Goal: Task Accomplishment & Management: Use online tool/utility

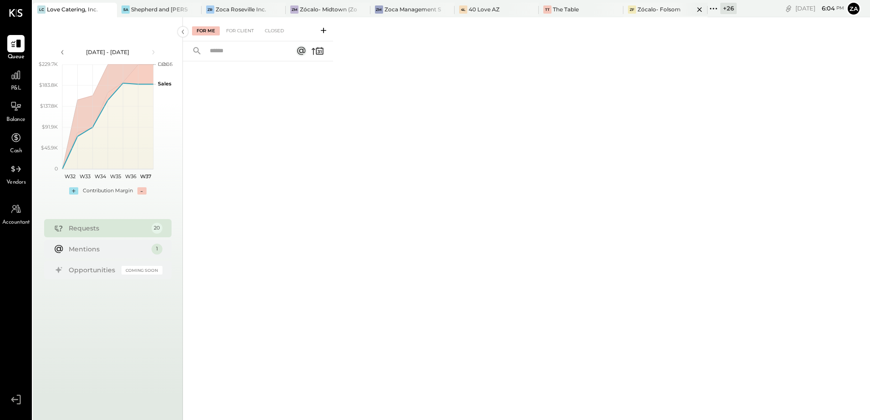
click at [657, 10] on div "Zócalo- Folsom" at bounding box center [659, 9] width 43 height 8
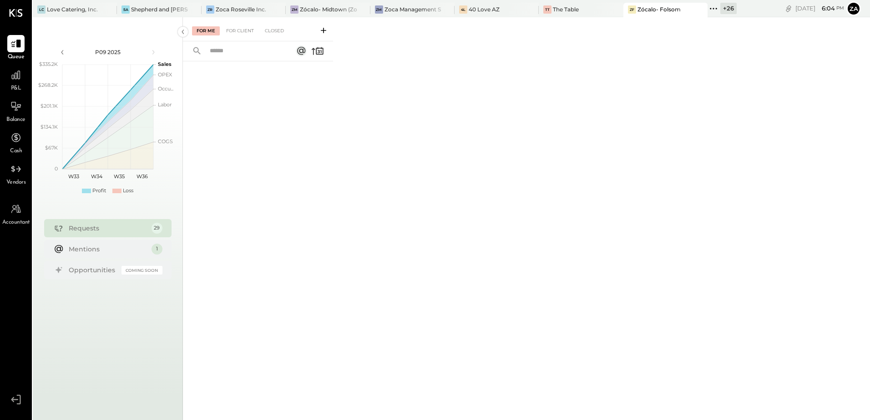
click at [714, 9] on icon at bounding box center [714, 9] width 12 height 12
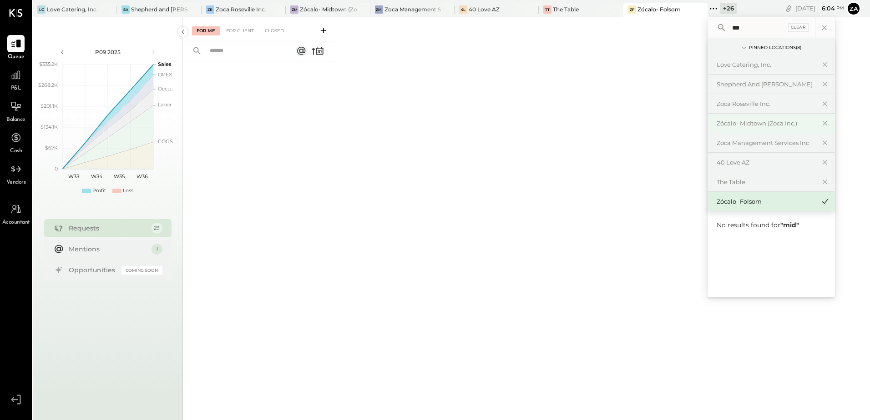
type input "***"
click at [745, 122] on div "Zócalo- Midtown (Zoca Inc.)" at bounding box center [766, 123] width 98 height 9
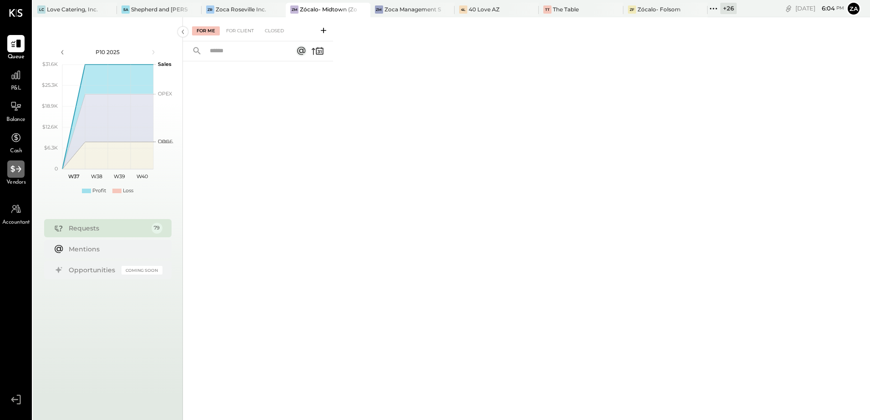
click at [15, 176] on div at bounding box center [15, 169] width 17 height 17
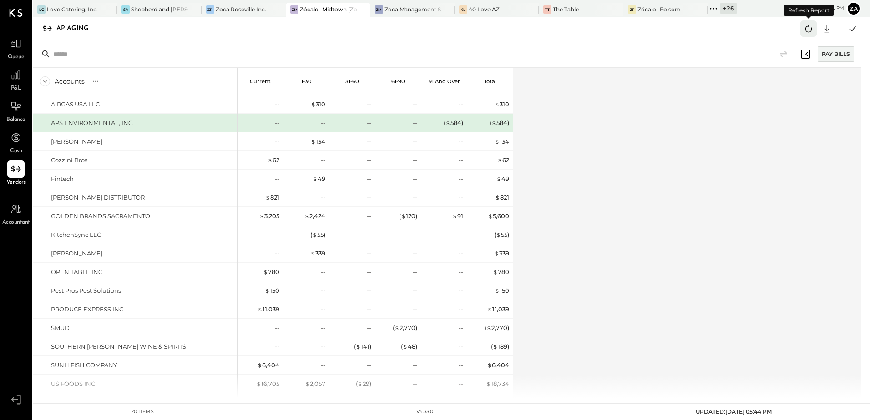
click at [808, 28] on icon at bounding box center [809, 29] width 12 height 12
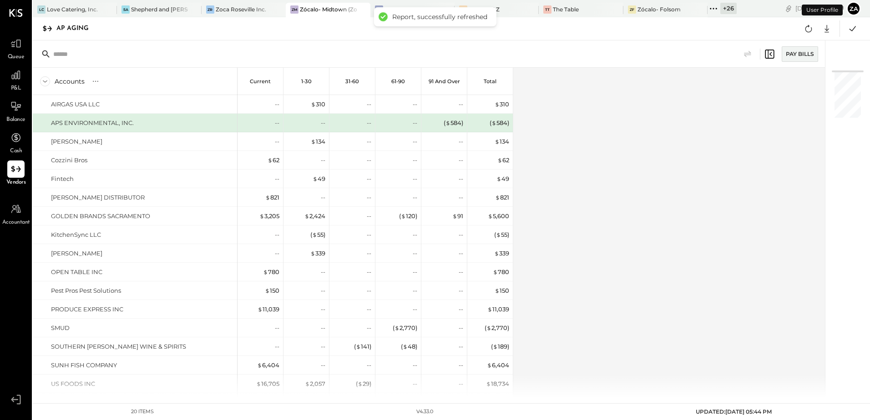
click at [619, 179] on div "Accounts S % GL Current 1-30 31-60 61-90 91 and Over Total AIRGAS USA LLC APS E…" at bounding box center [430, 233] width 794 height 330
click at [851, 30] on icon at bounding box center [853, 29] width 12 height 12
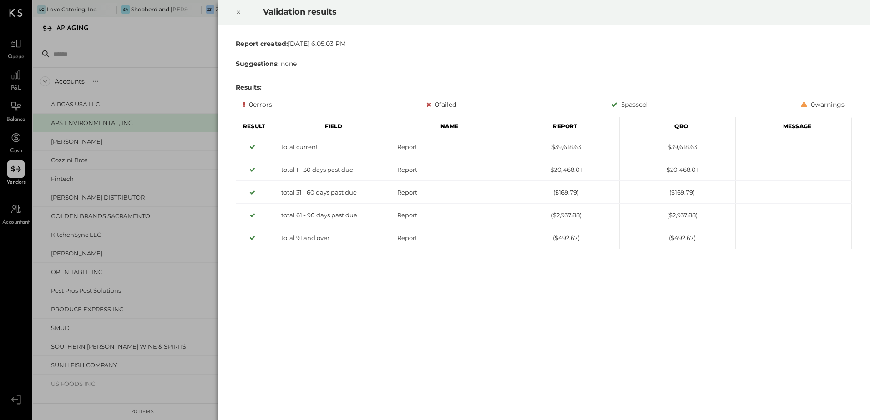
click at [238, 13] on icon at bounding box center [238, 12] width 5 height 11
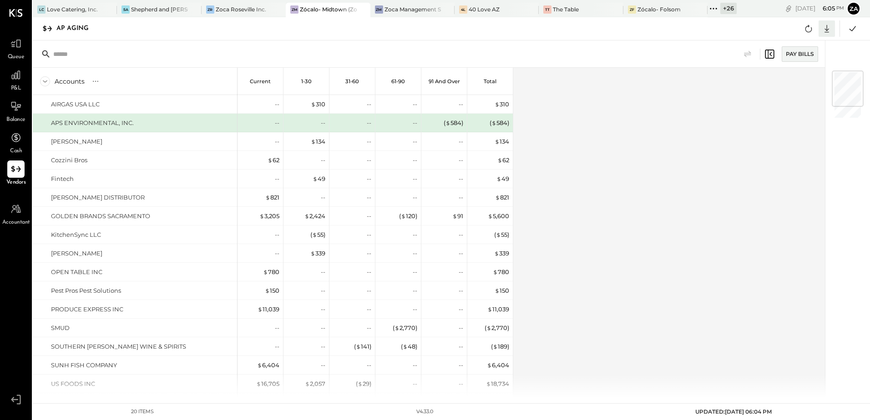
click at [828, 30] on icon at bounding box center [827, 29] width 5 height 8
click at [799, 44] on link "CSV" at bounding box center [798, 43] width 73 height 19
drag, startPoint x: 648, startPoint y: 284, endPoint x: 557, endPoint y: 271, distance: 92.4
click at [648, 284] on div "Accounts S % GL Current 1-30 31-60 61-90 91 and Over Total AIRGAS USA LLC APS E…" at bounding box center [430, 233] width 794 height 330
click at [827, 28] on icon at bounding box center [827, 29] width 12 height 12
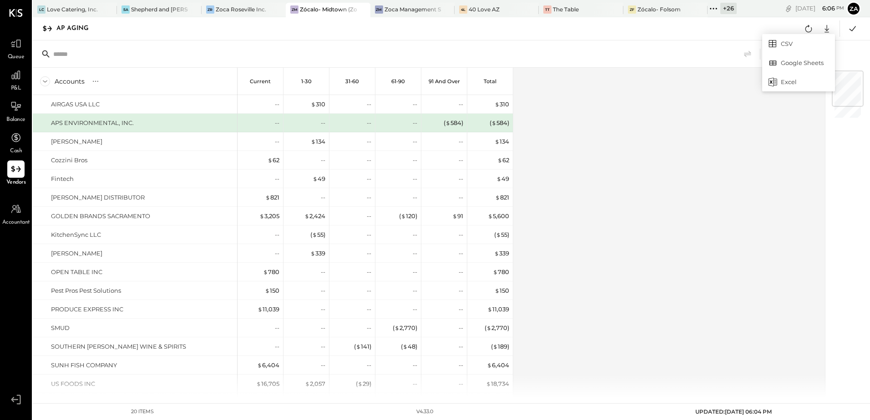
drag, startPoint x: 792, startPoint y: 78, endPoint x: 804, endPoint y: 86, distance: 14.7
click at [792, 78] on div "Excel" at bounding box center [798, 81] width 73 height 19
click at [717, 7] on icon at bounding box center [714, 9] width 12 height 12
click at [247, 11] on div "Zoca Roseville Inc." at bounding box center [241, 9] width 51 height 8
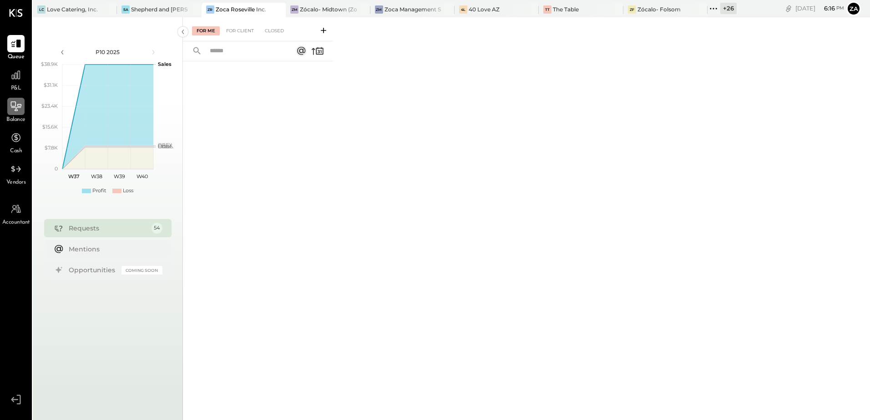
click at [15, 109] on icon at bounding box center [16, 107] width 12 height 12
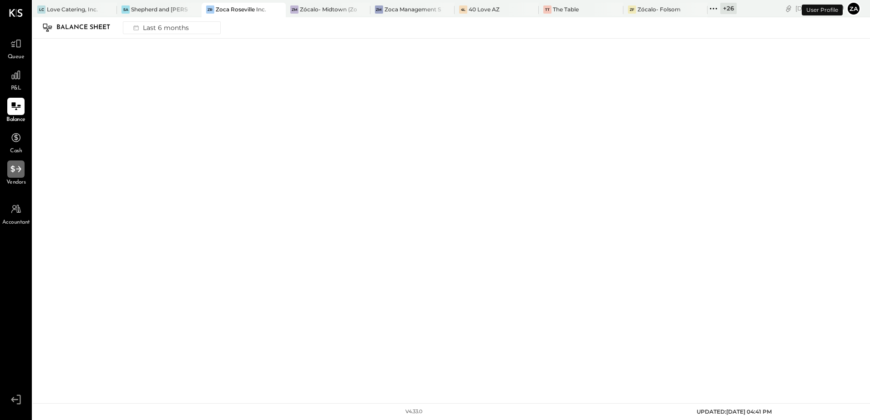
click at [17, 176] on div at bounding box center [15, 169] width 17 height 17
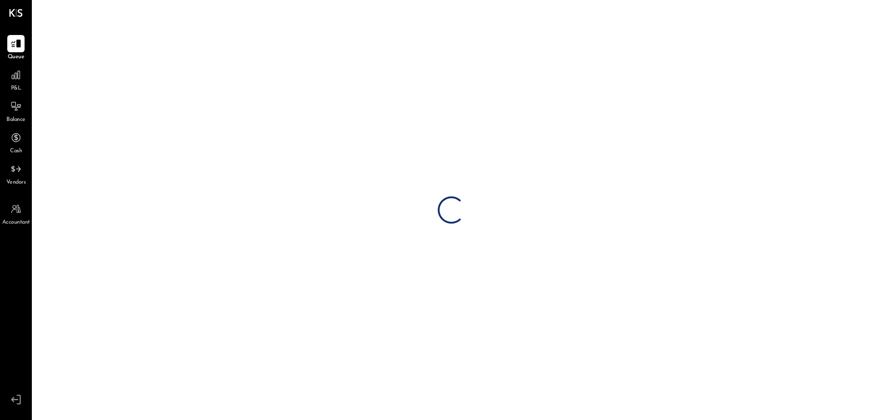
click at [809, 30] on div "Loading…" at bounding box center [451, 210] width 837 height 420
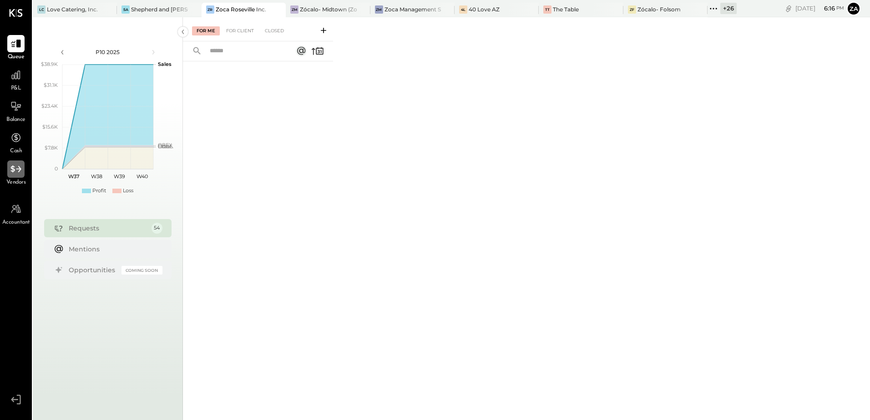
click at [9, 177] on div at bounding box center [15, 169] width 17 height 17
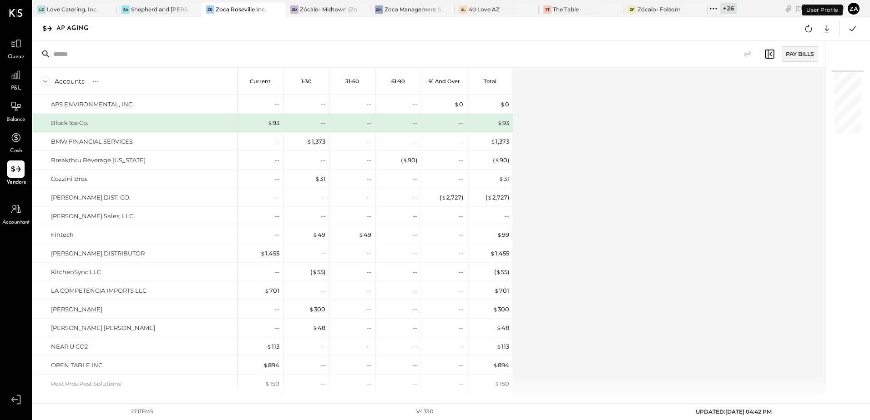
click at [739, 189] on div "Accounts S % GL Current 1-30 31-60 61-90 91 and Over Total APS ENVIRONMENTAL, I…" at bounding box center [430, 233] width 794 height 330
click at [811, 29] on icon at bounding box center [808, 28] width 7 height 7
click at [855, 30] on icon at bounding box center [853, 29] width 12 height 12
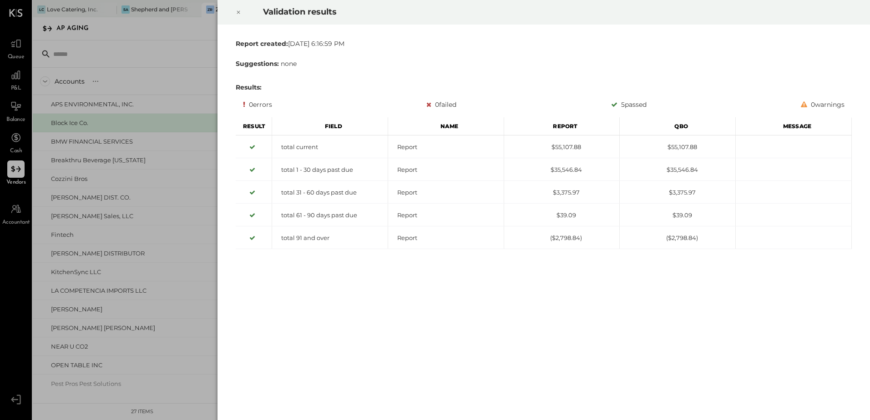
click at [236, 9] on icon at bounding box center [238, 12] width 5 height 11
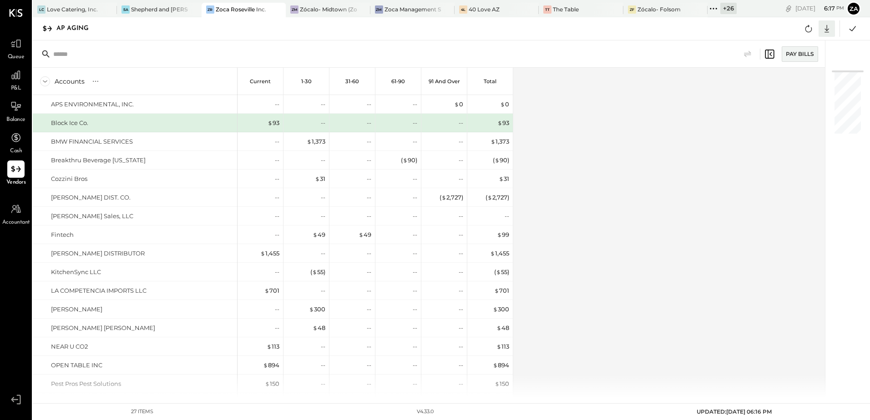
click at [825, 30] on icon at bounding box center [827, 29] width 12 height 12
click at [790, 85] on div "Excel" at bounding box center [798, 81] width 73 height 19
click at [654, 352] on div "Accounts S % GL Current 1-30 31-60 61-90 91 and Over Total APS ENVIRONMENTAL, I…" at bounding box center [430, 233] width 794 height 330
click at [653, 106] on div "Accounts S % GL Current 1-30 31-60 61-90 91 and Over Total APS ENVIRONMENTAL, I…" at bounding box center [430, 233] width 794 height 330
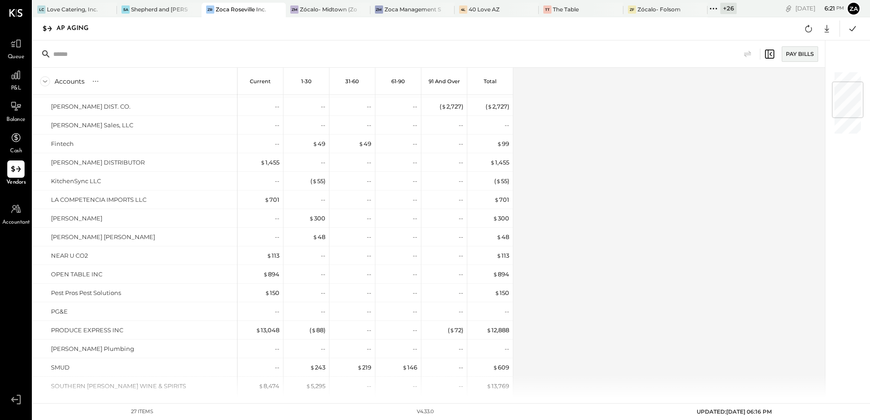
scroll to position [223, 0]
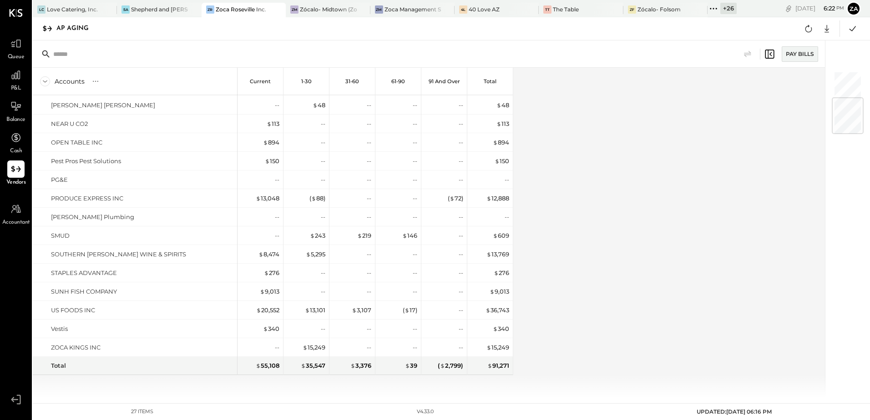
click at [634, 188] on div "Accounts S % GL Current 1-30 31-60 61-90 91 and Over Total APS ENVIRONMENTAL, I…" at bounding box center [430, 233] width 794 height 330
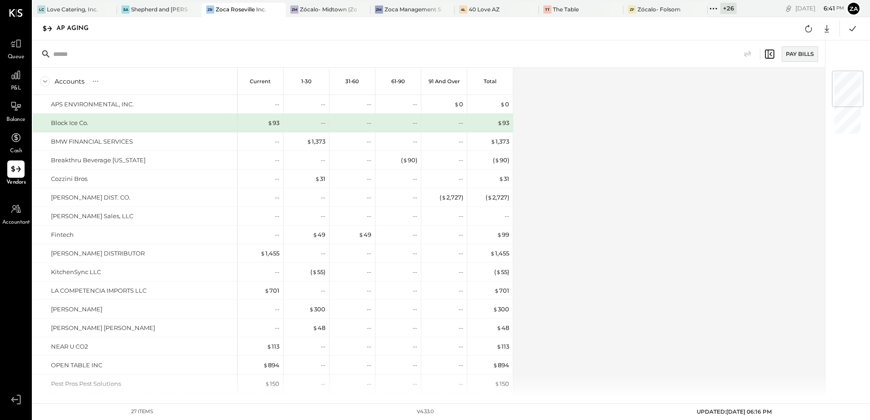
drag, startPoint x: 716, startPoint y: 6, endPoint x: 750, endPoint y: 82, distance: 82.7
click at [716, 6] on icon at bounding box center [714, 9] width 12 height 12
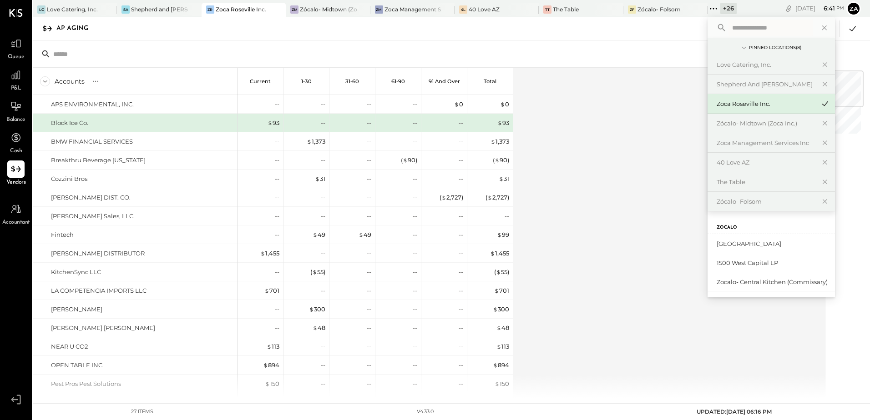
paste input "**********"
type input "*"
type input "*****"
click at [620, 151] on div "Accounts S % GL Current 1-30 31-60 61-90 91 and Over Total APS ENVIRONMENTAL, I…" at bounding box center [430, 233] width 794 height 330
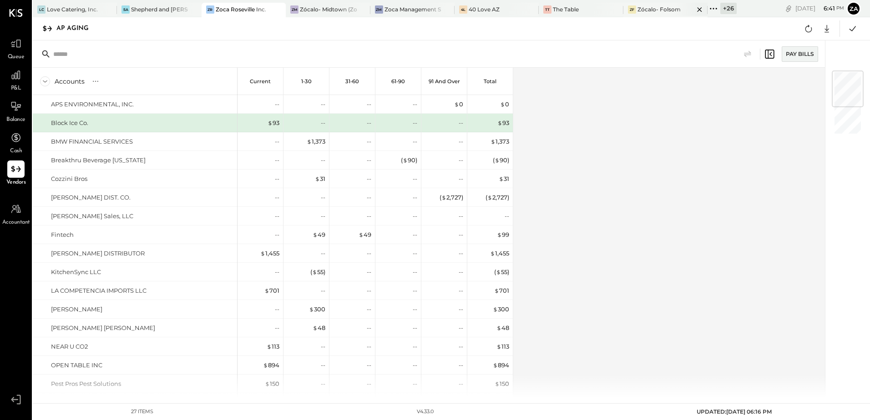
click at [660, 11] on div "Zócalo- Folsom" at bounding box center [659, 9] width 43 height 8
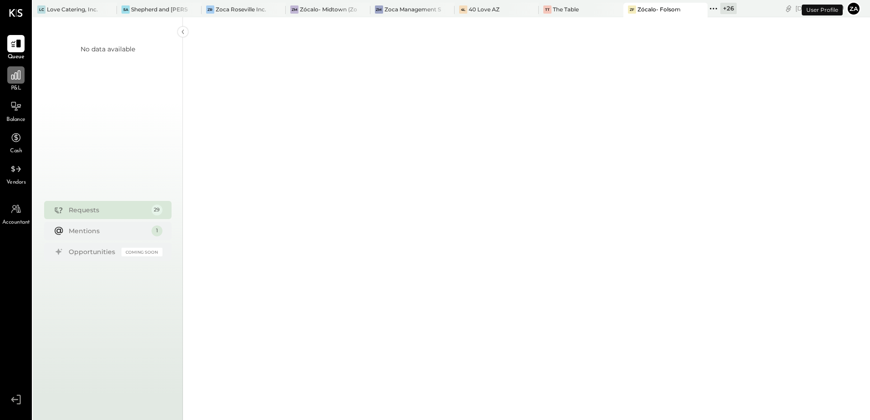
click at [11, 81] on icon at bounding box center [16, 75] width 12 height 12
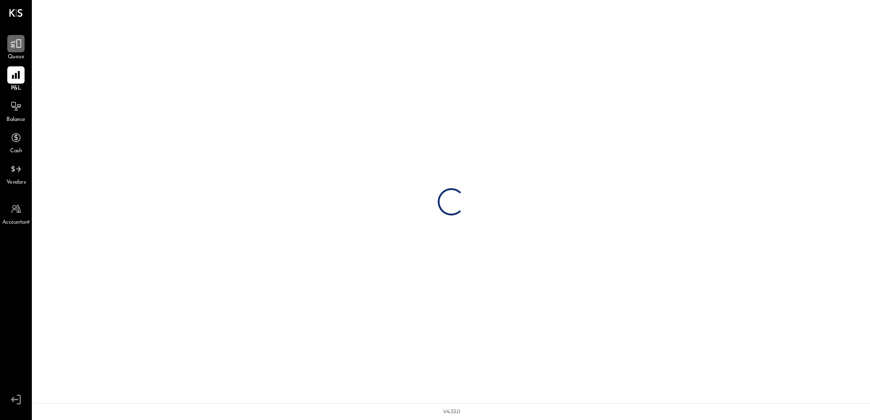
click at [14, 47] on icon at bounding box center [15, 44] width 11 height 9
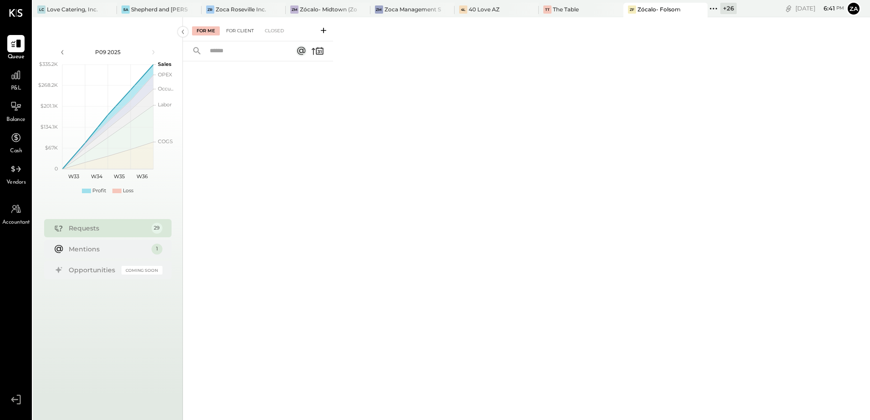
click at [237, 28] on div "For Client" at bounding box center [240, 30] width 37 height 9
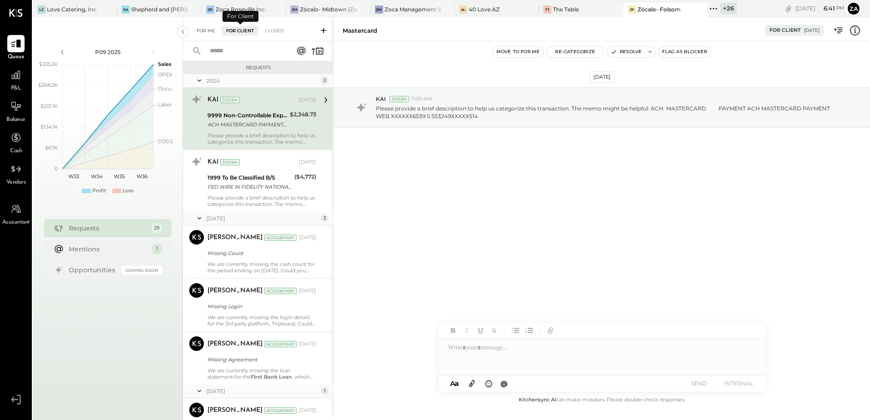
click at [207, 33] on div "For Me" at bounding box center [206, 30] width 28 height 9
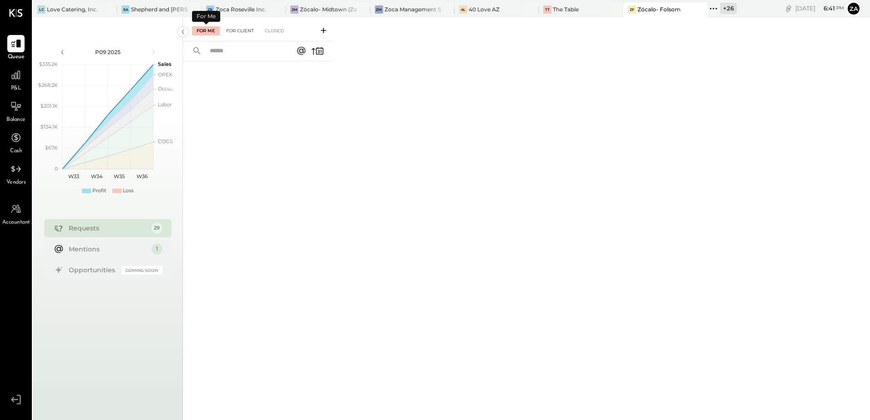
click at [238, 33] on div "For Client" at bounding box center [240, 30] width 37 height 9
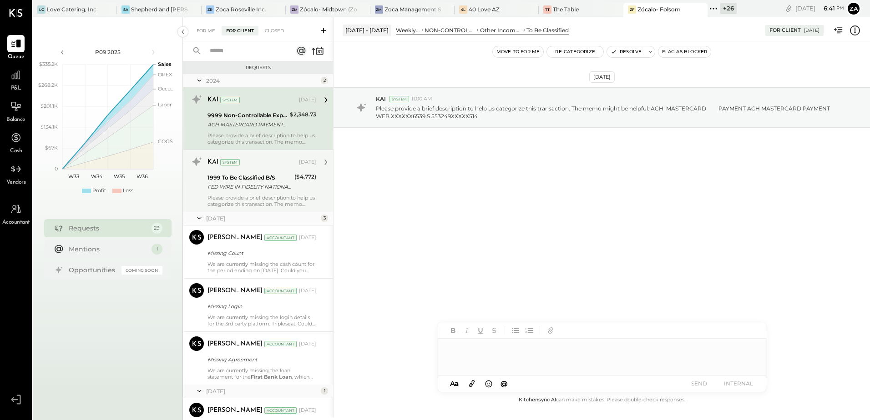
click at [254, 196] on div "Please provide a brief description to help us categorize this transaction. The …" at bounding box center [262, 201] width 109 height 13
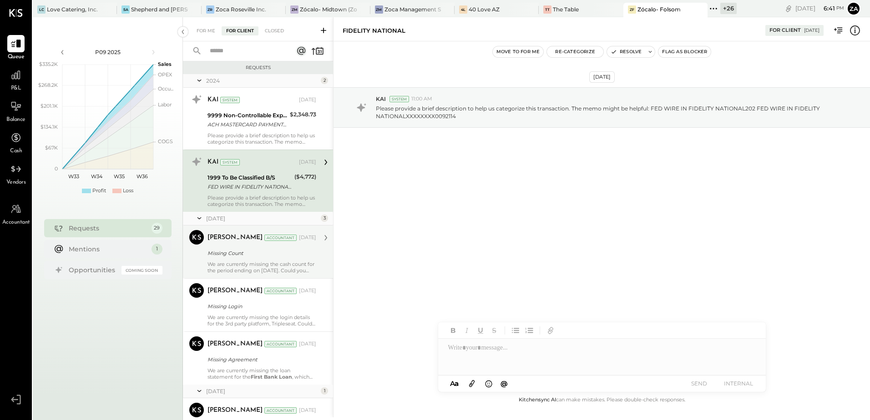
click at [253, 248] on div "Missing Count" at bounding box center [261, 253] width 106 height 11
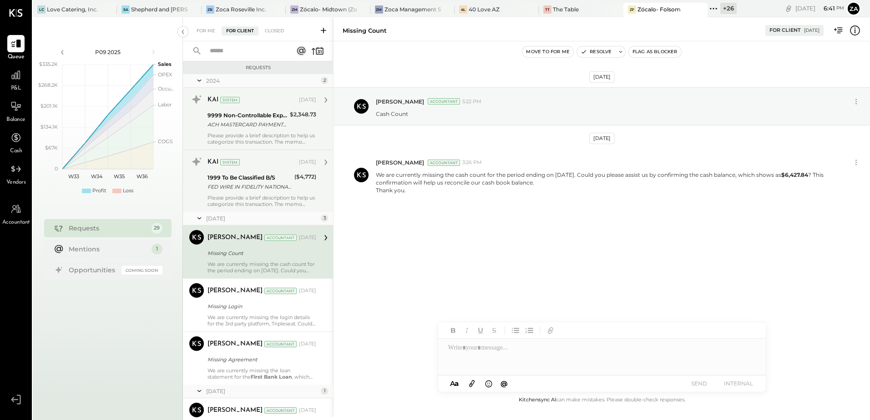
click at [240, 111] on div "9999 Non-Controllable Expenses:Other Income and Expenses:To Be Classified" at bounding box center [248, 115] width 80 height 9
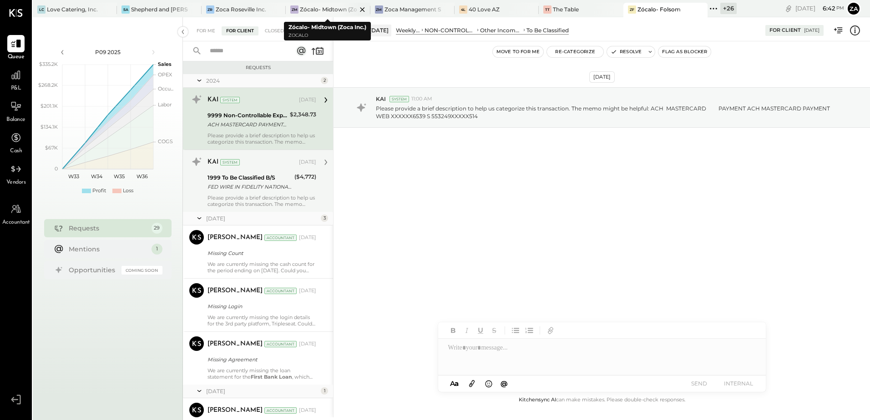
click at [328, 15] on div "ZM Zócalo- Midtown (Zoca Inc.)" at bounding box center [328, 10] width 84 height 15
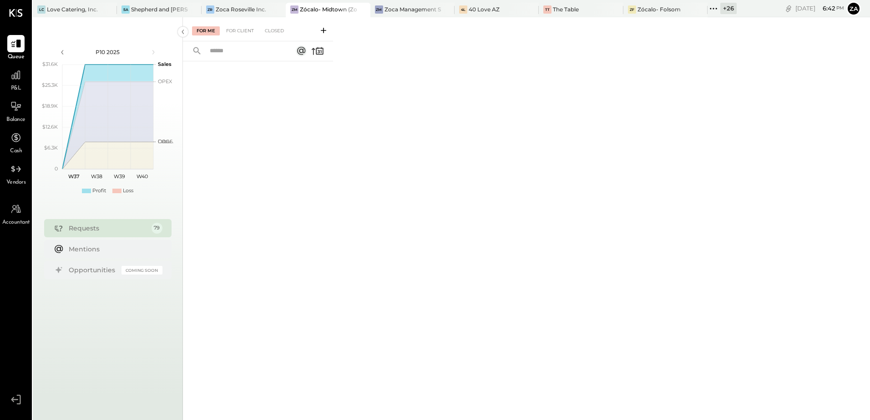
click at [712, 9] on icon at bounding box center [714, 9] width 12 height 12
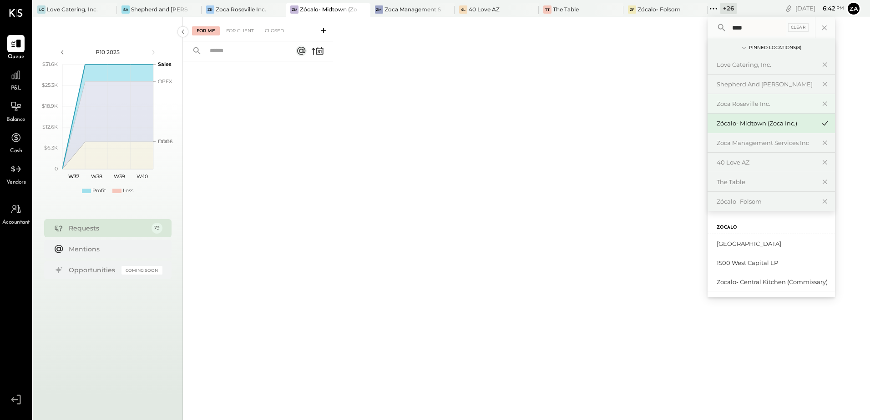
type input "*****"
click at [402, 13] on div "Zoca Management Services Inc" at bounding box center [413, 9] width 56 height 8
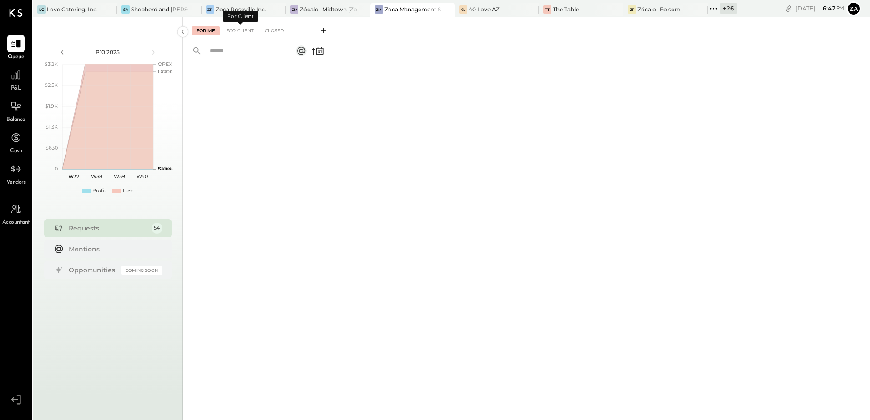
drag, startPoint x: 202, startPoint y: 32, endPoint x: 224, endPoint y: 44, distance: 25.2
click at [202, 32] on div "For Me" at bounding box center [206, 30] width 28 height 9
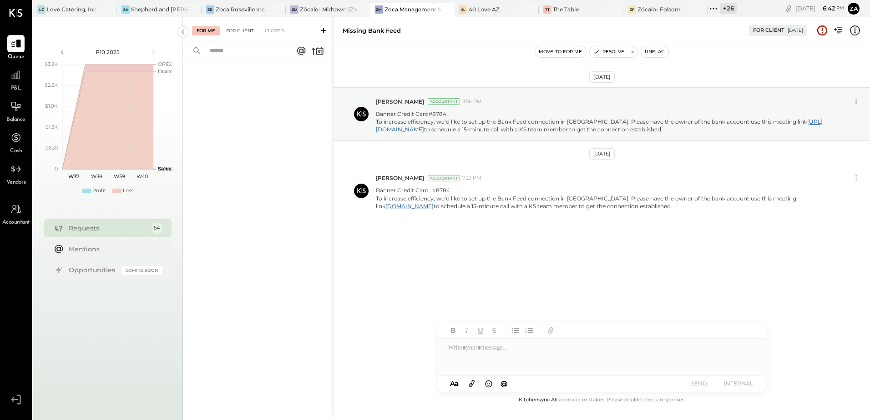
click at [244, 30] on div "For Client" at bounding box center [240, 30] width 37 height 9
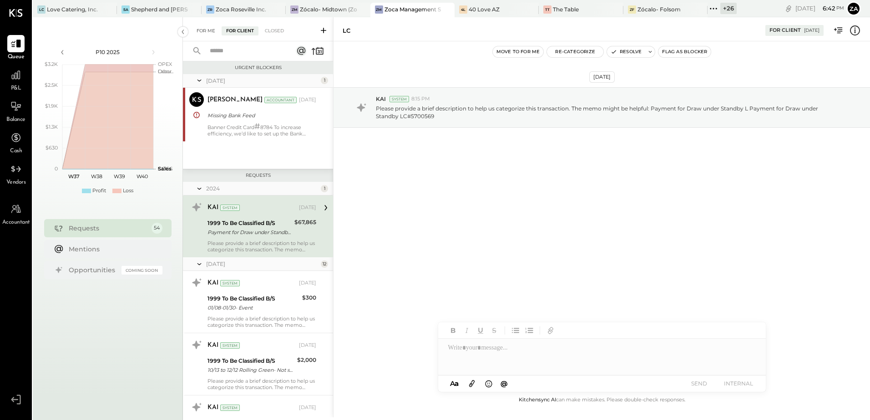
click at [205, 30] on div "For Me" at bounding box center [206, 30] width 28 height 9
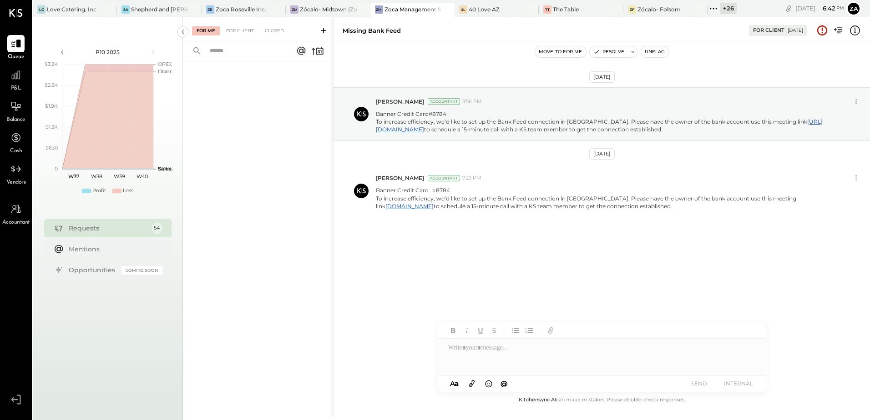
click at [390, 266] on div "May 13th, 2025 Zankhana Vyas Accountant 3:56 PM Banner Credit Card#8784 To incr…" at bounding box center [602, 175] width 537 height 222
click at [237, 35] on div "For Client" at bounding box center [240, 30] width 37 height 9
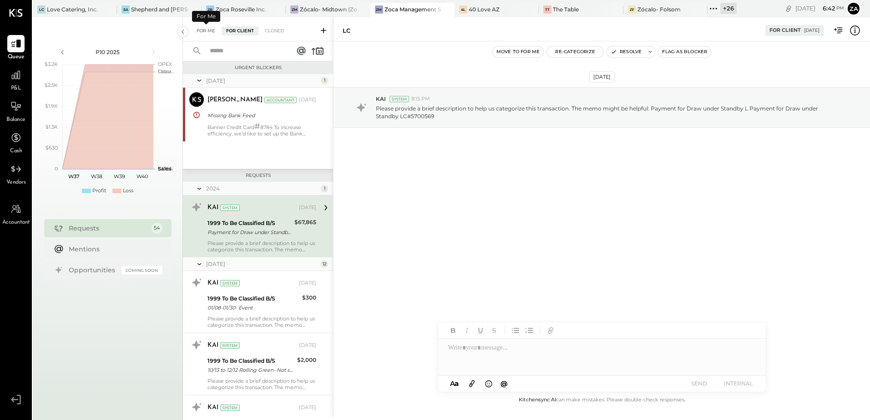
click at [207, 31] on div "For Me" at bounding box center [206, 30] width 28 height 9
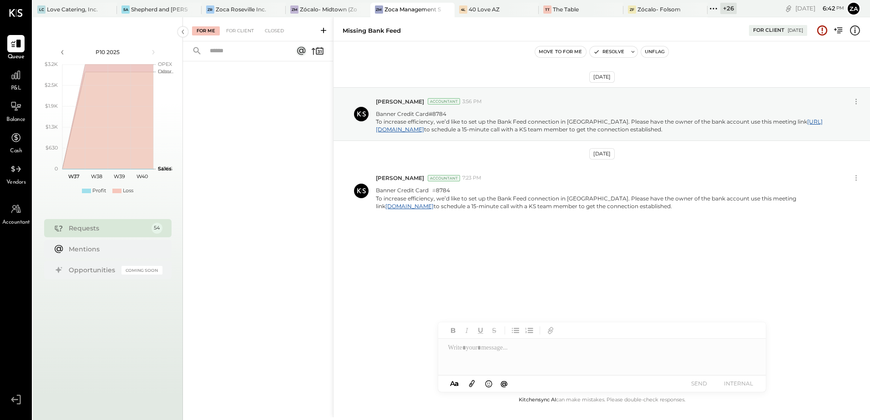
click at [233, 126] on div at bounding box center [258, 228] width 150 height 334
click at [432, 274] on div "May 13th, 2025 Zankhana Vyas Accountant 3:56 PM Banner Credit Card#8784 To incr…" at bounding box center [602, 175] width 537 height 222
click at [712, 7] on icon at bounding box center [714, 9] width 12 height 12
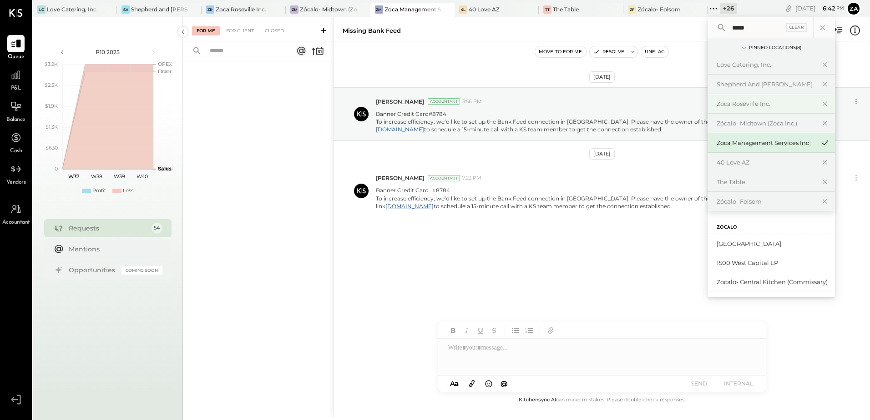
type input "*****"
click at [747, 106] on div "Zoca Roseville Inc." at bounding box center [766, 104] width 98 height 9
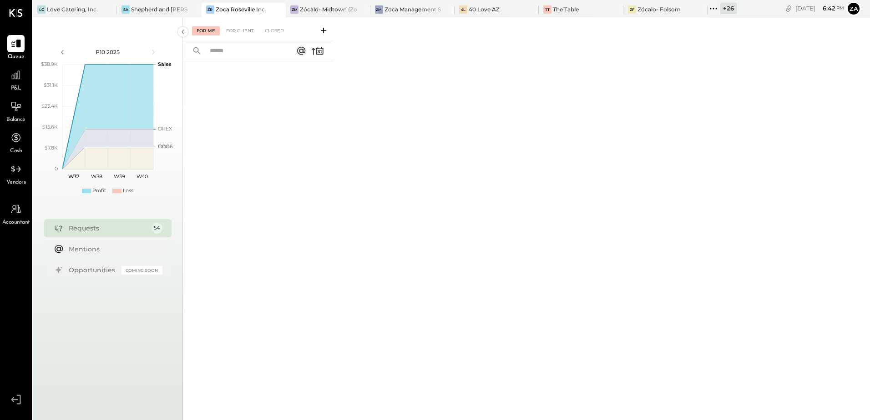
drag, startPoint x: 241, startPoint y: 33, endPoint x: 205, endPoint y: 30, distance: 36.0
click at [241, 33] on div "For Client" at bounding box center [240, 30] width 37 height 9
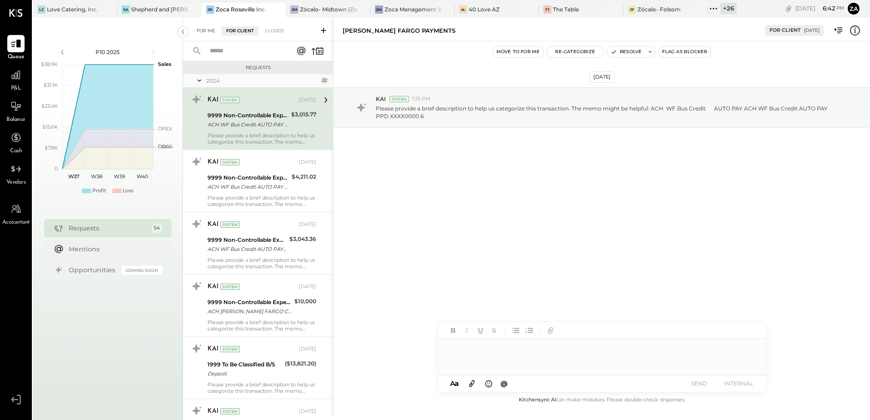
click at [205, 30] on div "For Me" at bounding box center [206, 30] width 28 height 9
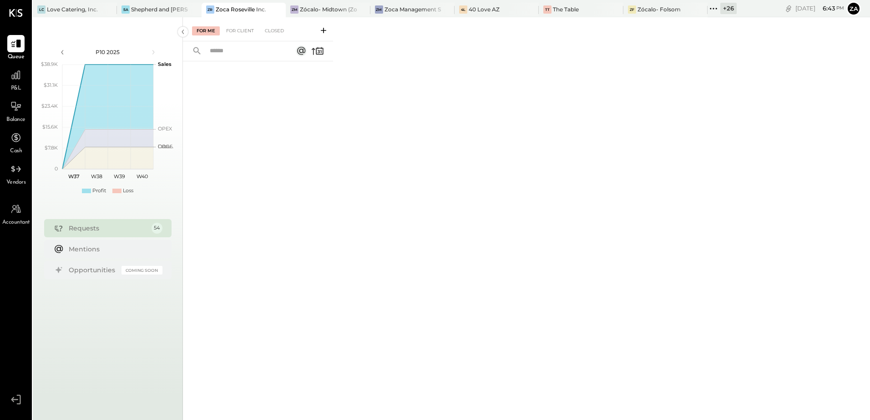
click at [712, 9] on icon at bounding box center [714, 9] width 12 height 12
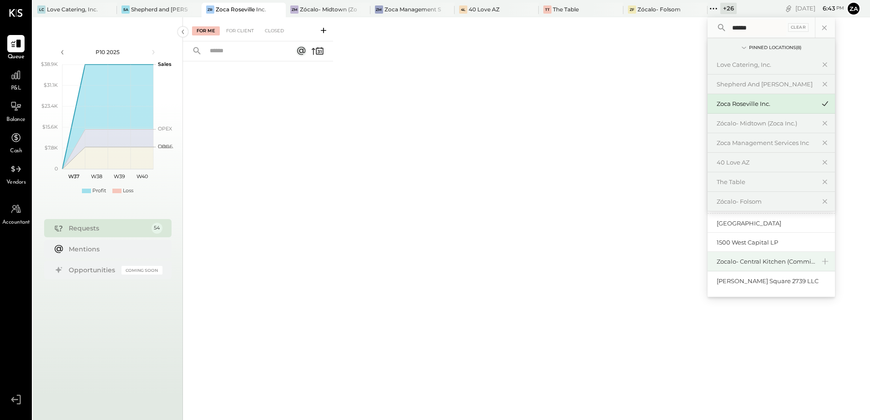
scroll to position [21, 0]
type input "******"
click at [767, 225] on div "[GEOGRAPHIC_DATA]" at bounding box center [766, 223] width 98 height 9
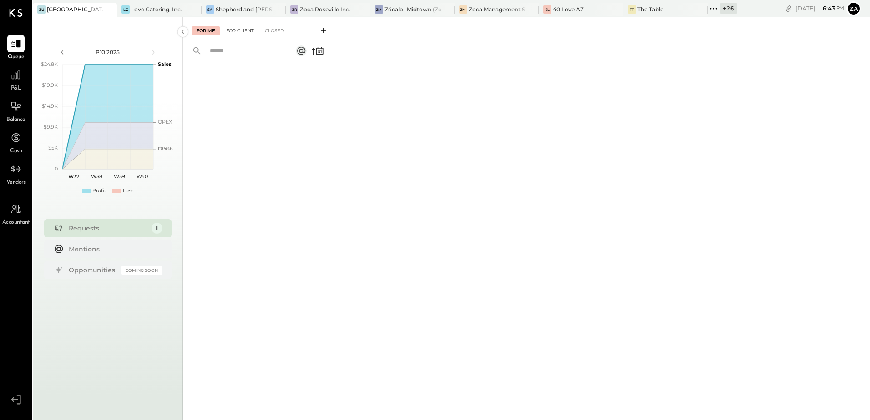
click at [243, 28] on div "For Client" at bounding box center [240, 30] width 37 height 9
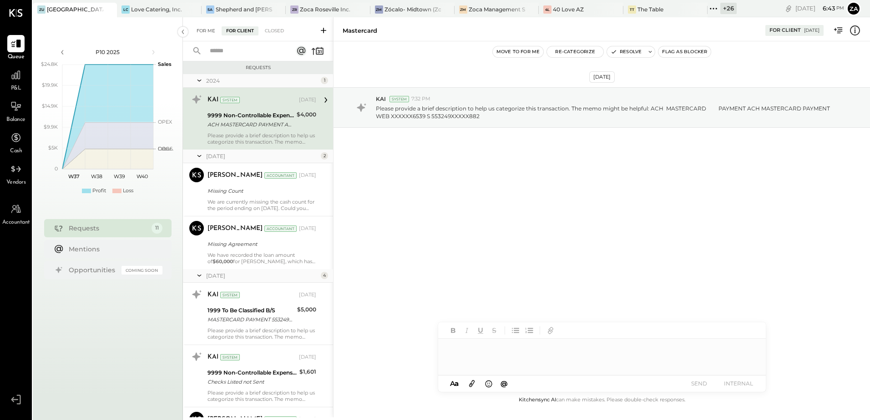
click at [212, 29] on div "For Me" at bounding box center [206, 30] width 28 height 9
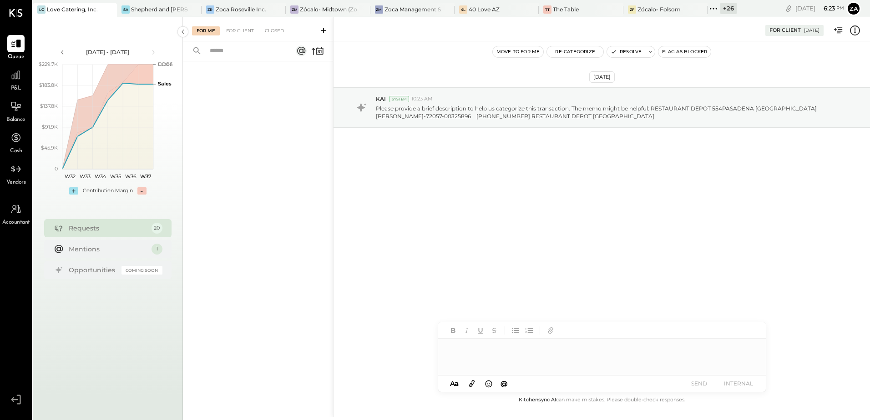
click at [718, 11] on icon at bounding box center [714, 9] width 12 height 12
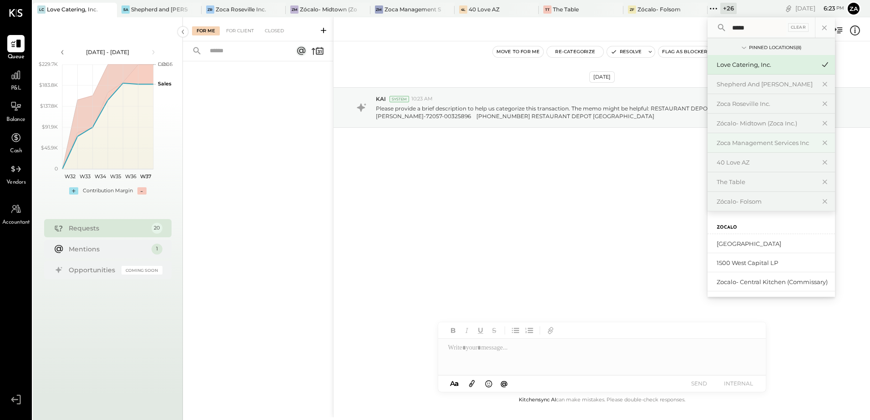
type input "*****"
click at [748, 144] on div "Zoca Management Services Inc" at bounding box center [766, 143] width 98 height 9
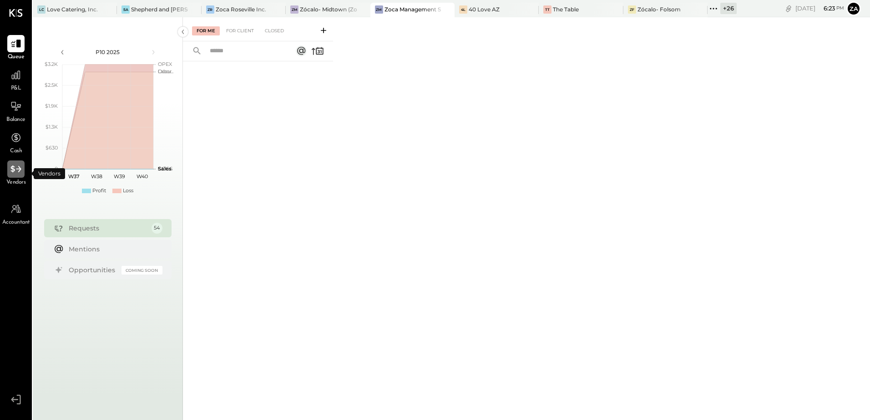
click at [20, 170] on icon at bounding box center [15, 169] width 10 height 7
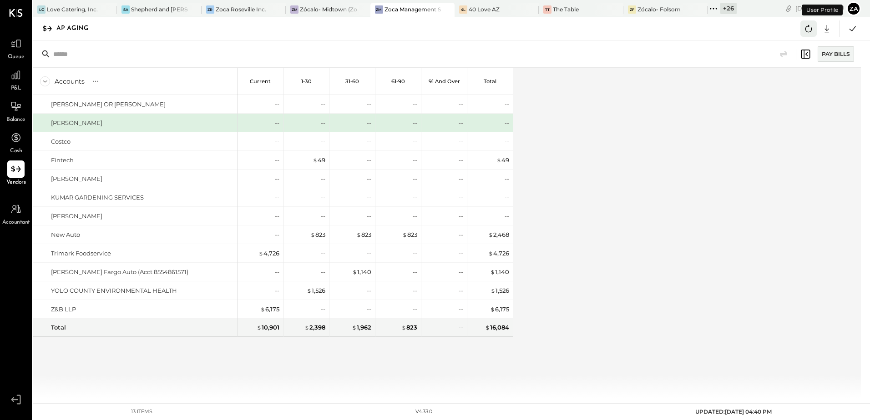
click at [804, 27] on icon at bounding box center [809, 29] width 12 height 12
click at [852, 30] on icon at bounding box center [853, 29] width 12 height 12
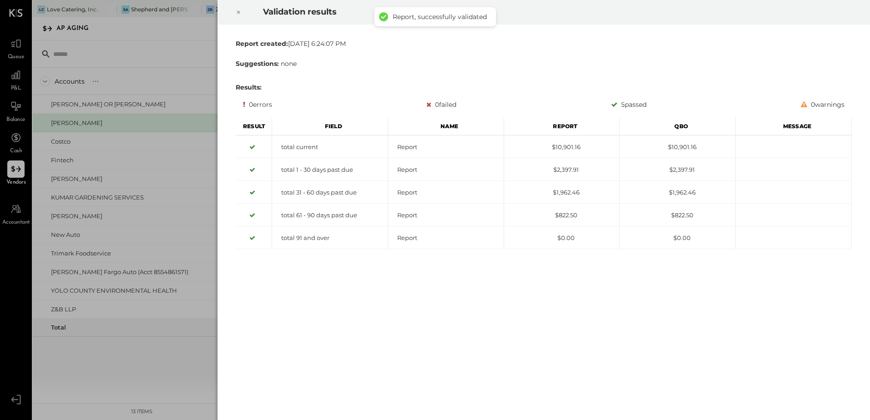
click at [237, 10] on icon at bounding box center [238, 12] width 5 height 11
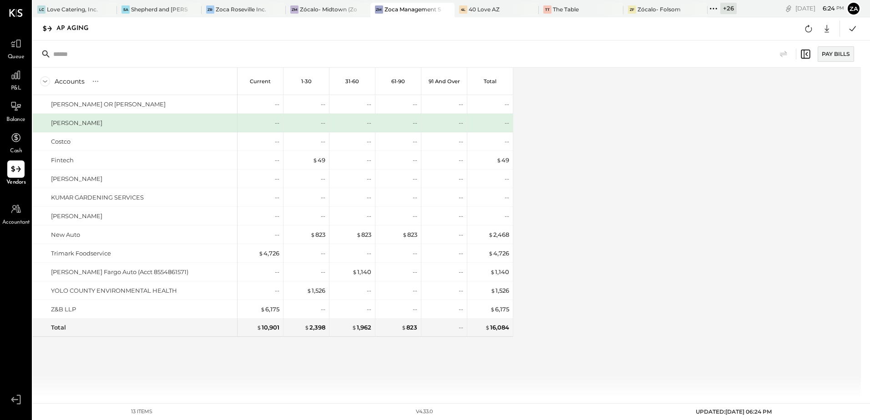
click at [746, 130] on div "Accounts S % GL Current 1-30 31-60 61-90 91 and Over Total AMANDA OR ROGER KOSL…" at bounding box center [448, 233] width 830 height 330
click at [828, 35] on div at bounding box center [827, 28] width 16 height 16
click at [793, 82] on div "Excel" at bounding box center [798, 81] width 73 height 19
click at [554, 264] on div "Accounts S % GL Current 1-30 31-60 61-90 91 and Over Total AMANDA OR ROGER KOSL…" at bounding box center [448, 233] width 830 height 330
click at [828, 30] on icon at bounding box center [827, 29] width 12 height 12
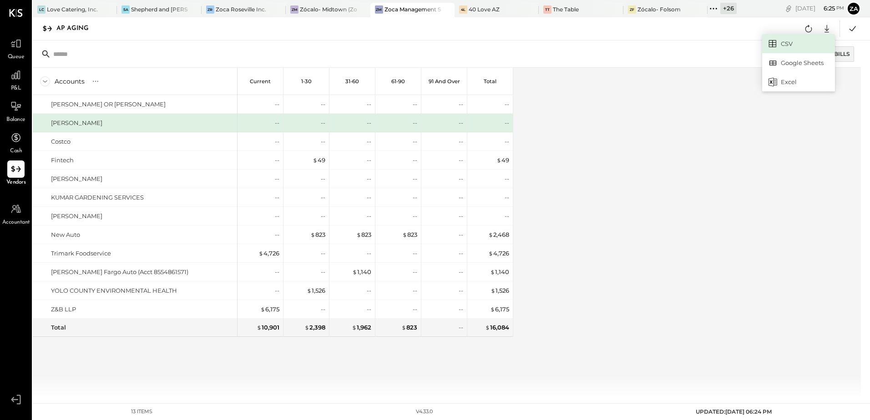
click at [806, 46] on link "CSV" at bounding box center [798, 43] width 73 height 19
drag, startPoint x: 554, startPoint y: 175, endPoint x: 504, endPoint y: 353, distance: 184.7
click at [554, 175] on div "Accounts S % GL Current 1-30 31-60 61-90 91 and Over Total AMANDA OR ROGER KOSL…" at bounding box center [448, 233] width 830 height 330
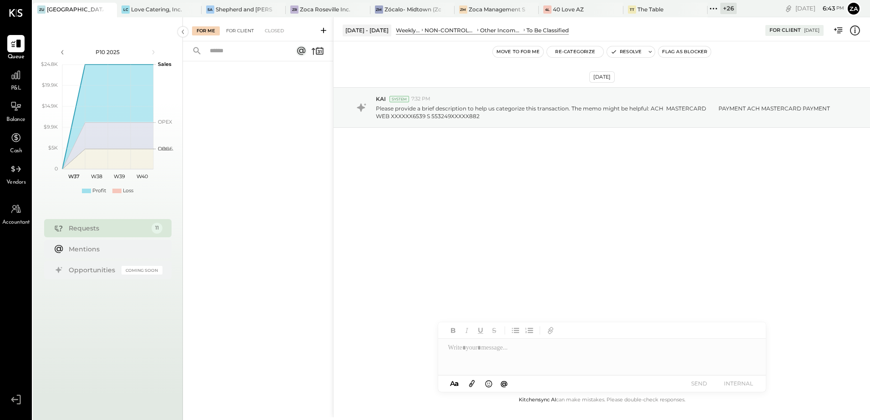
click at [252, 32] on div "For Client" at bounding box center [240, 30] width 37 height 9
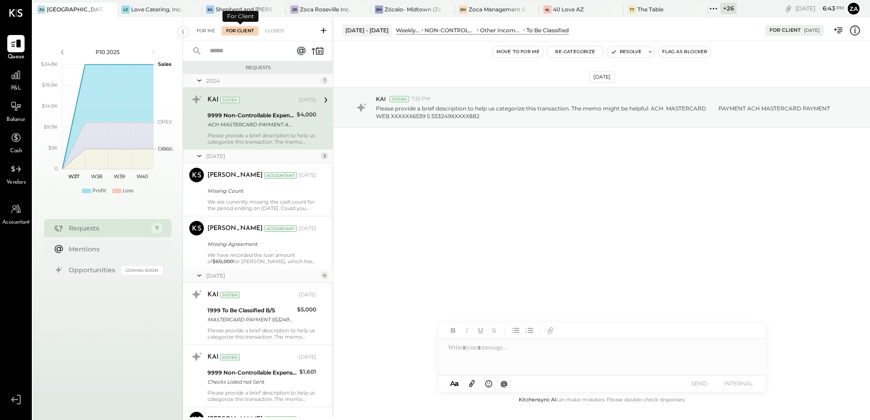
click at [201, 33] on div "For Me" at bounding box center [206, 30] width 28 height 9
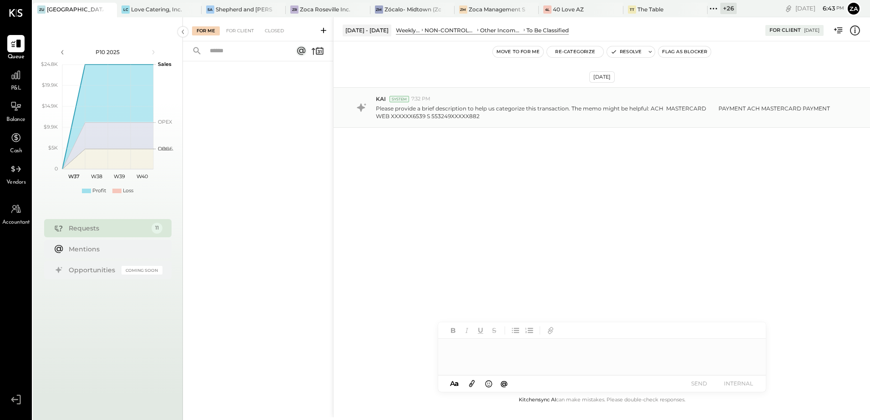
click at [498, 112] on p "Please provide a brief description to help us categorize this transaction. The …" at bounding box center [607, 112] width 463 height 15
click at [504, 162] on div "Sep 6th, 2024 KAI System 7:32 PM Please provide a brief description to help us …" at bounding box center [602, 130] width 537 height 132
click at [236, 35] on div "For Client" at bounding box center [240, 30] width 37 height 9
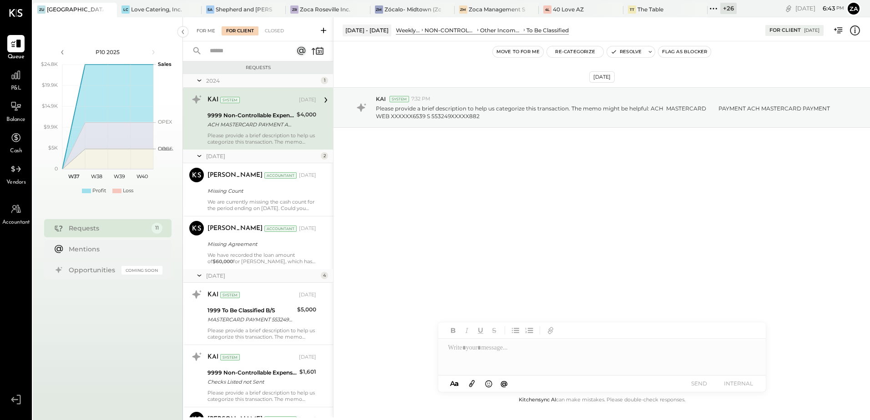
click at [205, 33] on div "For Me" at bounding box center [206, 30] width 28 height 9
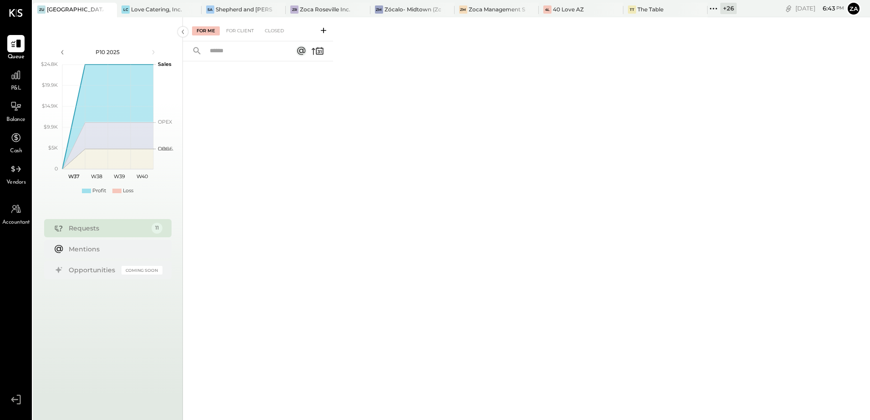
click at [239, 36] on div "For Me For Client Closed" at bounding box center [258, 29] width 150 height 24
click at [239, 30] on div "For Client" at bounding box center [240, 30] width 37 height 9
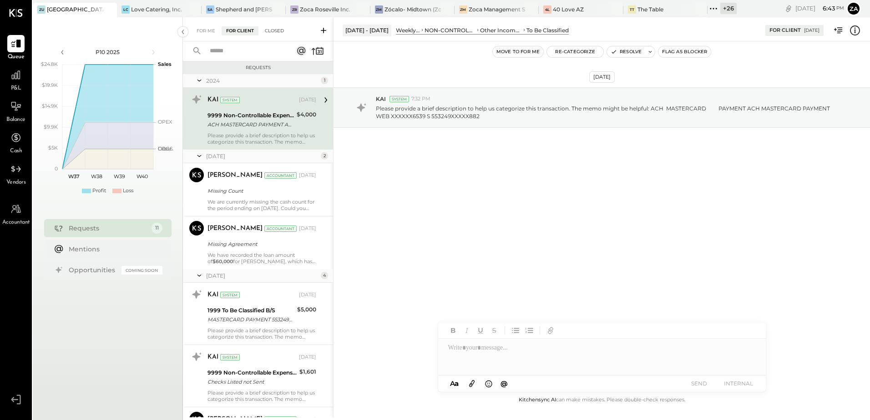
click at [277, 35] on div "Closed" at bounding box center [274, 30] width 28 height 9
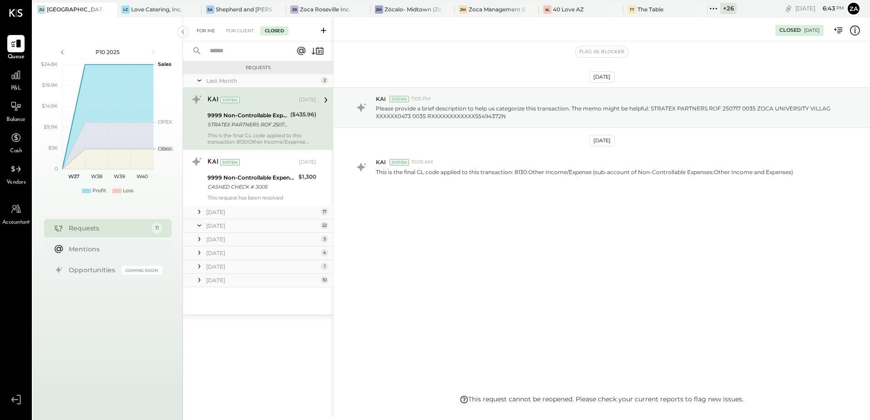
click at [208, 35] on div "For Me" at bounding box center [206, 30] width 28 height 9
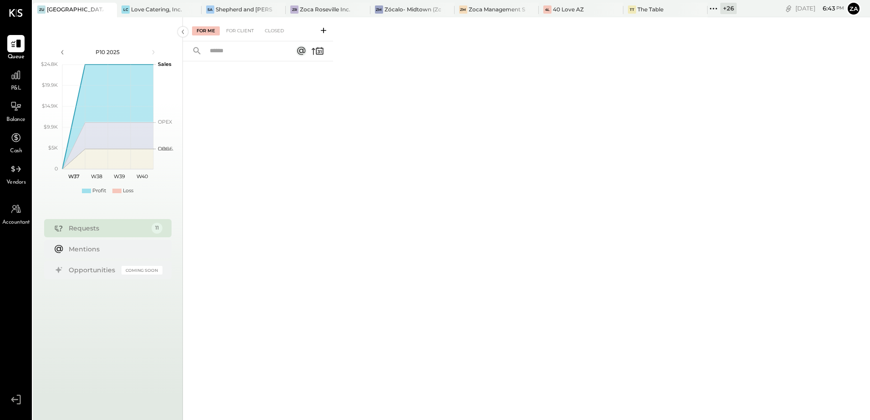
drag, startPoint x: 715, startPoint y: 9, endPoint x: 718, endPoint y: 67, distance: 58.3
click at [715, 9] on icon at bounding box center [714, 9] width 12 height 12
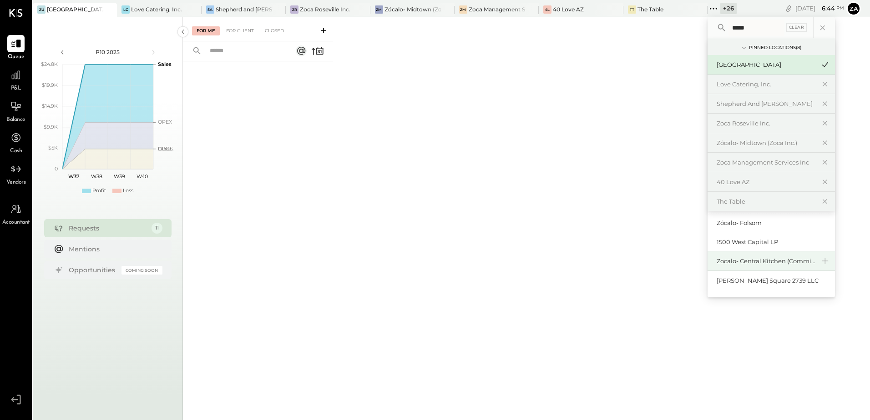
type input "*****"
click at [769, 262] on div "Zocalo- Central Kitchen (Commissary)" at bounding box center [766, 261] width 98 height 9
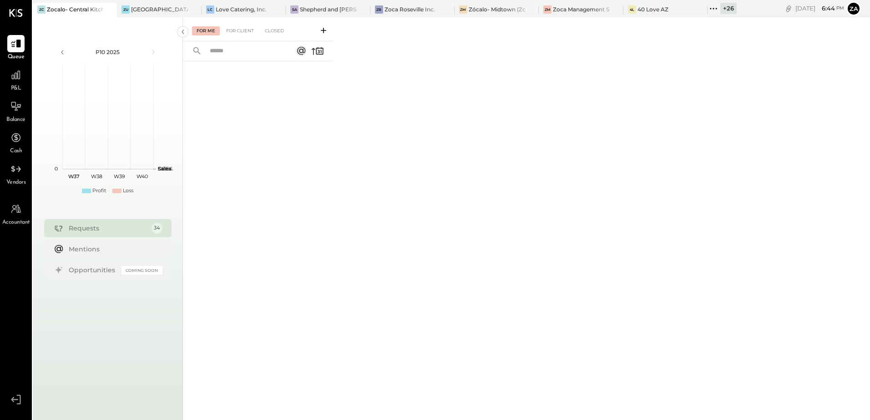
drag, startPoint x: 238, startPoint y: 35, endPoint x: 206, endPoint y: 34, distance: 32.3
click at [238, 35] on div "For Client" at bounding box center [240, 30] width 37 height 9
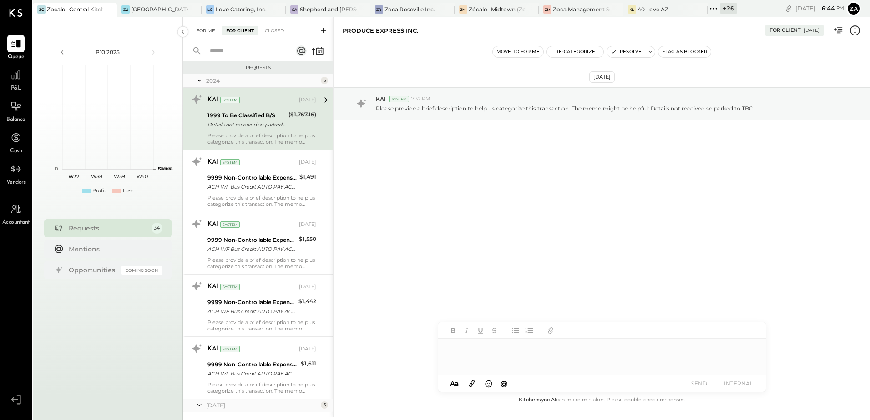
click at [206, 34] on div "For Me" at bounding box center [206, 30] width 28 height 9
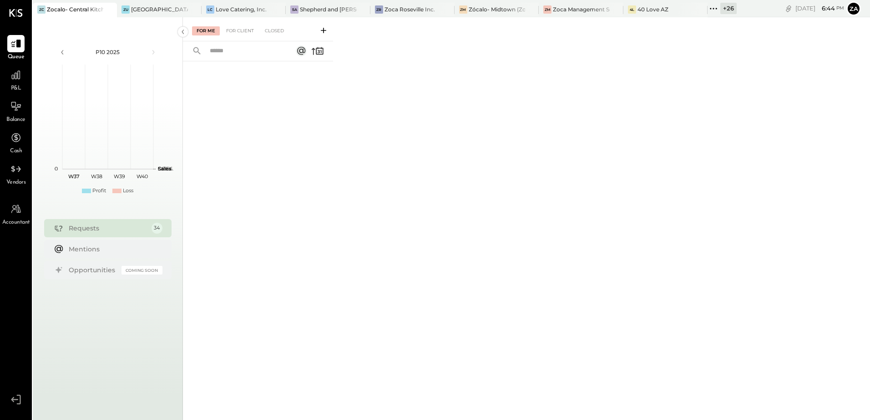
drag, startPoint x: 718, startPoint y: 6, endPoint x: 731, endPoint y: 30, distance: 27.5
click at [718, 6] on icon at bounding box center [714, 9] width 12 height 12
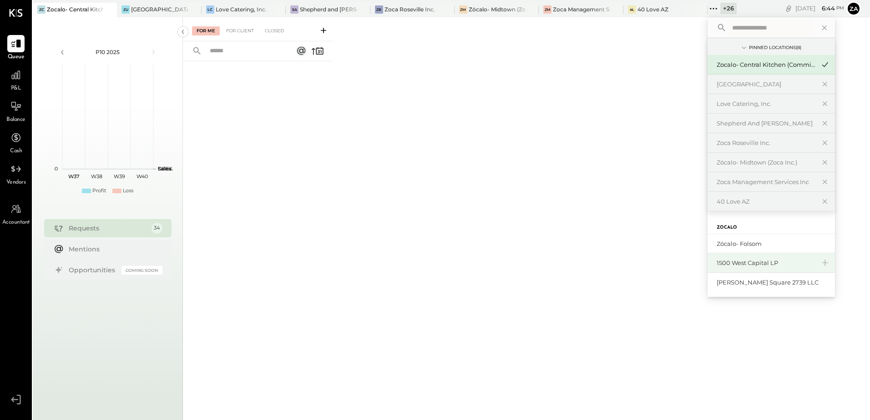
click at [767, 264] on div "1500 West Capital LP" at bounding box center [766, 263] width 98 height 9
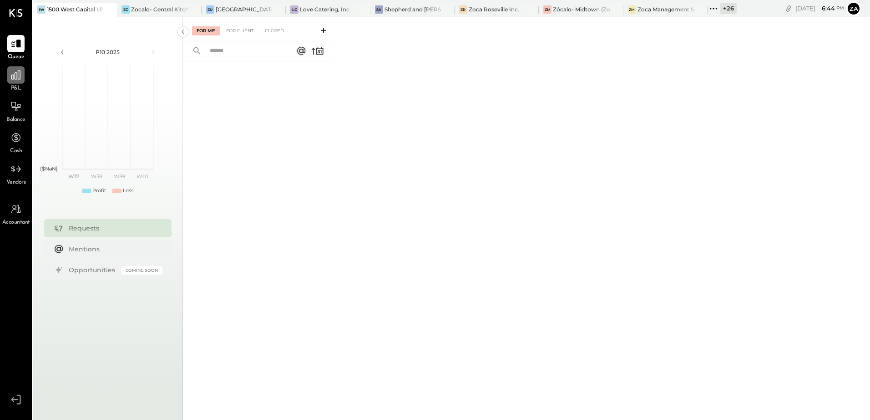
click at [20, 81] on div at bounding box center [15, 74] width 17 height 17
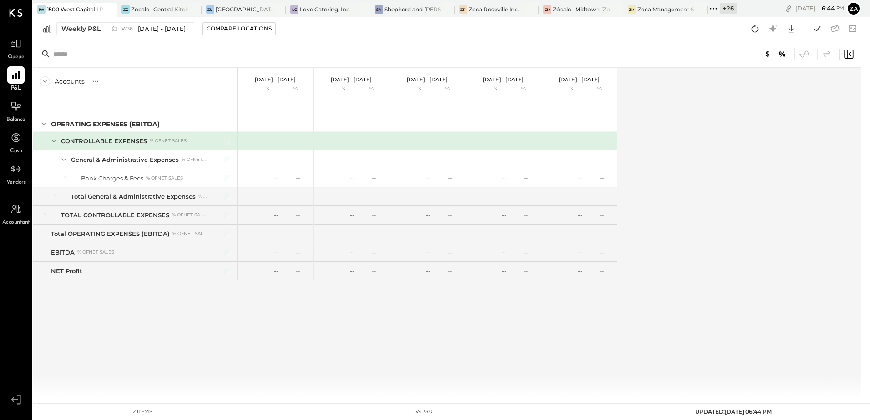
drag, startPoint x: 714, startPoint y: 8, endPoint x: 727, endPoint y: 50, distance: 43.8
click at [714, 8] on icon at bounding box center [713, 8] width 1 height 1
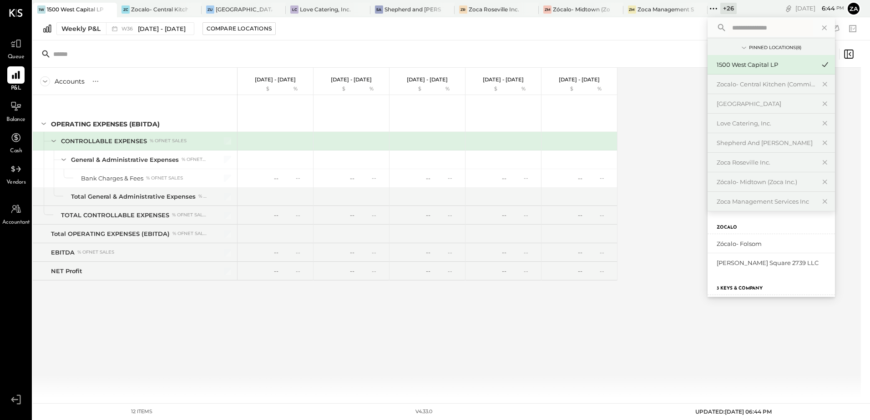
paste input "**********"
type input "*"
click at [659, 129] on div "Accounts S % GL Sep 1 - 7, 2025 $ % Aug 25 - 31, 2025 $ % Aug 18 - 24, 2025 $ %…" at bounding box center [448, 233] width 830 height 330
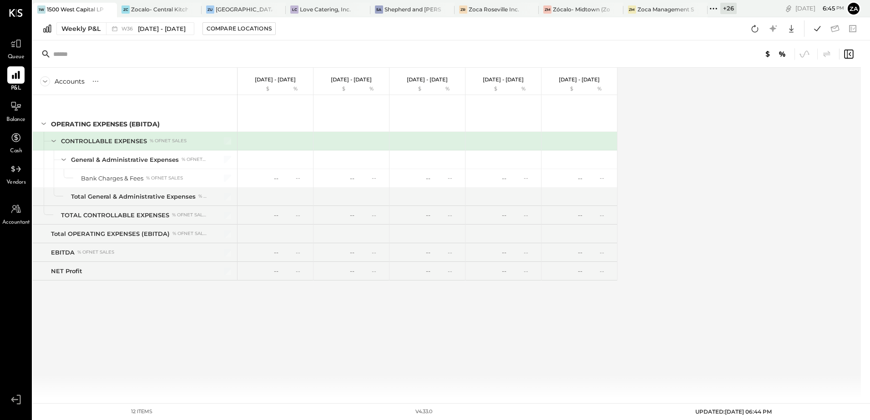
drag, startPoint x: 715, startPoint y: 6, endPoint x: 719, endPoint y: 87, distance: 80.6
click at [715, 6] on icon at bounding box center [714, 9] width 12 height 12
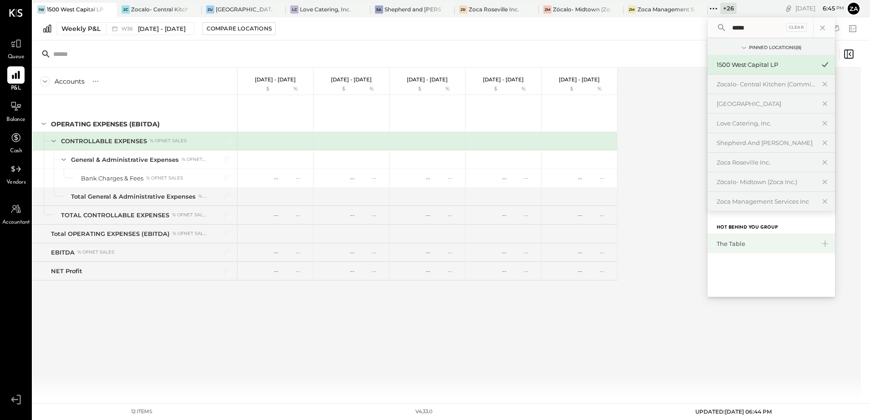
type input "*****"
click at [740, 245] on div "The Table" at bounding box center [766, 244] width 98 height 9
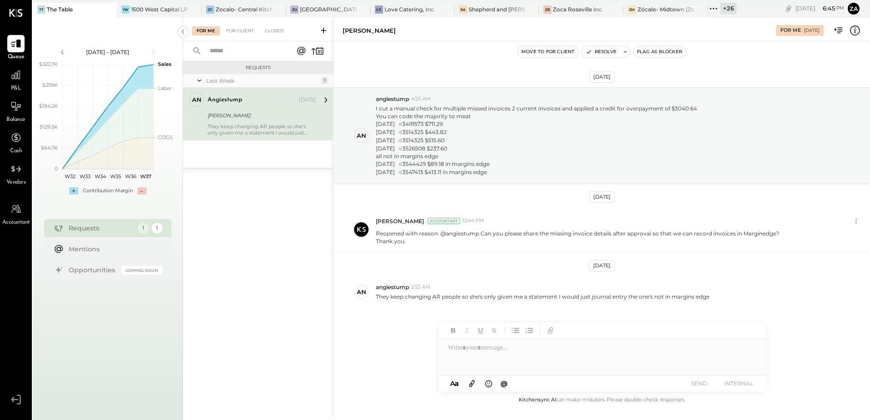
click at [252, 135] on div "They keep changing AR people so she's only given me a statement I would just jo…" at bounding box center [262, 129] width 109 height 13
click at [253, 117] on div "Allen Brothers" at bounding box center [261, 115] width 106 height 9
click at [243, 31] on div "For Client" at bounding box center [240, 30] width 37 height 9
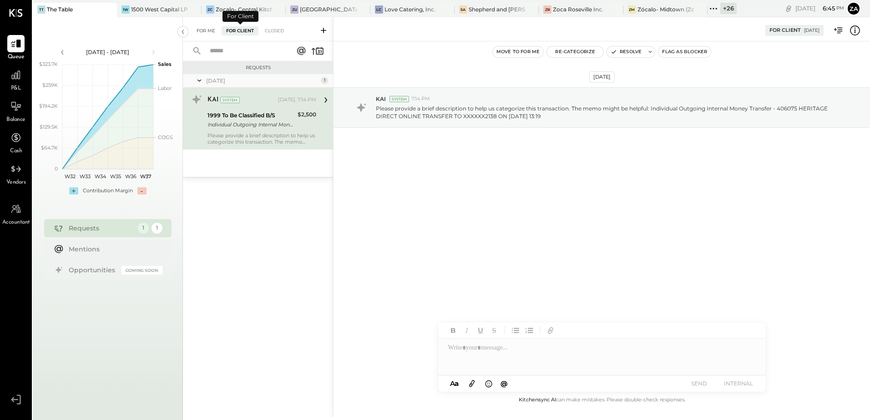
click at [202, 32] on div "For Me" at bounding box center [206, 30] width 28 height 9
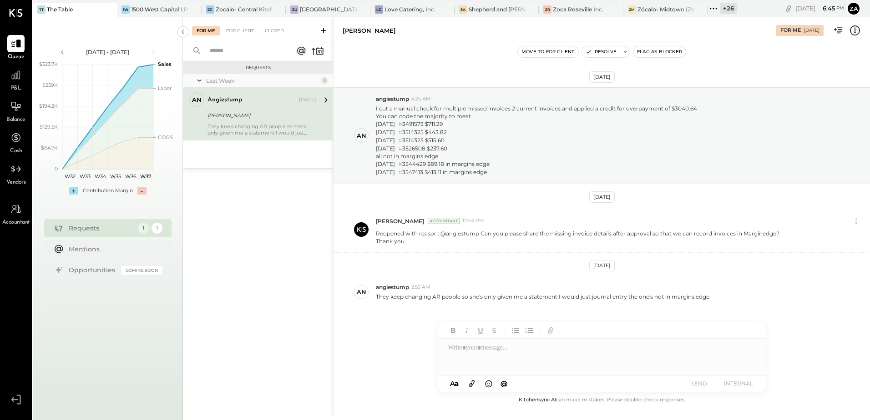
click at [248, 125] on div "They keep changing AR people so she's only given me a statement I would just jo…" at bounding box center [262, 129] width 109 height 13
click at [422, 124] on div "05/28/2025 # 3491573 $711.29" at bounding box center [536, 124] width 321 height 8
copy div "3491573"
click at [424, 132] on div "05/30/2025 # 3514325 $443.82" at bounding box center [536, 132] width 321 height 8
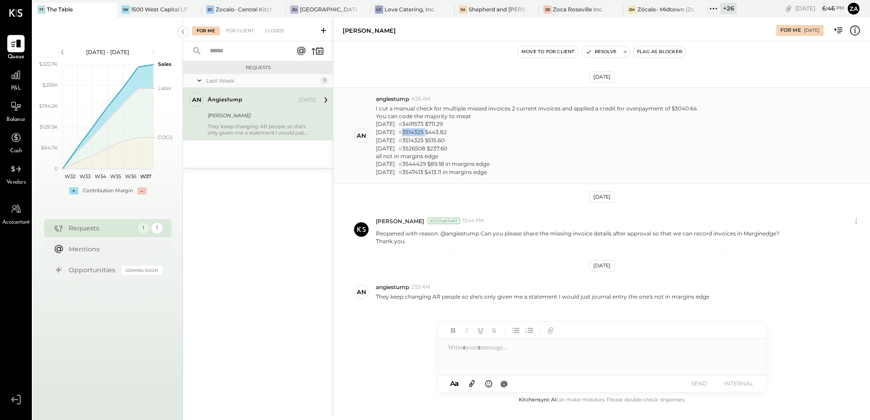
click at [424, 132] on div "05/30/2025 # 3514325 $443.82" at bounding box center [536, 132] width 321 height 8
copy div "3514325"
drag, startPoint x: 715, startPoint y: 8, endPoint x: 719, endPoint y: 18, distance: 10.2
click at [715, 8] on icon at bounding box center [714, 9] width 12 height 12
paste input "**********"
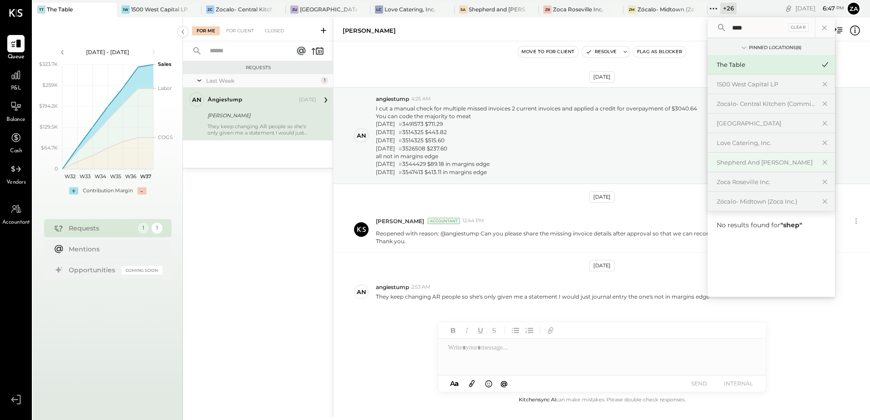
type input "****"
click at [752, 164] on div "Shepherd and [PERSON_NAME]" at bounding box center [766, 162] width 98 height 9
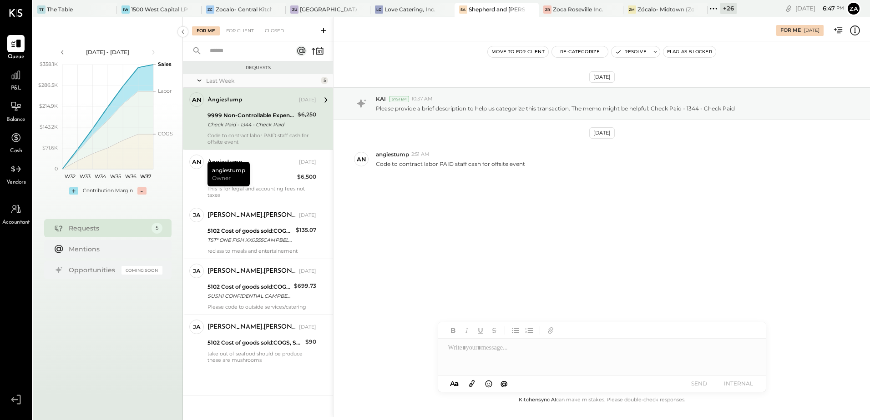
click at [233, 120] on div "Check Paid - 1344 - Check Paid" at bounding box center [251, 124] width 87 height 9
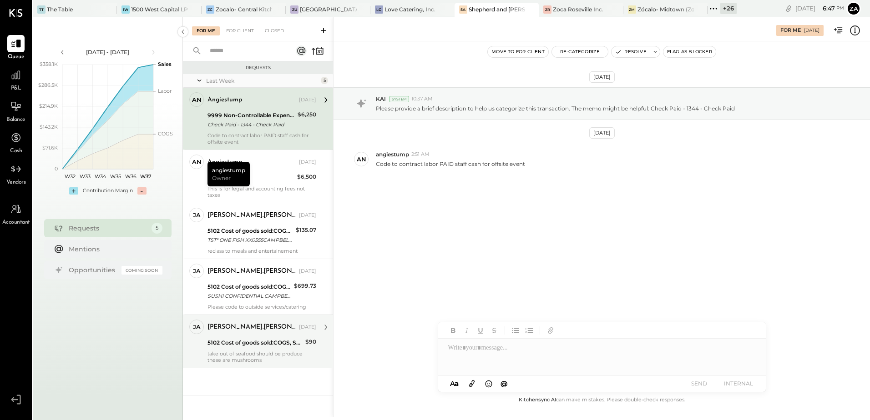
click at [252, 342] on div "5102 Cost of goods sold:COGS, Seafood" at bounding box center [255, 343] width 95 height 9
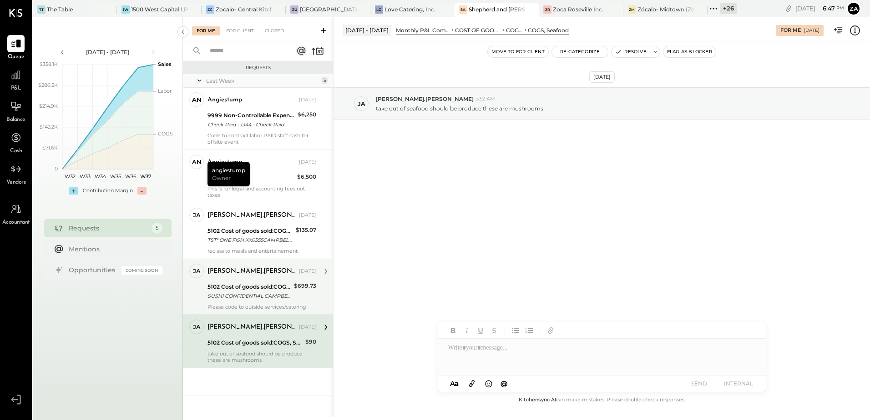
click at [264, 297] on div "SUSHI CONFIDENTIAL CAMPBELL CA XXXX2007" at bounding box center [250, 296] width 84 height 9
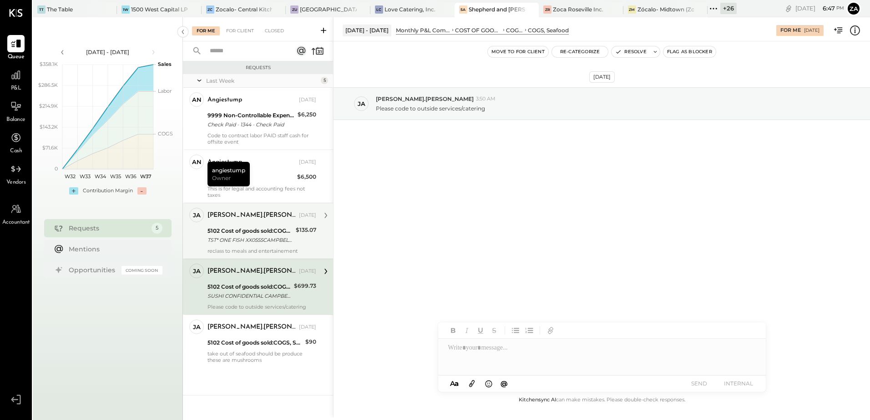
click at [261, 240] on div "TST* ONE FISH XX0555CAMPBELL CA XXXX1066" at bounding box center [251, 240] width 86 height 9
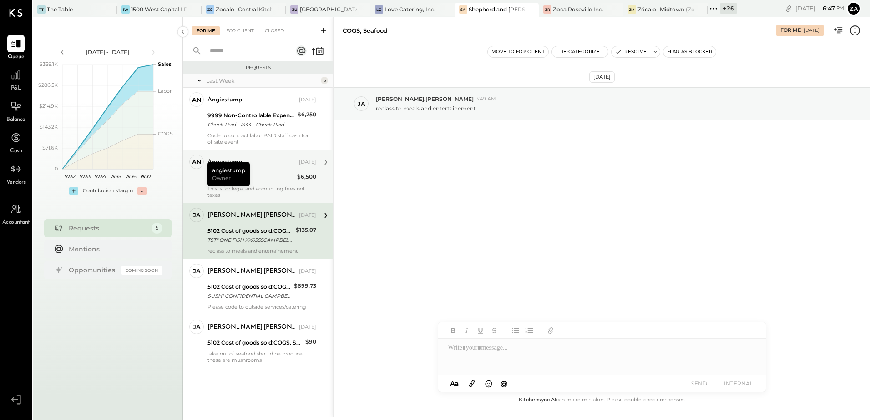
click at [274, 183] on div "Taxes & Fees" at bounding box center [251, 177] width 87 height 11
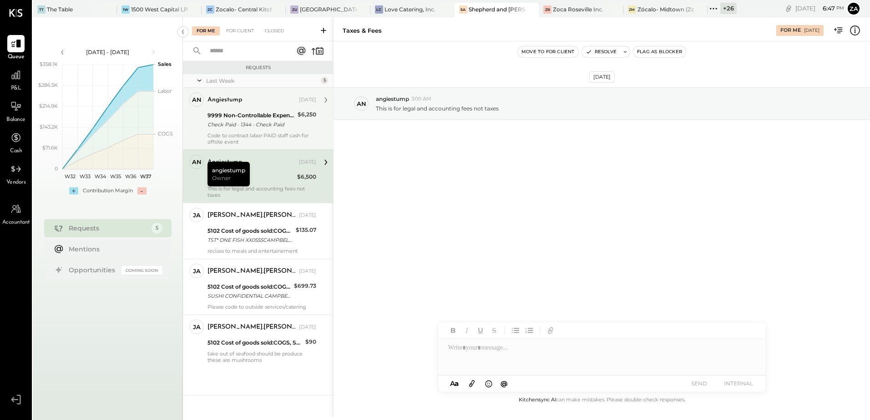
click at [274, 115] on div "9999 Non-Controllable Expenses:Other Income and Expenses:To Be Classified P&L" at bounding box center [251, 115] width 87 height 9
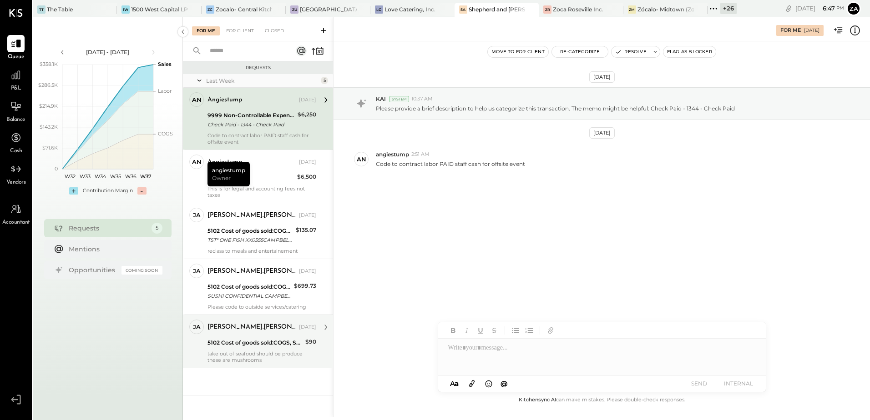
click at [258, 356] on div "take out of seafood should be produce these are mushrooms" at bounding box center [262, 357] width 109 height 13
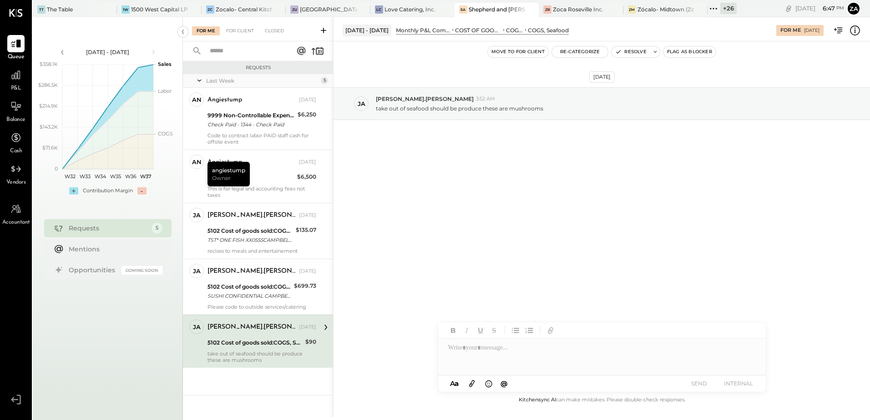
click at [855, 30] on icon at bounding box center [855, 30] width 2 height 0
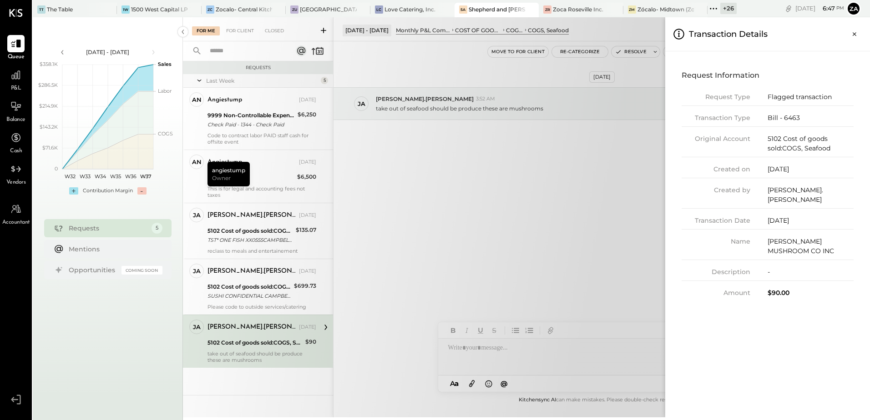
click at [794, 116] on div "Bill - 6463" at bounding box center [811, 118] width 86 height 10
copy div "6463"
drag, startPoint x: 854, startPoint y: 37, endPoint x: 817, endPoint y: 98, distance: 71.9
click at [854, 37] on icon "Close panel" at bounding box center [854, 34] width 9 height 9
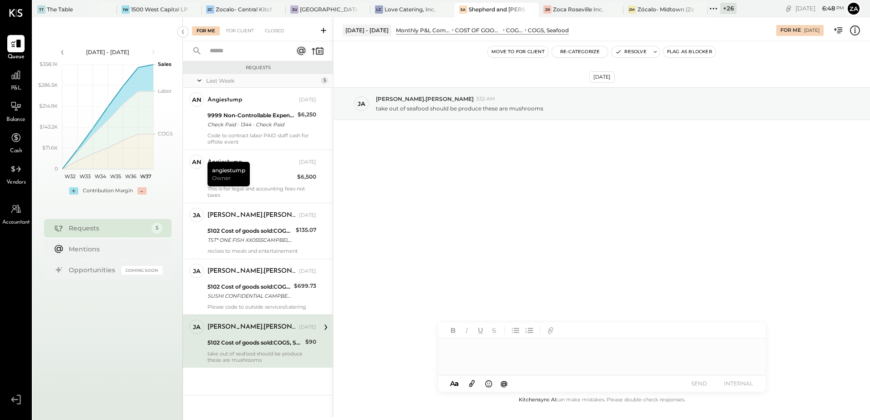
click at [468, 354] on div at bounding box center [602, 357] width 328 height 36
click at [477, 346] on div "**********" at bounding box center [602, 357] width 328 height 36
click at [748, 349] on icon at bounding box center [746, 349] width 6 height 6
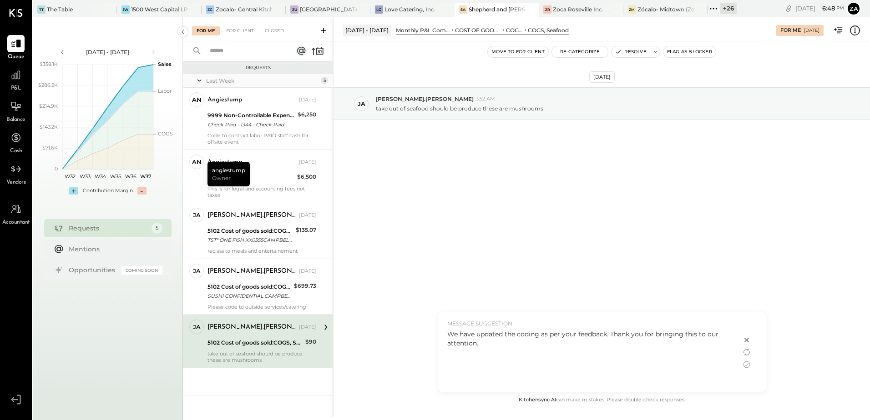
click at [587, 335] on div "We have updated the coding as per your feedback. Thank you for bringing this to…" at bounding box center [589, 339] width 285 height 18
copy div "feedback"
click at [749, 367] on icon at bounding box center [746, 365] width 7 height 7
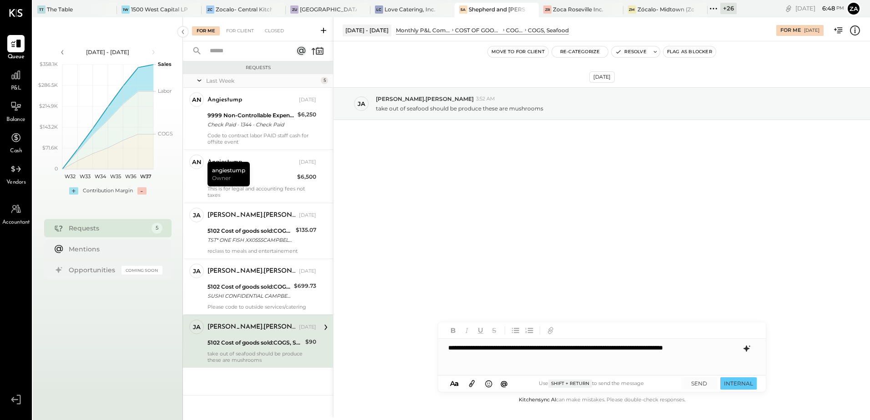
click at [598, 348] on div "**********" at bounding box center [602, 357] width 328 height 36
drag, startPoint x: 501, startPoint y: 361, endPoint x: 415, endPoint y: 337, distance: 89.0
click at [415, 337] on div "**********" at bounding box center [601, 217] width 537 height 400
copy div "**********"
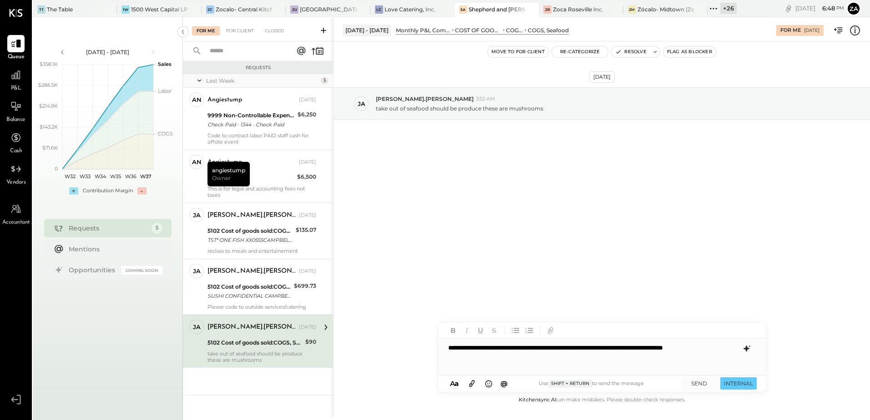
click at [641, 190] on div "Sep 9th, 2025 ja james.stump 3:52 AM take out of seafood should be produce thes…" at bounding box center [602, 218] width 537 height 354
click at [638, 361] on div "**********" at bounding box center [602, 357] width 328 height 36
click at [610, 347] on div "**********" at bounding box center [602, 357] width 328 height 36
click at [615, 350] on div "**********" at bounding box center [602, 357] width 328 height 36
click at [633, 359] on div "**********" at bounding box center [602, 357] width 328 height 36
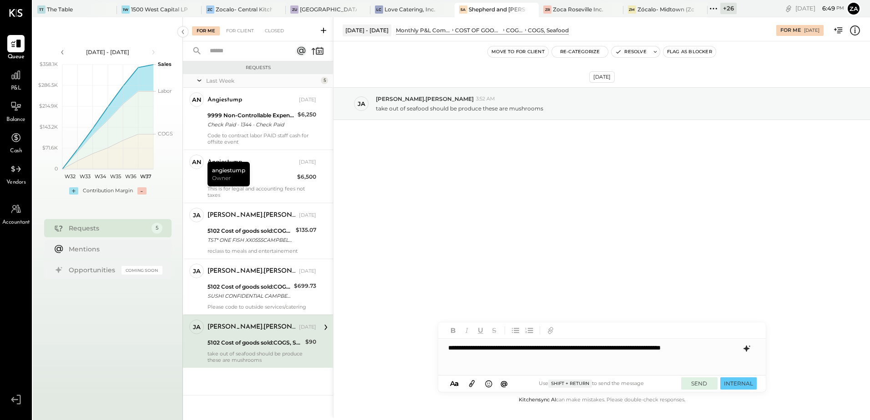
click at [701, 386] on button "SEND" at bounding box center [699, 384] width 36 height 12
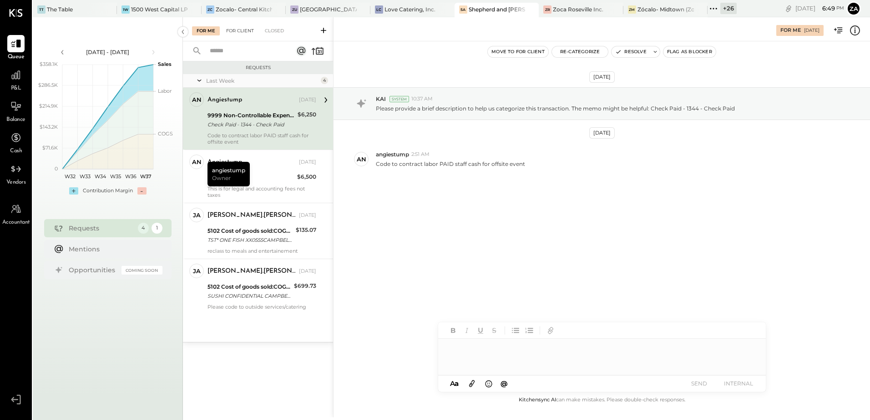
click at [238, 35] on div "For Client" at bounding box center [240, 30] width 37 height 9
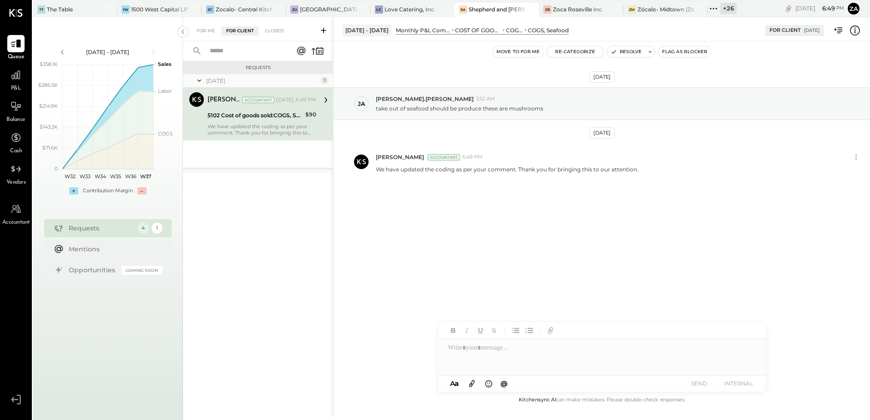
click at [269, 127] on div "We have updated the coding as per your comment. Thank you for bringing this to …" at bounding box center [262, 129] width 109 height 13
click at [648, 54] on icon at bounding box center [650, 52] width 6 height 6
click at [715, 113] on button "Resolve" at bounding box center [710, 114] width 41 height 11
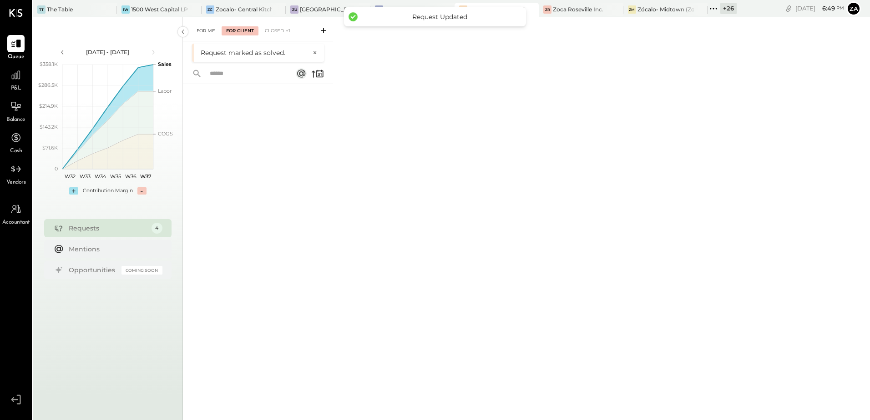
click at [202, 27] on div "For Me" at bounding box center [206, 30] width 28 height 9
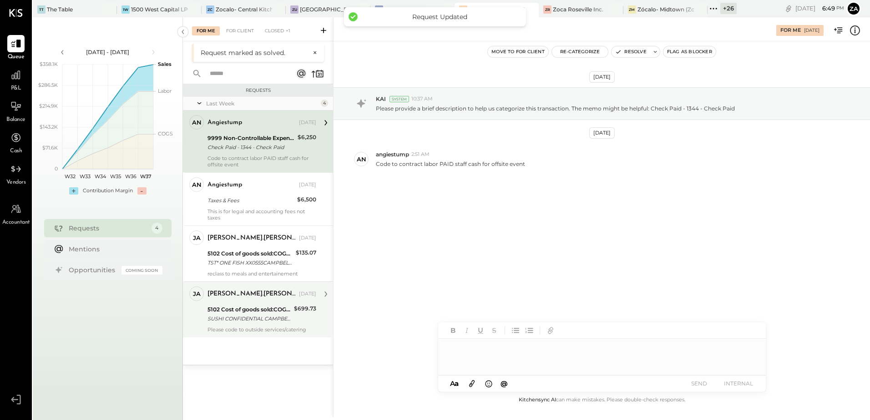
click at [240, 318] on div "SUSHI CONFIDENTIAL CAMPBELL CA XXXX2007" at bounding box center [250, 318] width 84 height 9
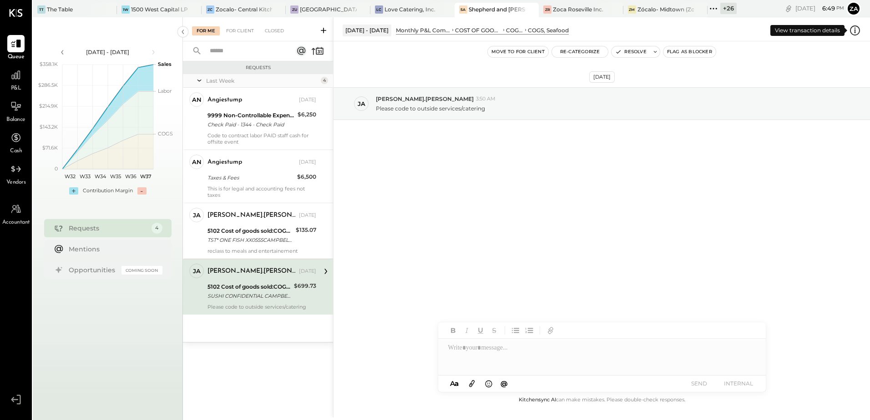
click at [855, 30] on icon at bounding box center [855, 31] width 12 height 12
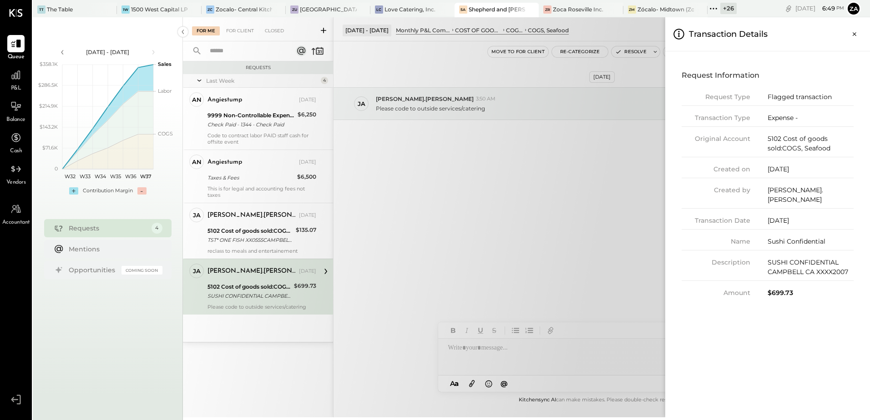
click at [781, 117] on div "Expense -" at bounding box center [811, 118] width 86 height 10
click at [774, 289] on div "$699.73" at bounding box center [811, 294] width 86 height 10
click at [780, 289] on div "$699.73" at bounding box center [811, 294] width 86 height 10
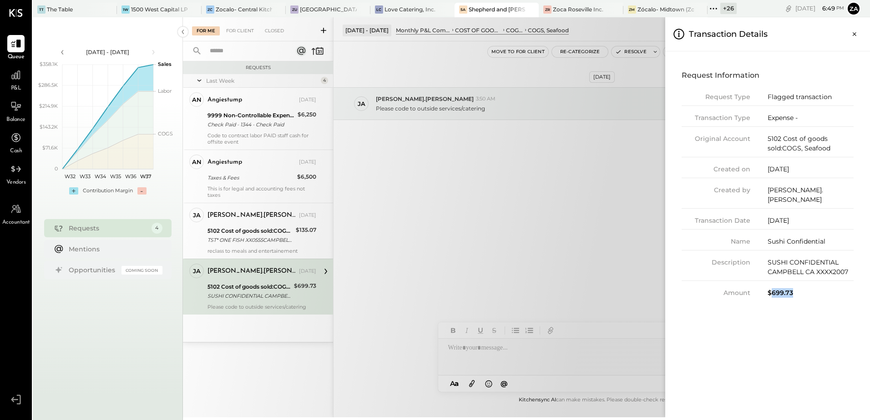
copy div "699.73"
click at [497, 205] on div "For Me For Client Closed Requests Last Week 4 an angiestump Owner angiestump Se…" at bounding box center [526, 217] width 687 height 400
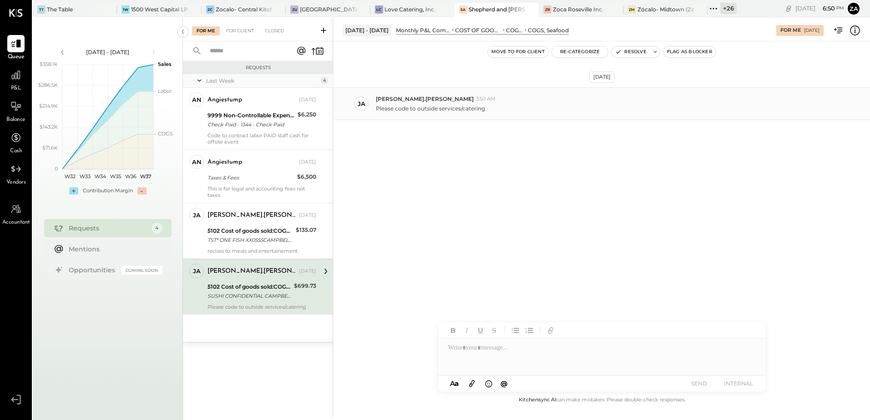
click at [414, 111] on p "Please code to outside services/catering" at bounding box center [430, 109] width 109 height 8
copy div "Please code to outside services/catering RS Rushabh Shah ZV Zankhana Vyas UM Un…"
drag, startPoint x: 552, startPoint y: 210, endPoint x: 581, endPoint y: 209, distance: 29.6
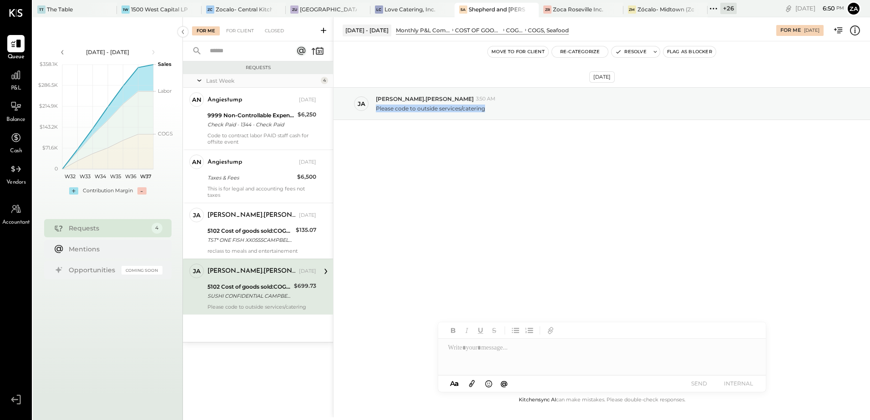
click at [552, 210] on div "Sep 9th, 2025 ja james.stump 3:50 AM Please code to outside services/catering" at bounding box center [602, 218] width 537 height 354
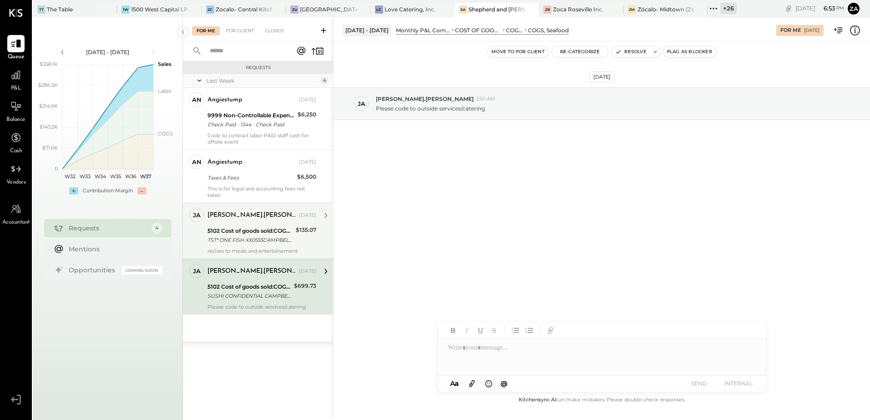
click at [257, 245] on div "5102 Cost of goods sold:COGS, Seafood TST* ONE FISH XX0555CAMPBELL CA XXXX1066" at bounding box center [251, 236] width 86 height 20
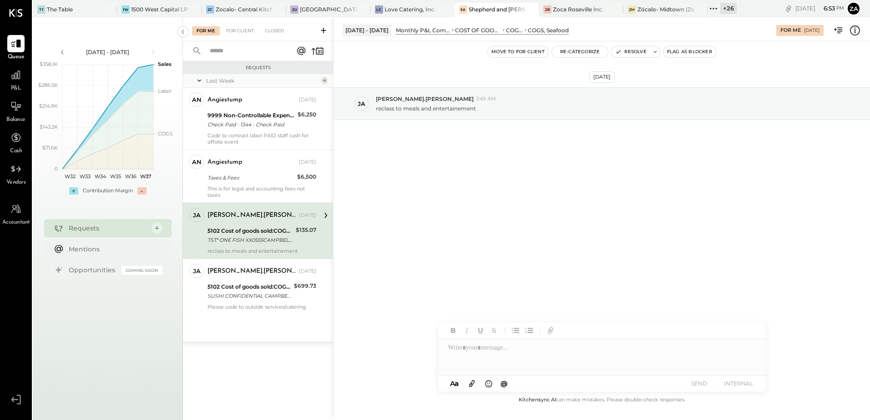
click at [855, 30] on icon at bounding box center [855, 30] width 2 height 0
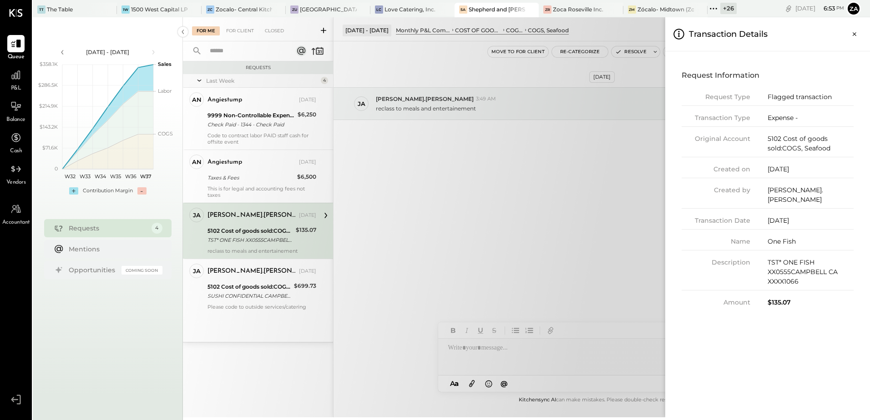
click at [780, 298] on div "$135.07" at bounding box center [811, 303] width 86 height 10
copy div "135.07"
click at [538, 231] on div "For Me For Client Closed Requests Last Week 4 an angiestump Owner angiestump Se…" at bounding box center [526, 217] width 687 height 400
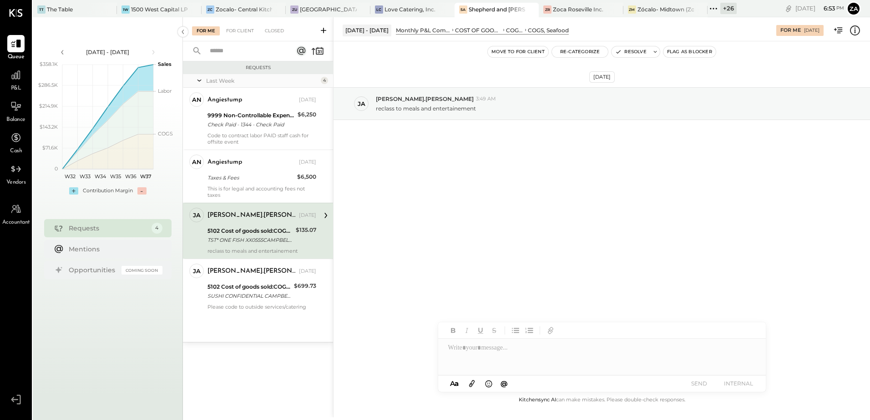
click at [519, 347] on div at bounding box center [602, 357] width 328 height 36
paste div
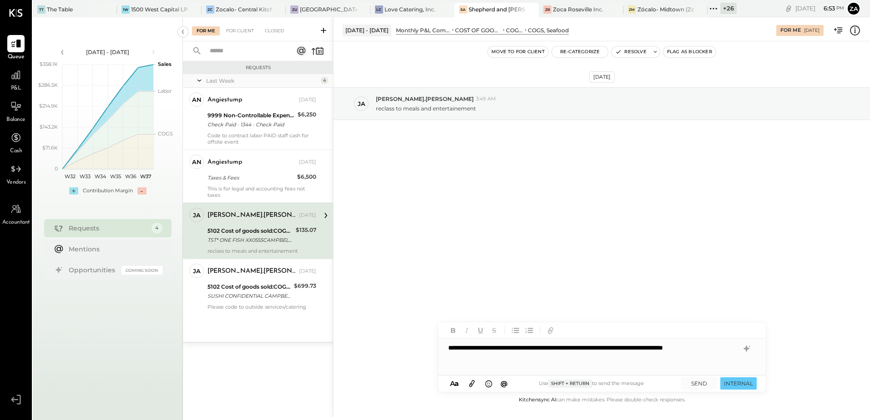
drag, startPoint x: 491, startPoint y: 363, endPoint x: 592, endPoint y: 363, distance: 101.5
click at [491, 363] on div "**********" at bounding box center [602, 357] width 328 height 36
click at [696, 382] on button "SEND" at bounding box center [699, 384] width 36 height 12
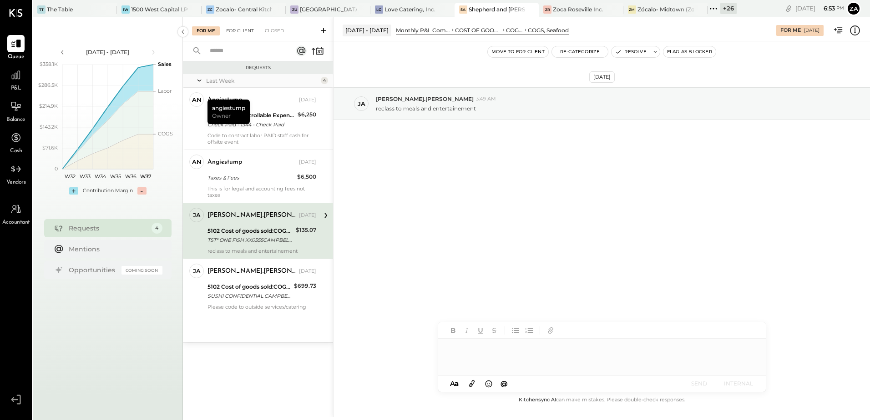
click at [238, 30] on div "For Client" at bounding box center [240, 30] width 37 height 9
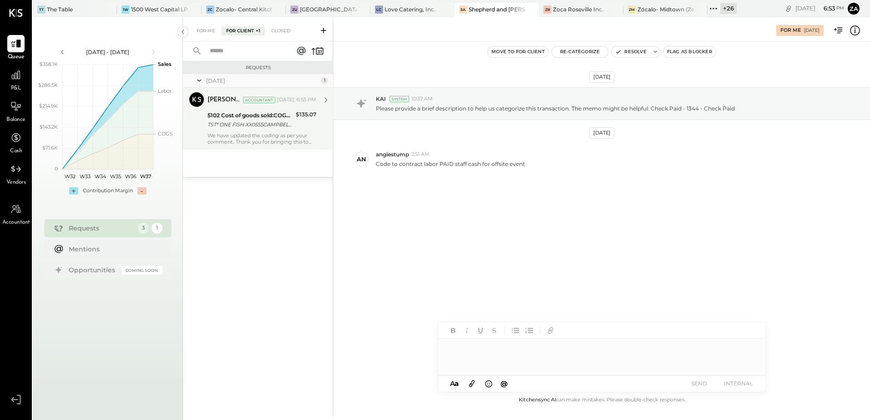
click at [228, 132] on div "Zankhana Vyas Accountant Today, 6:53 PM 5102 Cost of goods sold:COGS, Seafood T…" at bounding box center [262, 118] width 109 height 53
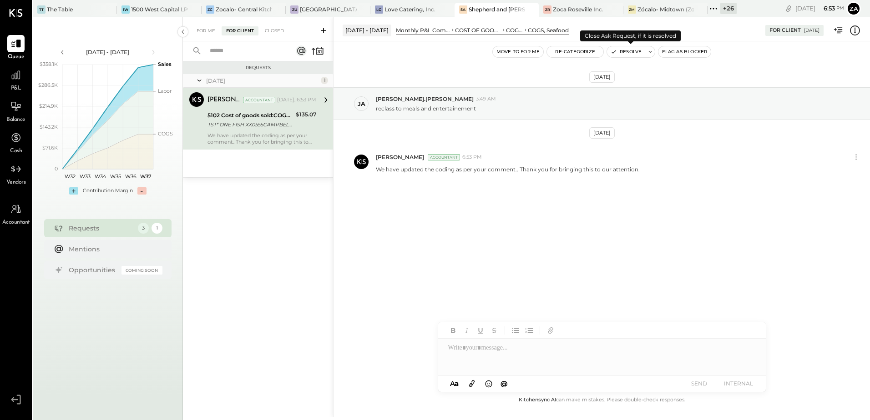
click at [632, 52] on button "Resolve" at bounding box center [626, 51] width 38 height 11
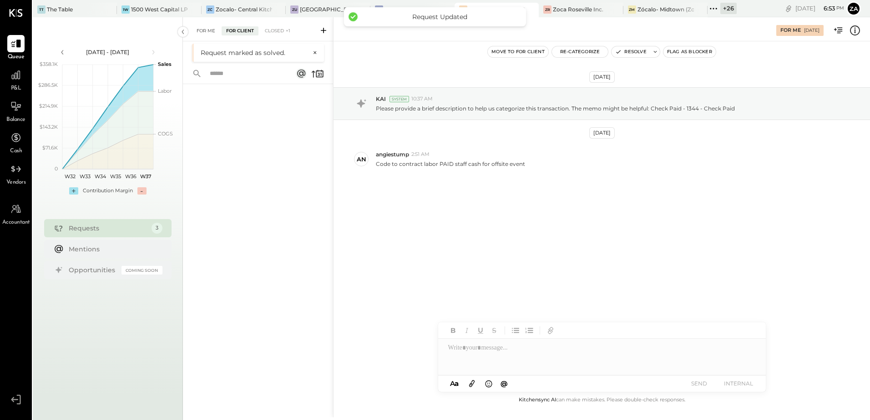
click at [207, 33] on div "For Me" at bounding box center [206, 30] width 28 height 9
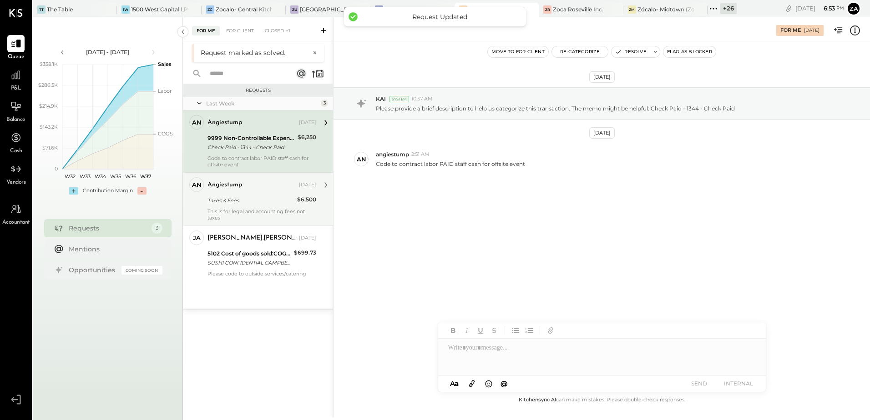
click at [242, 205] on div "Taxes & Fees" at bounding box center [251, 200] width 87 height 11
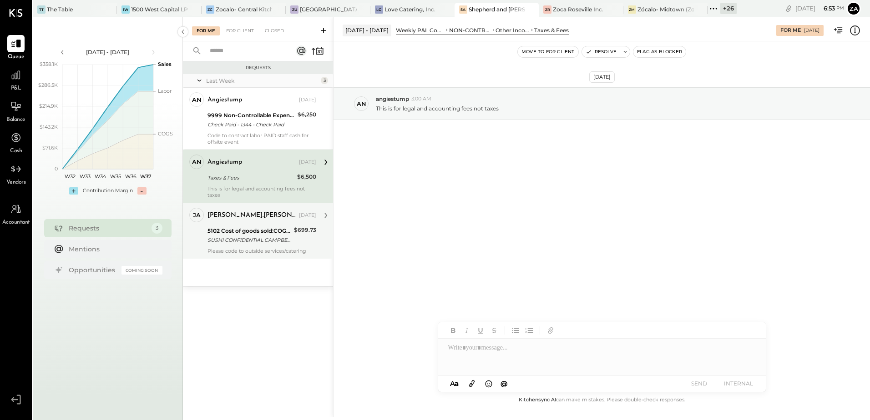
click at [253, 262] on div "Last Week 3 an angiestump Owner angiestump Sep 08, 2025 9999 Non-Controllable E…" at bounding box center [258, 180] width 150 height 212
click at [252, 241] on div "SUSHI CONFIDENTIAL CAMPBELL CA XXXX2007" at bounding box center [250, 240] width 84 height 9
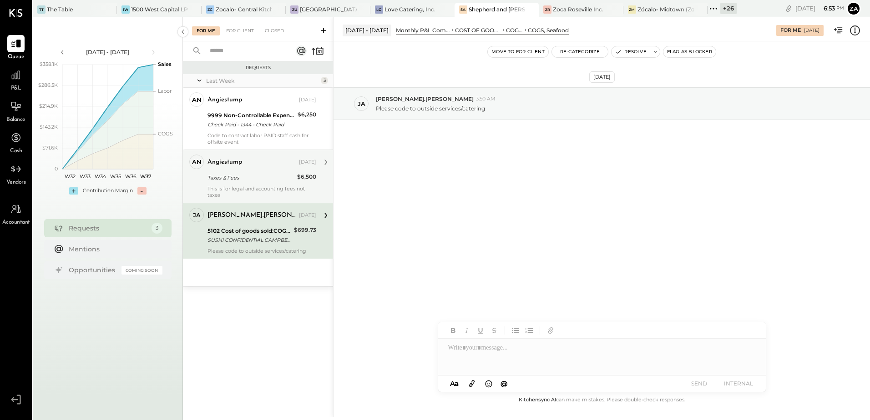
click at [248, 189] on div "This is for legal and accounting fees not taxes" at bounding box center [262, 192] width 109 height 13
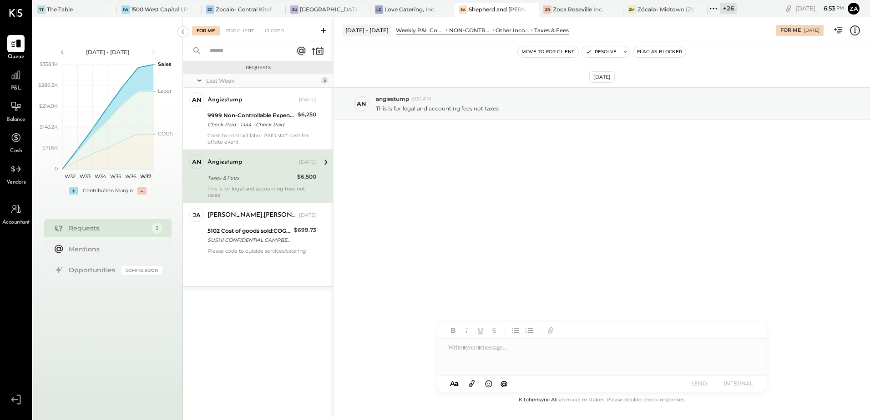
click at [857, 32] on icon at bounding box center [855, 31] width 12 height 12
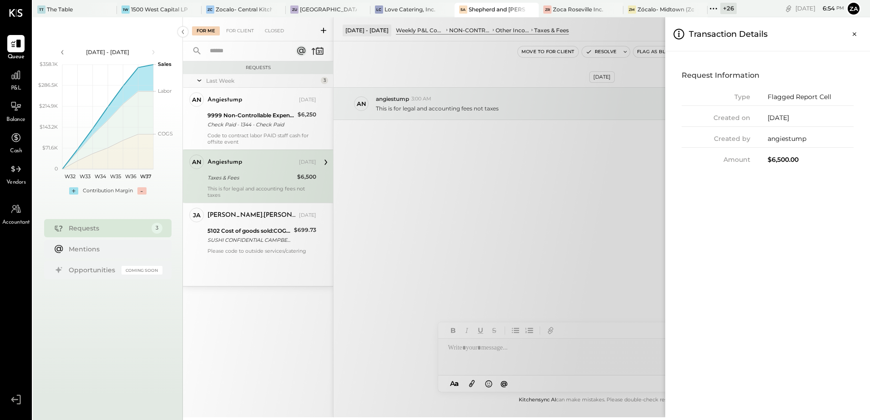
click at [783, 160] on div "$6,500.00" at bounding box center [811, 160] width 86 height 10
copy div "6,500.00"
click at [785, 164] on div "$6,500.00" at bounding box center [811, 160] width 86 height 10
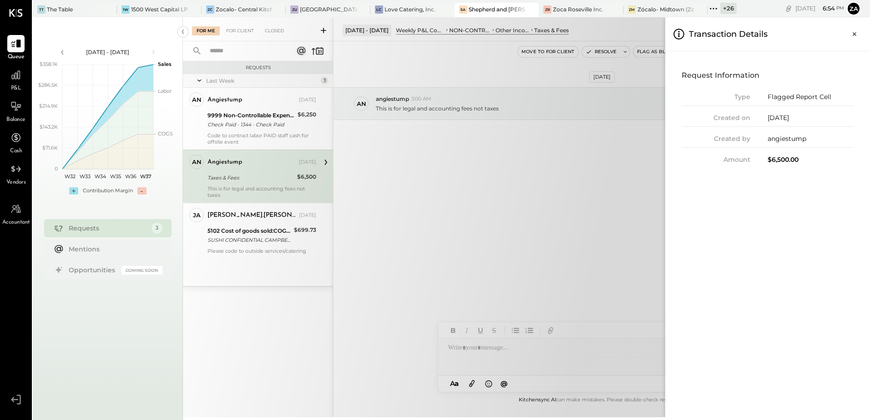
click at [477, 174] on div "For Me For Client Closed Requests Last Week 3 an angiestump Owner angiestump Se…" at bounding box center [526, 217] width 687 height 400
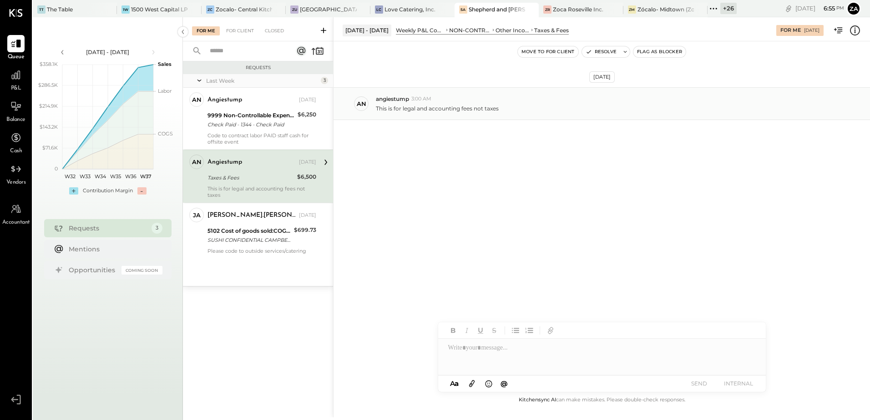
click at [493, 110] on p "This is for legal and accounting fees not taxes" at bounding box center [437, 109] width 123 height 8
copy p "taxes"
click at [852, 33] on icon at bounding box center [855, 31] width 12 height 12
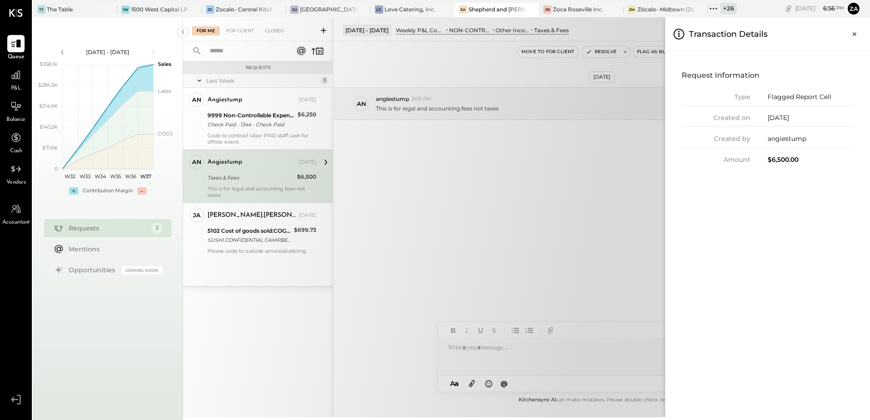
click at [502, 231] on div "For Me For Client Closed Requests Last Week 3 an angiestump Owner angiestump Se…" at bounding box center [526, 217] width 687 height 400
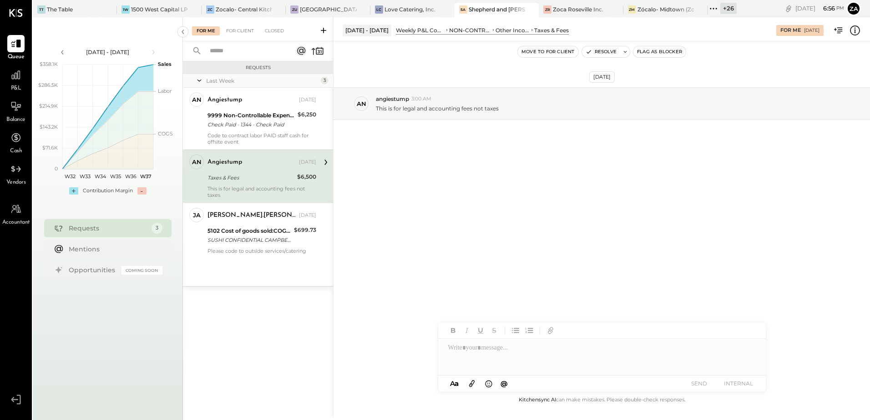
click at [593, 171] on div "Sep 9th, 2025 an angiestump 3:00 AM This is for legal and accounting fees not t…" at bounding box center [602, 126] width 537 height 124
click at [856, 27] on icon at bounding box center [855, 31] width 12 height 12
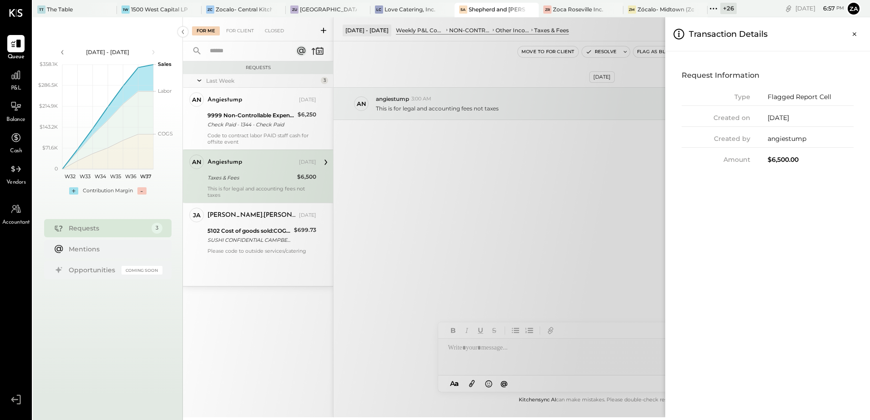
click at [778, 97] on div "Flagged Report Cell" at bounding box center [811, 97] width 86 height 10
click at [786, 164] on div "$6,500.00" at bounding box center [811, 160] width 86 height 10
click at [785, 164] on div "$6,500.00" at bounding box center [811, 160] width 86 height 10
click at [784, 122] on div "09/08/2025" at bounding box center [811, 118] width 86 height 10
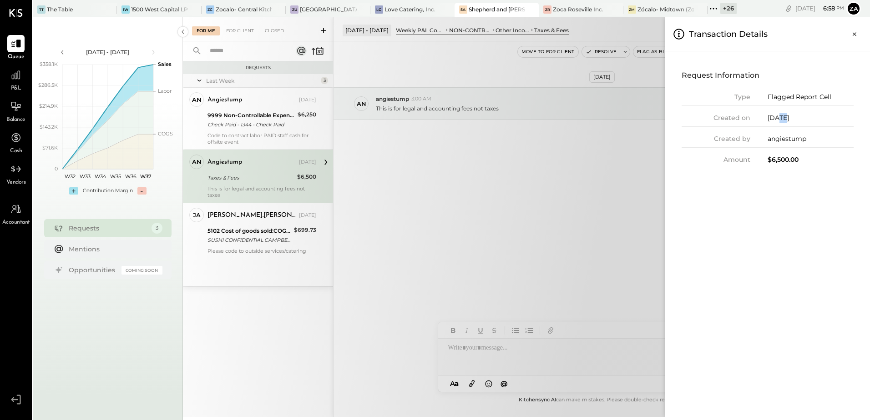
click at [784, 122] on div "09/08/2025" at bounding box center [811, 118] width 86 height 10
drag, startPoint x: 784, startPoint y: 122, endPoint x: 781, endPoint y: 163, distance: 40.6
click at [781, 163] on div "$6,500.00" at bounding box center [811, 160] width 86 height 10
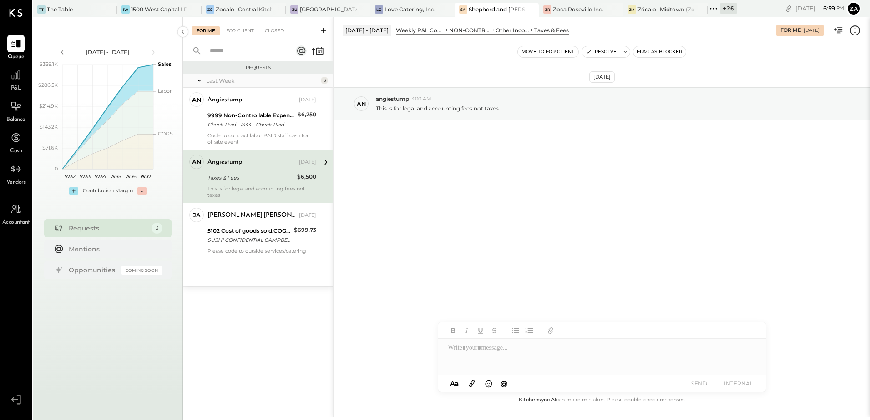
click at [583, 188] on div "For Me For Client Closed Requests Last Week 3 an angiestump Owner angiestump Se…" at bounding box center [526, 217] width 687 height 400
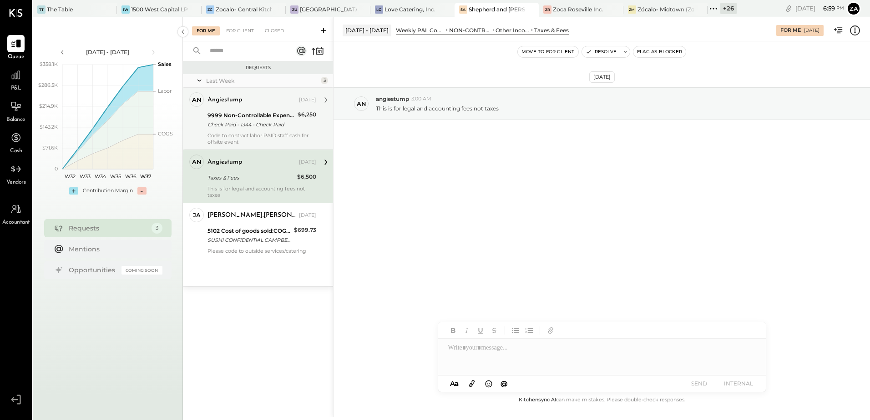
click at [260, 129] on div "9999 Non-Controllable Expenses:Other Income and Expenses:To Be Classified P&L C…" at bounding box center [251, 120] width 87 height 20
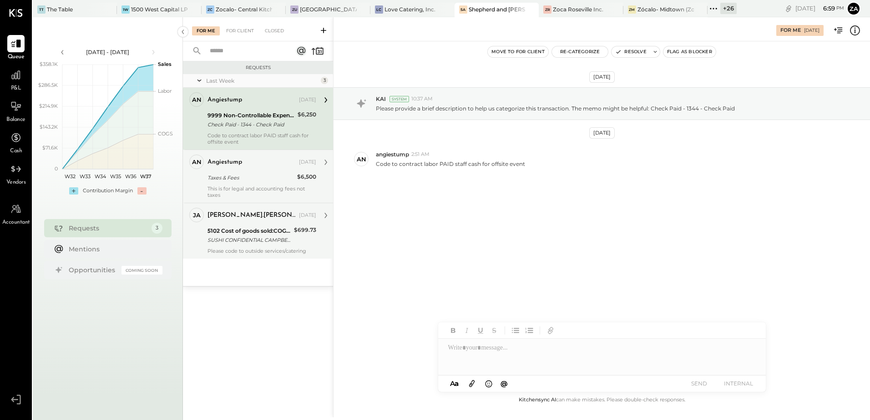
click at [259, 236] on div "SUSHI CONFIDENTIAL CAMPBELL CA XXXX2007" at bounding box center [250, 240] width 84 height 9
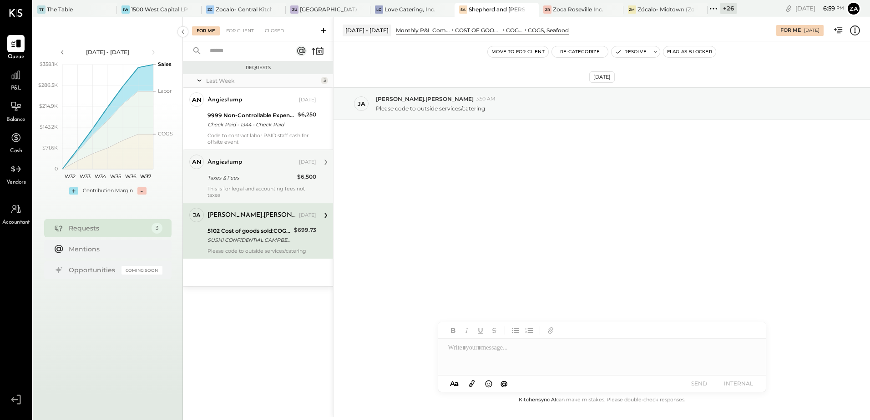
click at [484, 190] on div "Sep 9th, 2025 ja james.stump 3:50 AM Please code to outside services/catering" at bounding box center [602, 218] width 537 height 354
click at [476, 350] on div at bounding box center [602, 357] width 328 height 36
click at [230, 179] on div "Taxes & Fees" at bounding box center [251, 177] width 87 height 9
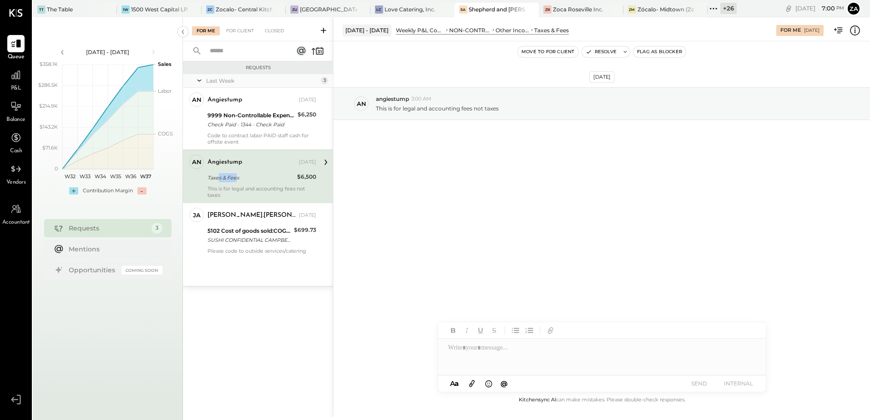
drag, startPoint x: 218, startPoint y: 177, endPoint x: 223, endPoint y: 176, distance: 5.9
click at [223, 176] on div "Taxes & Fees" at bounding box center [251, 177] width 87 height 9
drag, startPoint x: 223, startPoint y: 176, endPoint x: 236, endPoint y: 179, distance: 12.7
click at [236, 179] on div "an angiestump Owner angiestump Sep 08, 2025 Taxes & Fees $6,500 This is for leg…" at bounding box center [258, 176] width 150 height 53
click at [233, 179] on div "Taxes & Fees" at bounding box center [251, 177] width 87 height 9
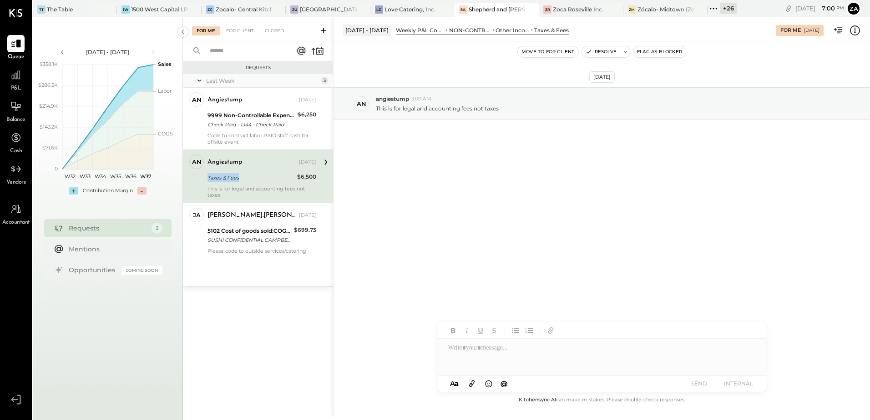
click at [233, 179] on div "Taxes & Fees" at bounding box center [251, 177] width 87 height 9
click at [853, 36] on div "Aug 27 - Sep 2, 2025 Weekly P&L Comparison NON-CONTROLLABLE EXPENSES Other Inco…" at bounding box center [602, 29] width 537 height 18
click at [857, 31] on icon at bounding box center [855, 31] width 12 height 12
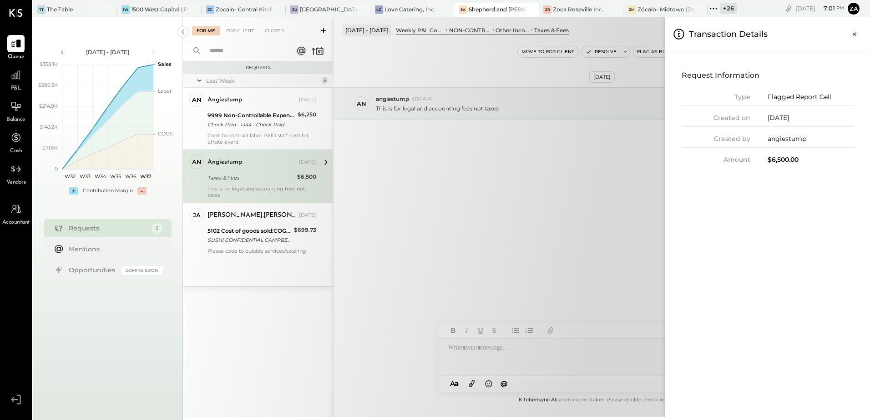
click at [548, 178] on div "For Me For Client Closed Requests Last Week 3 an angiestump Owner angiestump Se…" at bounding box center [526, 217] width 687 height 400
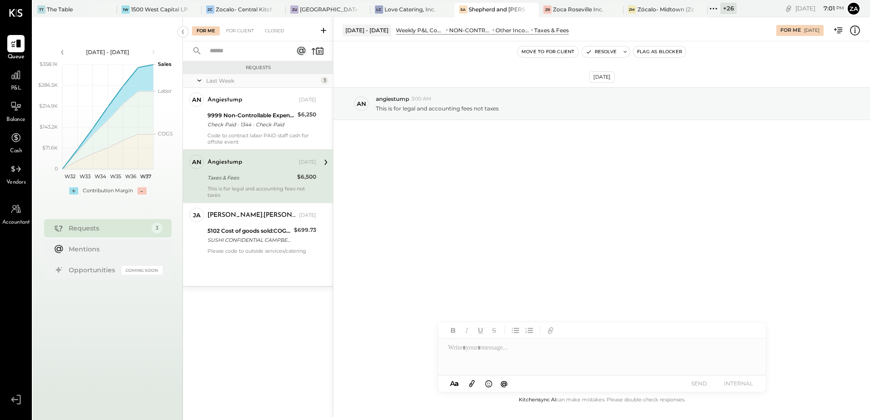
click at [493, 351] on div at bounding box center [602, 357] width 328 height 36
paste div
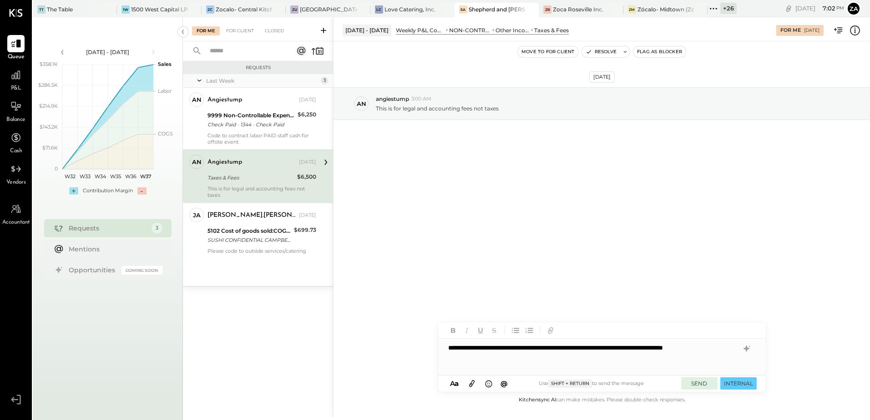
click at [699, 386] on button "SEND" at bounding box center [699, 384] width 36 height 12
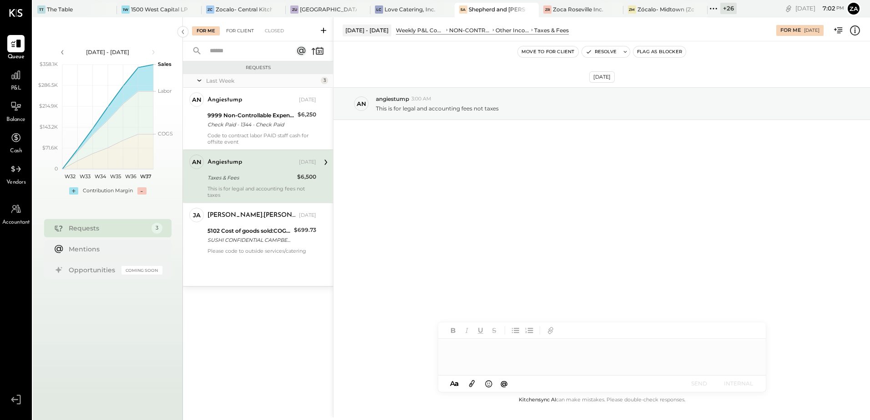
click at [238, 33] on div "For Client" at bounding box center [240, 30] width 37 height 9
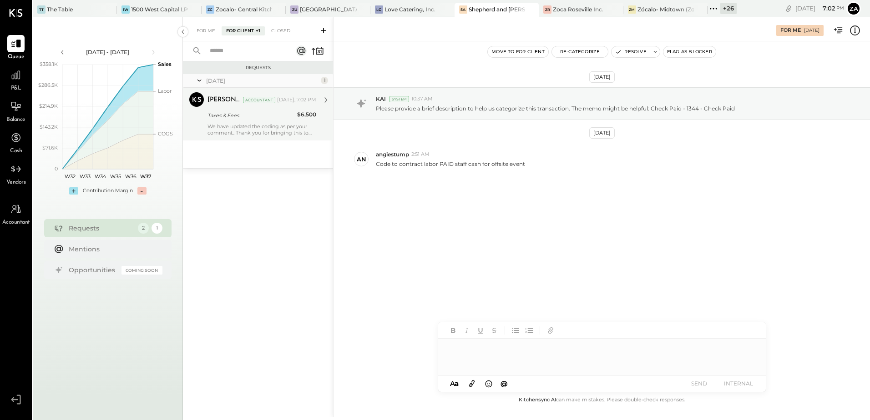
click at [244, 120] on div "Taxes & Fees" at bounding box center [251, 115] width 87 height 11
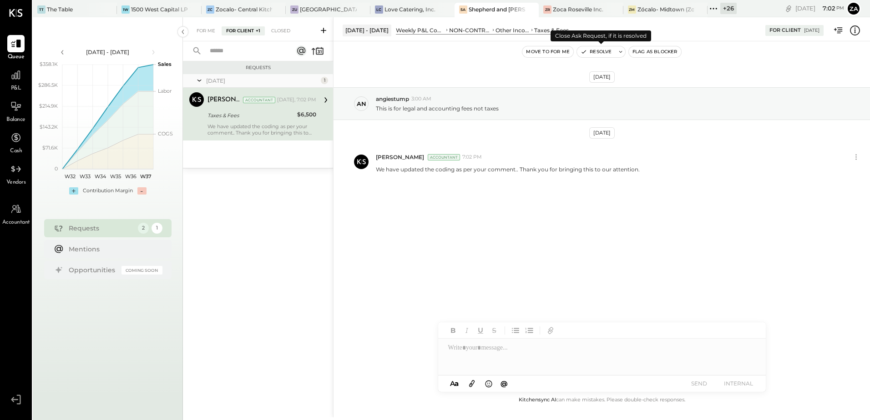
click at [613, 52] on button "Resolve" at bounding box center [596, 51] width 38 height 11
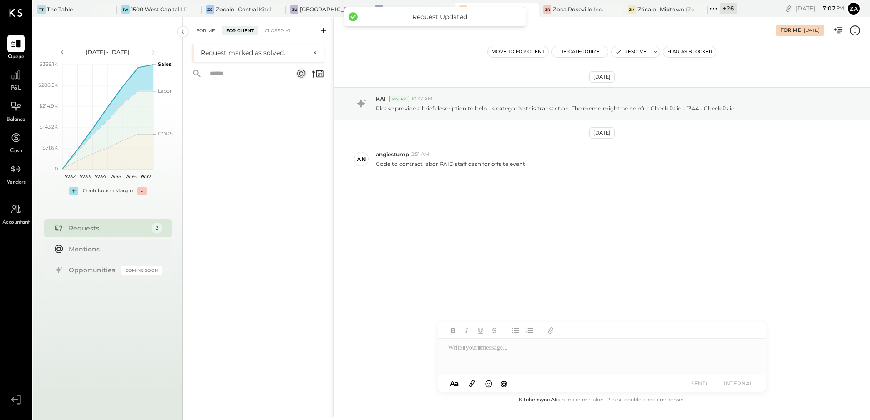
click at [208, 28] on div "For Me" at bounding box center [206, 30] width 28 height 9
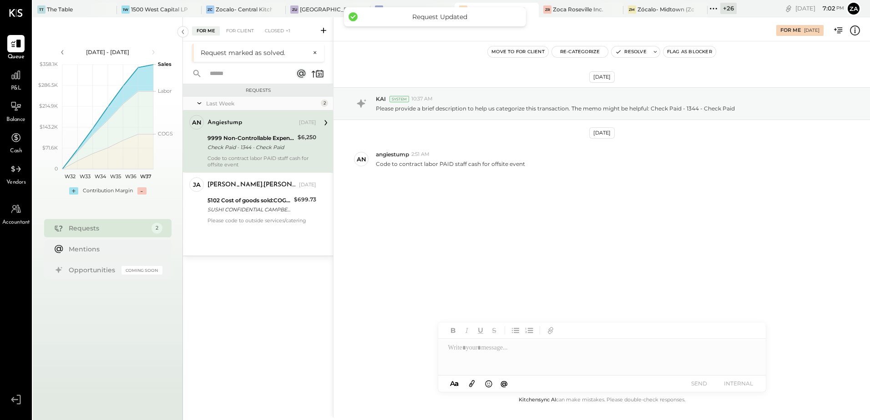
click at [246, 145] on div "Check Paid - 1344 - Check Paid" at bounding box center [251, 147] width 87 height 9
click at [533, 198] on div "Sep 6th, 2025 KAI System 10:37 AM Please provide a brief description to help us…" at bounding box center [602, 154] width 537 height 180
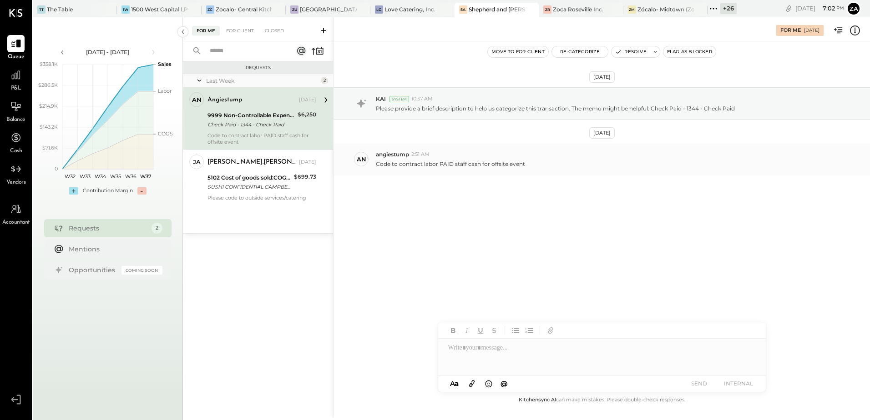
click at [449, 165] on p "Code to contract labor PAID staff cash for offsite event" at bounding box center [450, 164] width 149 height 8
click at [457, 107] on p "Please provide a brief description to help us categorize this transaction. The …" at bounding box center [555, 109] width 359 height 8
click at [691, 106] on p "Please provide a brief description to help us categorize this transaction. The …" at bounding box center [555, 109] width 359 height 8
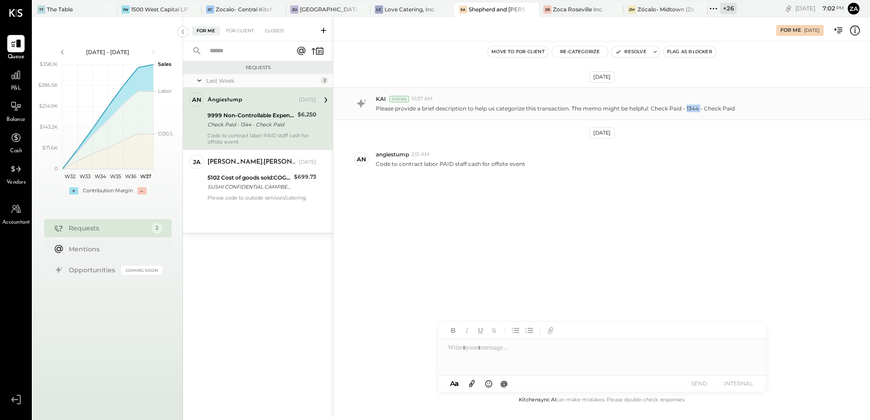
click at [691, 106] on p "Please provide a brief description to help us categorize this transaction. The …" at bounding box center [555, 109] width 359 height 8
click at [851, 31] on icon at bounding box center [855, 31] width 12 height 12
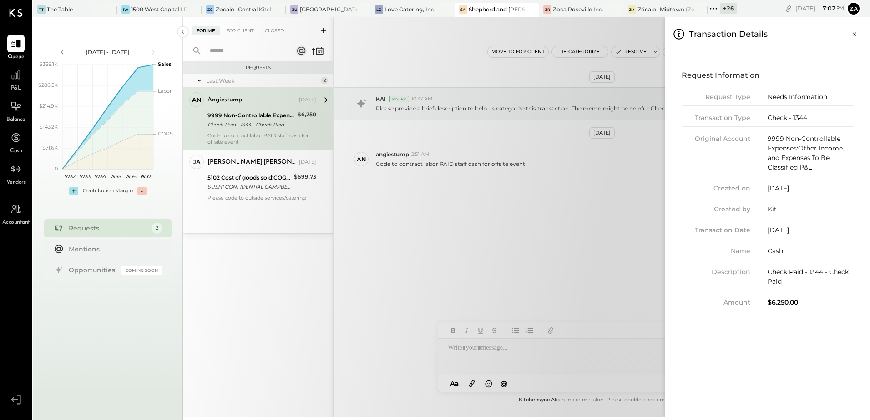
click at [781, 306] on div "$6,250.00" at bounding box center [811, 303] width 86 height 10
click at [551, 235] on div "For Me For Client Closed Requests Last Week 2 an angiestump Owner angiestump Se…" at bounding box center [526, 217] width 687 height 400
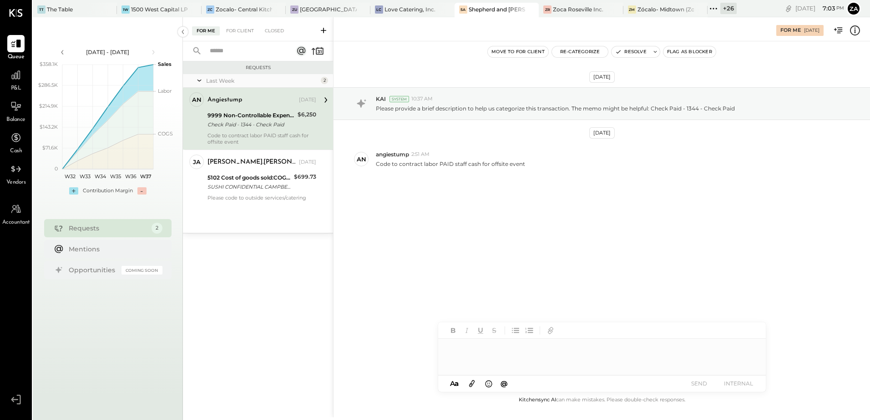
click at [471, 350] on div at bounding box center [602, 357] width 328 height 36
paste div
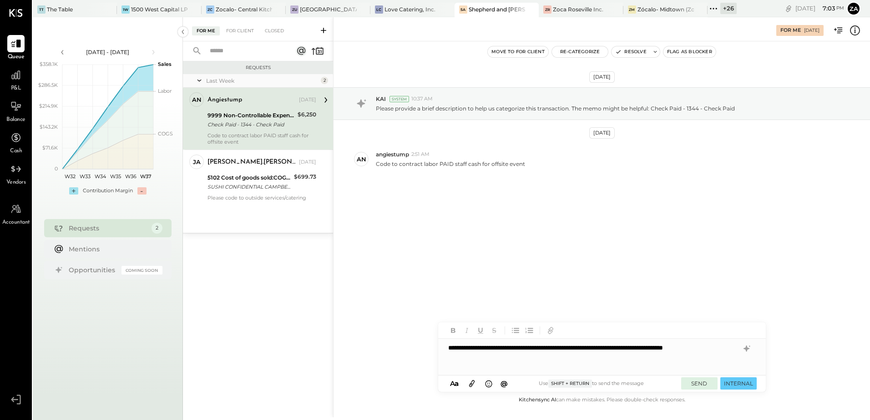
click at [697, 385] on button "SEND" at bounding box center [699, 384] width 36 height 12
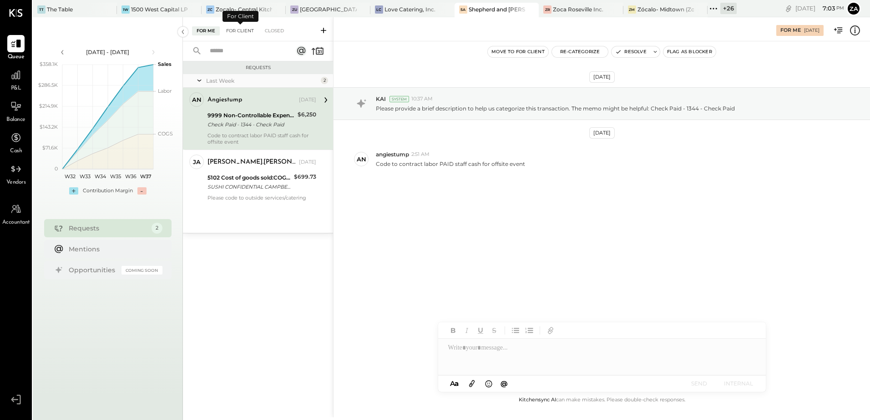
click at [237, 33] on div "For Client" at bounding box center [240, 30] width 37 height 9
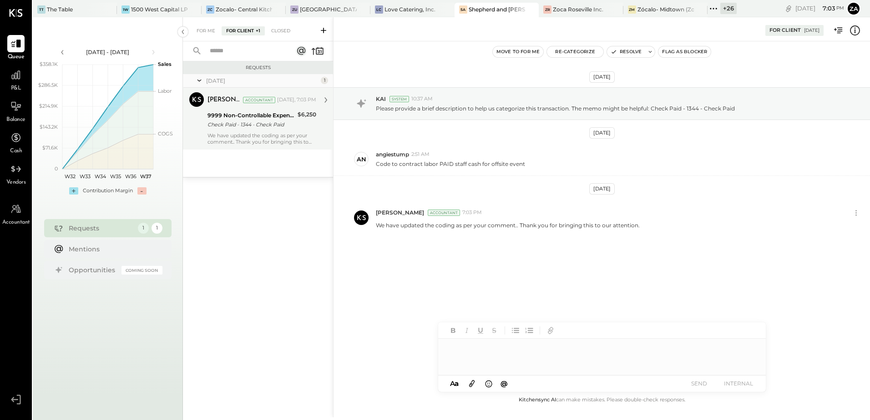
click at [251, 121] on div "Check Paid - 1344 - Check Paid" at bounding box center [251, 124] width 87 height 9
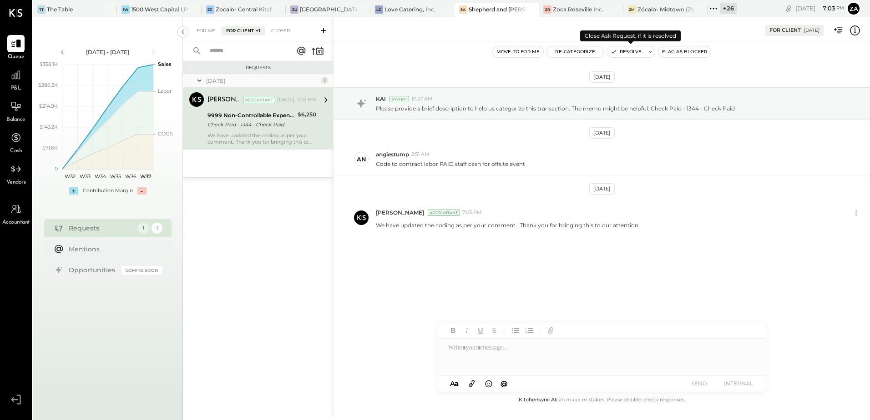
click at [630, 51] on button "Resolve" at bounding box center [626, 51] width 38 height 11
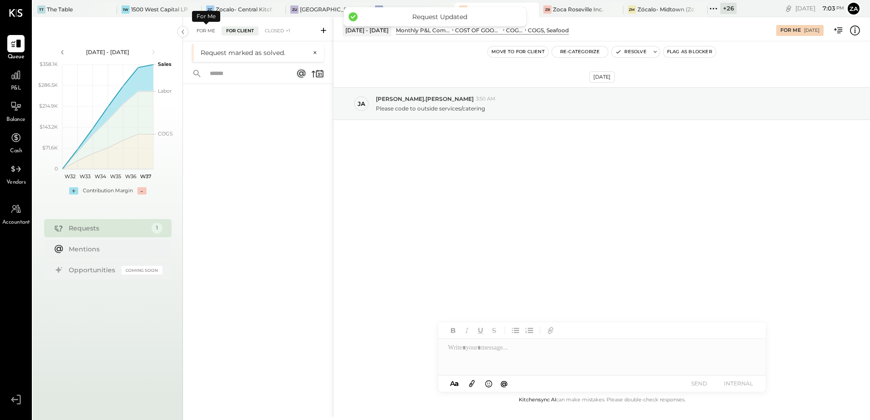
click at [203, 27] on div "For Me" at bounding box center [206, 30] width 28 height 9
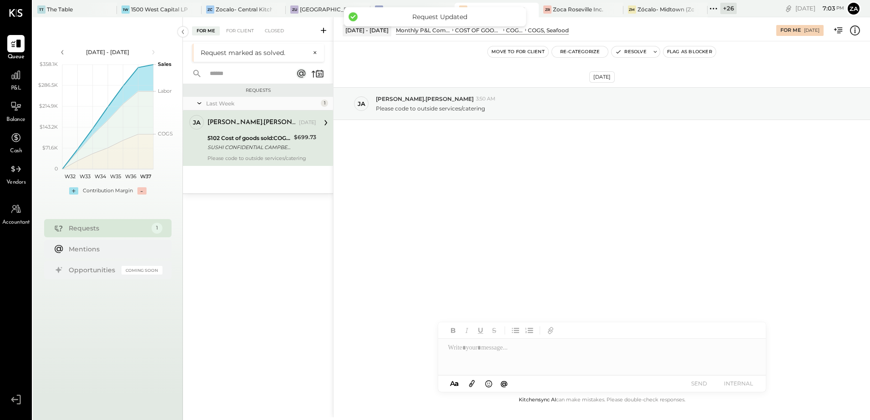
click at [261, 152] on div "SUSHI CONFIDENTIAL CAMPBELL CA XXXX2007" at bounding box center [250, 147] width 84 height 9
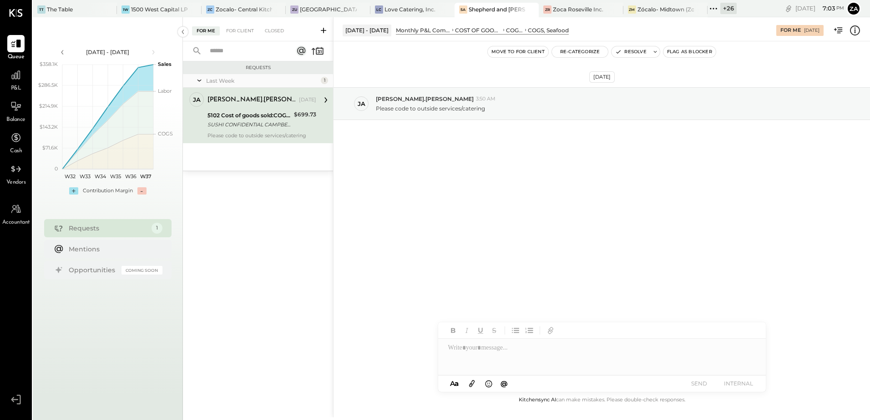
click at [859, 30] on icon at bounding box center [855, 31] width 12 height 12
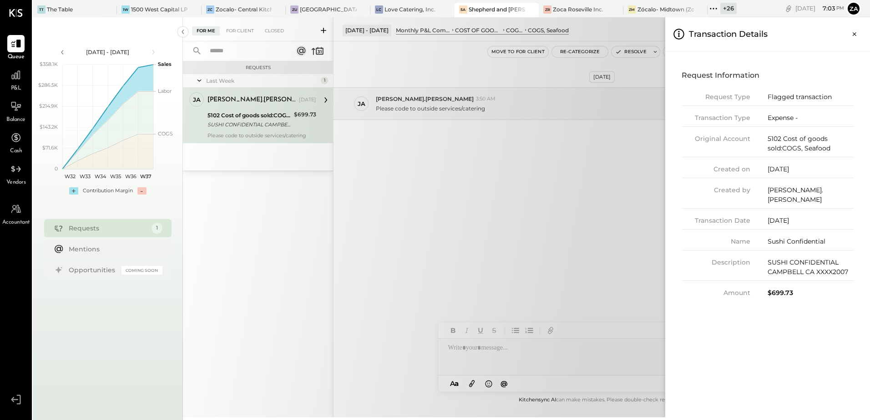
click at [781, 289] on div "Request Information Request Type Flagged transaction Transaction Type Expense -…" at bounding box center [768, 183] width 190 height 248
drag, startPoint x: 769, startPoint y: 251, endPoint x: 855, endPoint y: 266, distance: 87.2
click at [855, 266] on div "Request Information Request Type Flagged transaction Transaction Type Expense -…" at bounding box center [768, 183] width 190 height 248
click at [541, 245] on div "For Me For Client Closed Requests Last Week 1 ja james.stump Owner james.stump …" at bounding box center [526, 217] width 687 height 400
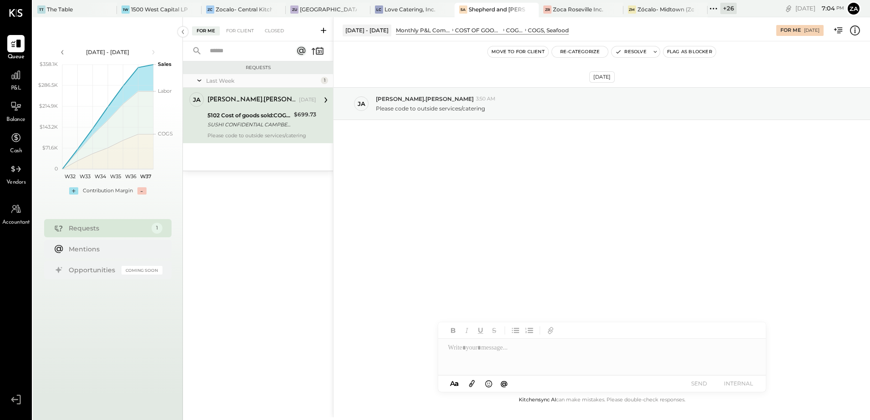
click at [477, 349] on div at bounding box center [602, 357] width 328 height 36
click at [591, 53] on button "Re-Categorize" at bounding box center [580, 51] width 56 height 11
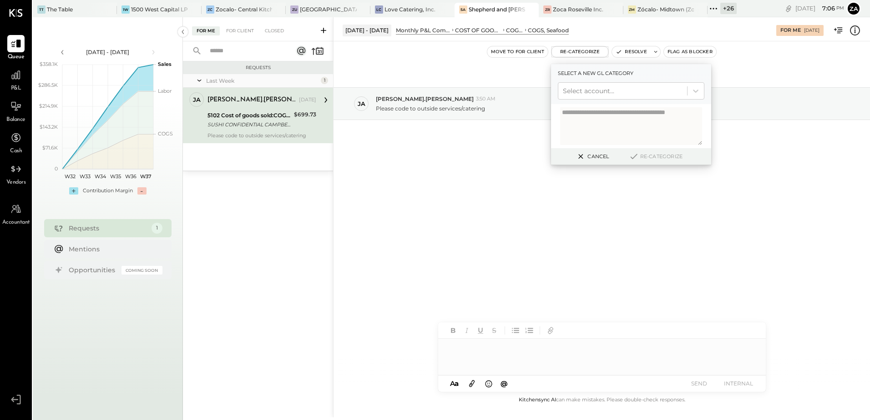
click at [633, 115] on textarea at bounding box center [631, 126] width 142 height 38
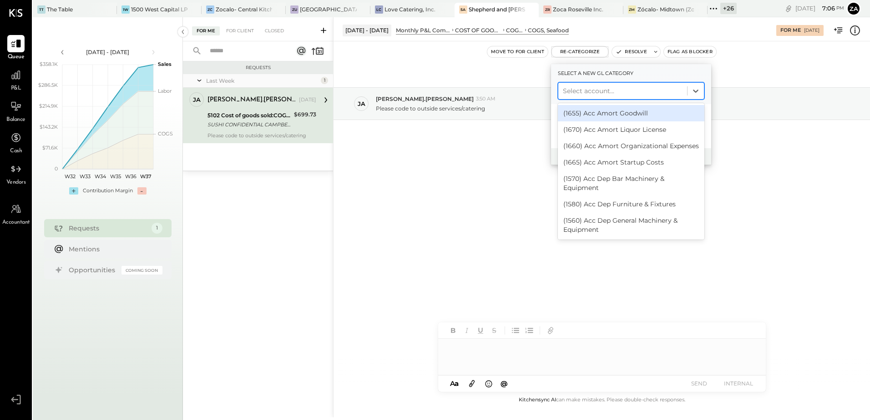
click at [638, 86] on div at bounding box center [623, 91] width 120 height 11
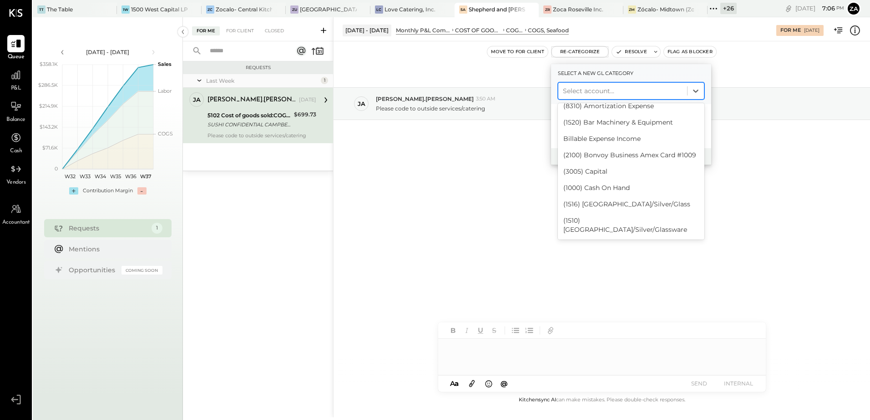
scroll to position [410, 0]
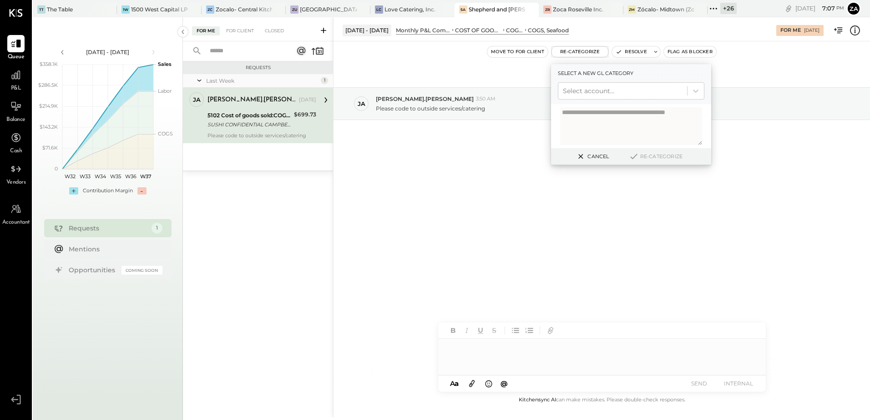
click at [598, 152] on button "Cancel" at bounding box center [591, 157] width 39 height 12
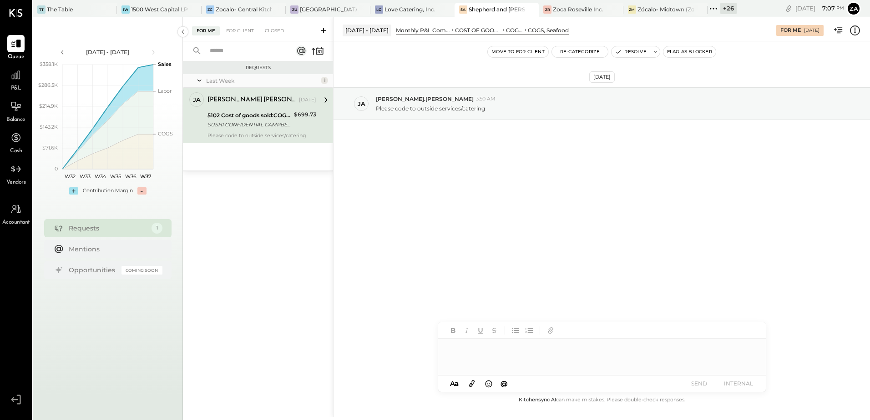
click at [858, 33] on icon at bounding box center [855, 31] width 12 height 12
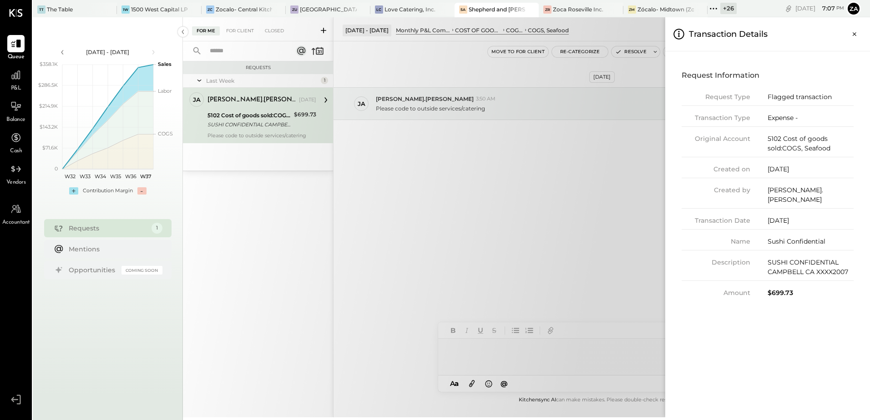
click at [778, 289] on div "Request Information Request Type Flagged transaction Transaction Type Expense -…" at bounding box center [768, 183] width 190 height 248
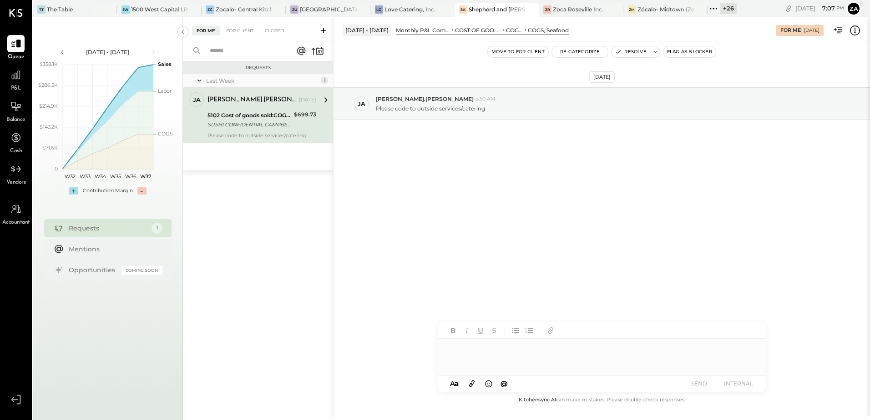
drag, startPoint x: 522, startPoint y: 155, endPoint x: 567, endPoint y: 69, distance: 96.5
click at [522, 155] on div "For Me For Client Closed Requests Last Week 1 ja james.stump Owner james.stump …" at bounding box center [526, 217] width 687 height 400
click at [580, 54] on button "Re-Categorize" at bounding box center [580, 51] width 56 height 11
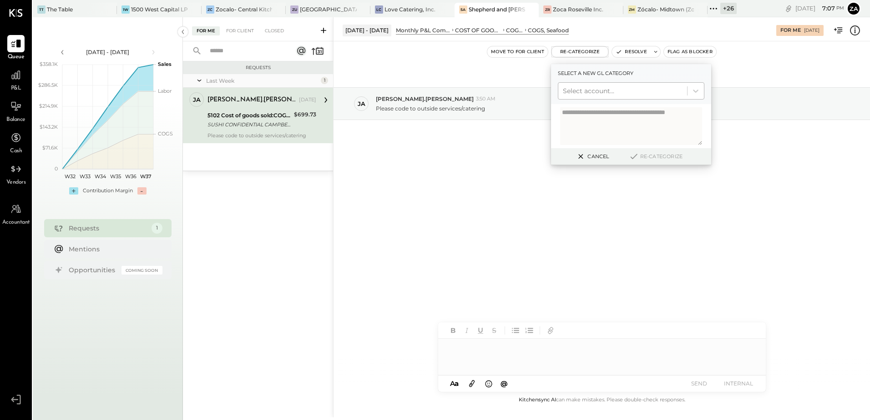
click at [579, 92] on div at bounding box center [623, 91] width 120 height 11
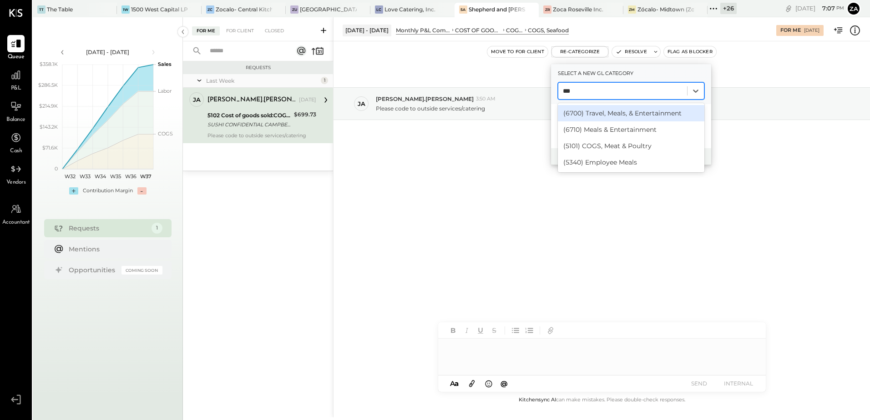
type input "****"
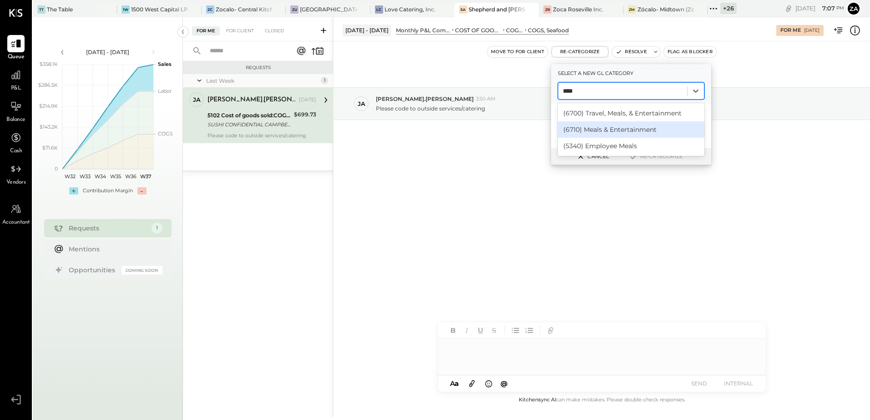
click at [628, 131] on div "(6710) Meals & Entertainment" at bounding box center [631, 129] width 147 height 16
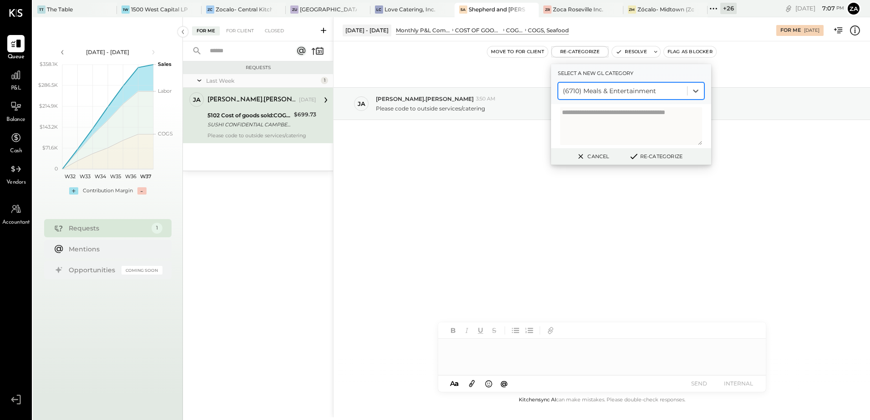
drag, startPoint x: 658, startPoint y: 160, endPoint x: 808, endPoint y: 251, distance: 175.8
click at [658, 160] on button "Re-Categorize" at bounding box center [656, 156] width 60 height 11
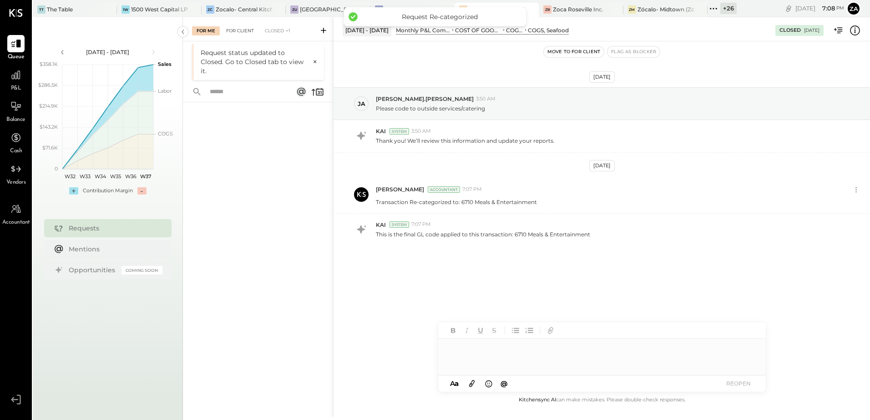
click at [244, 26] on div "For Client" at bounding box center [240, 30] width 37 height 9
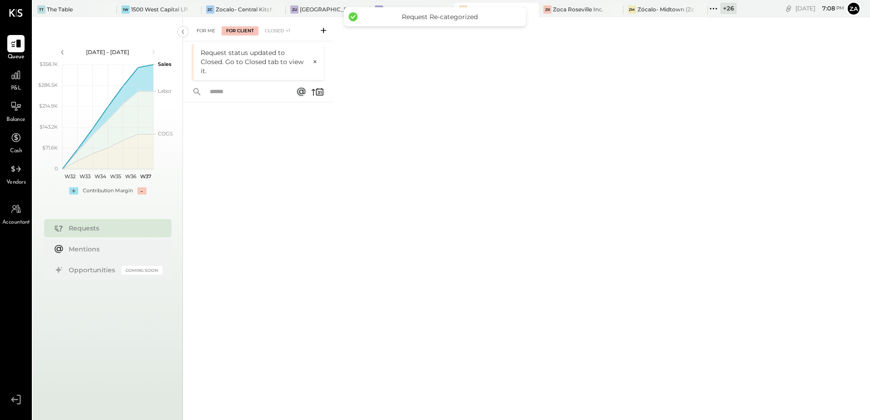
click at [206, 30] on div "For Me" at bounding box center [206, 30] width 28 height 9
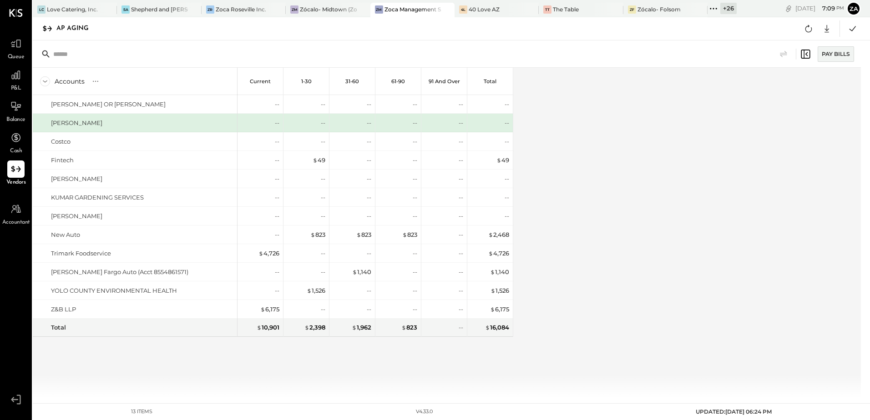
click at [714, 7] on icon at bounding box center [714, 9] width 12 height 12
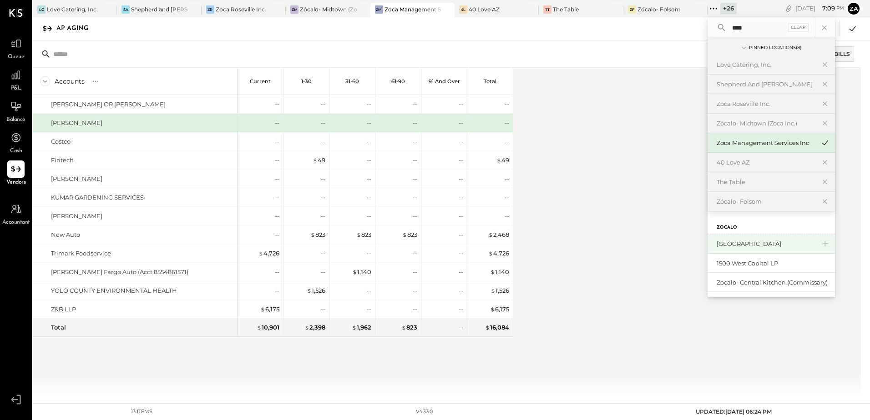
scroll to position [21, 0]
type input "****"
click at [764, 228] on div "[GEOGRAPHIC_DATA]" at bounding box center [771, 223] width 127 height 20
click at [756, 227] on div "[GEOGRAPHIC_DATA]" at bounding box center [766, 223] width 98 height 9
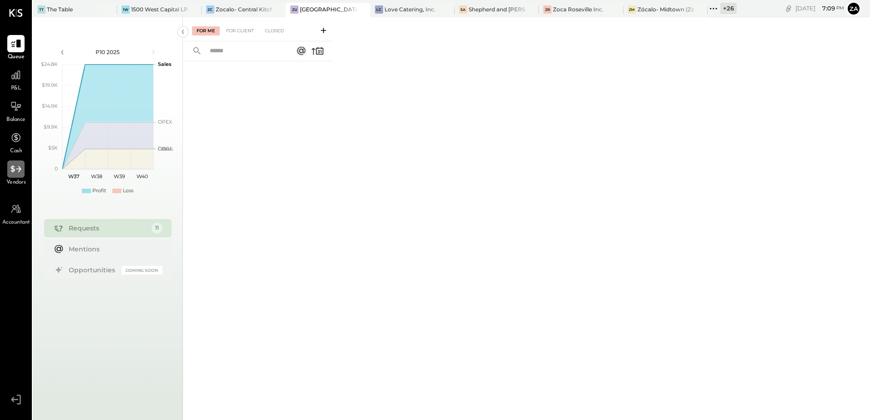
click at [17, 164] on icon at bounding box center [16, 169] width 12 height 12
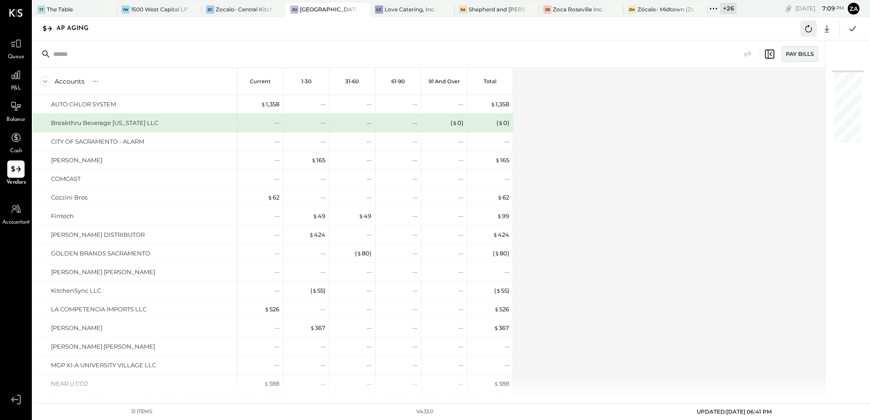
click at [807, 28] on icon at bounding box center [809, 29] width 12 height 12
click at [853, 29] on icon at bounding box center [853, 28] width 6 height 5
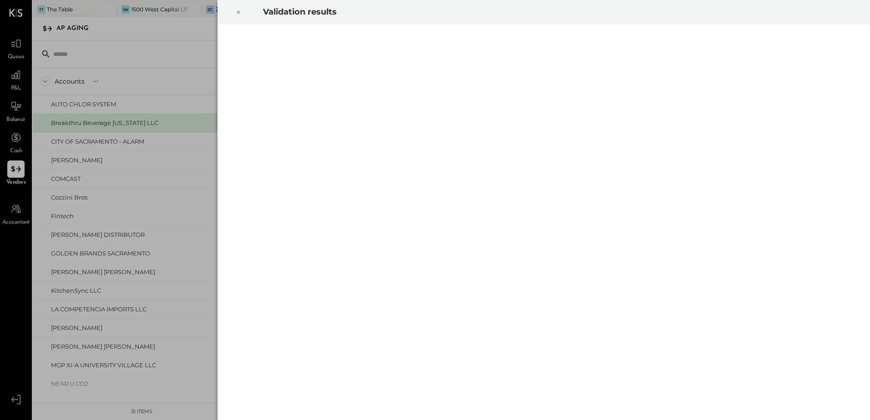
click at [238, 15] on icon at bounding box center [238, 12] width 5 height 11
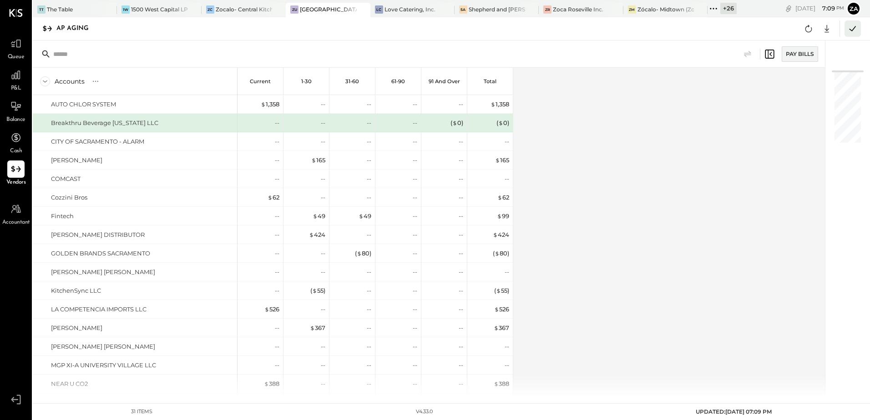
click at [849, 29] on icon at bounding box center [853, 29] width 12 height 12
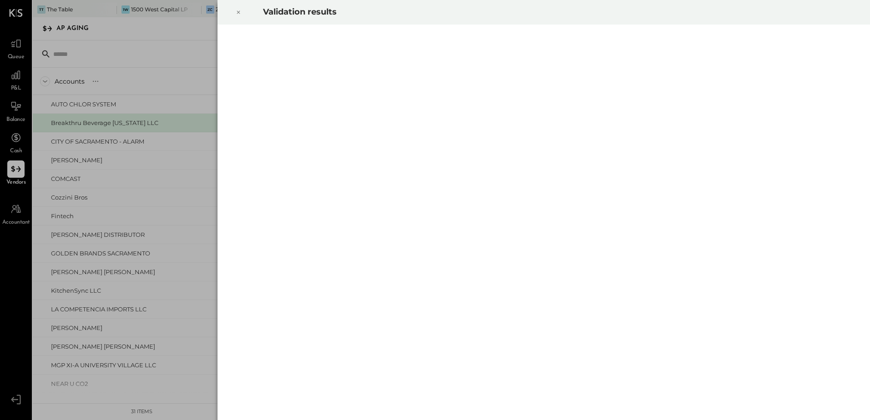
click at [237, 10] on icon at bounding box center [238, 12] width 5 height 11
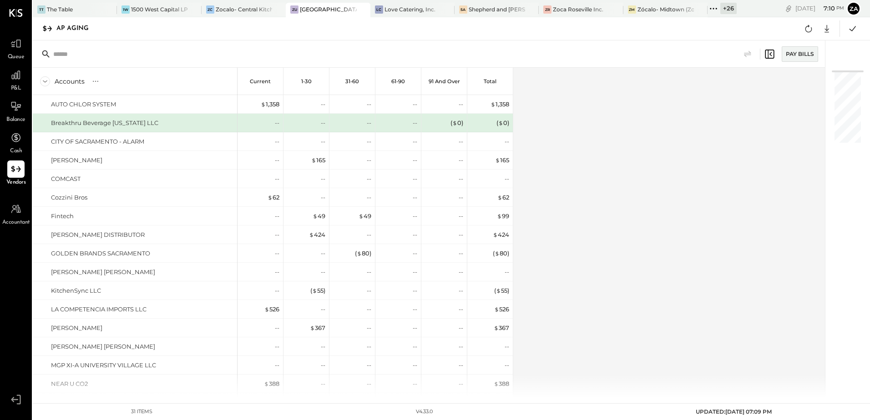
click at [628, 137] on div "Accounts S % GL Current 1-30 31-60 61-90 91 and Over Total AUTO CHLOR SYSTEM Br…" at bounding box center [430, 233] width 794 height 330
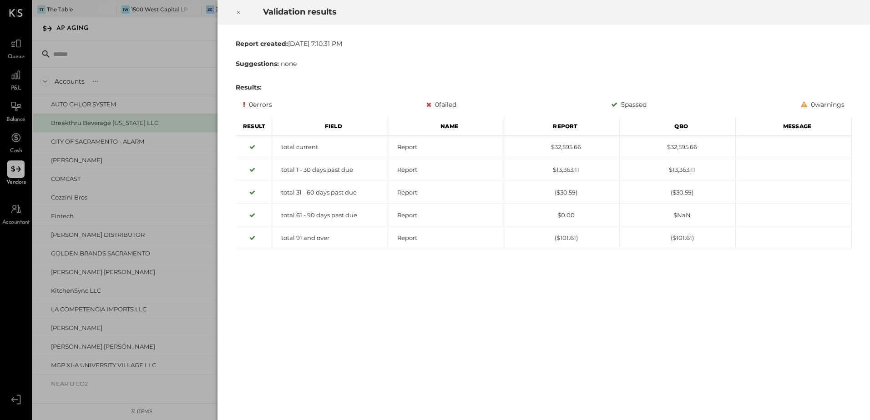
click at [237, 13] on icon at bounding box center [238, 12] width 5 height 11
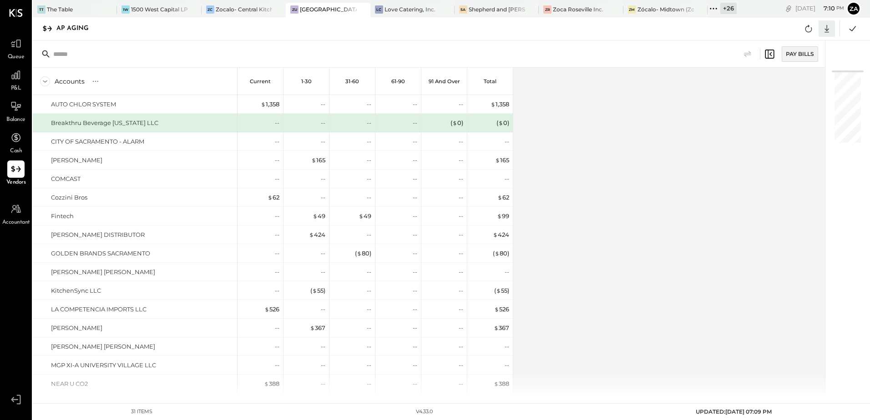
click at [827, 32] on icon at bounding box center [827, 29] width 5 height 8
click at [792, 77] on div "Excel" at bounding box center [798, 81] width 73 height 19
click at [606, 307] on div "Accounts S % GL Current 1-30 31-60 61-90 91 and Over Total AUTO CHLOR SYSTEM Br…" at bounding box center [430, 233] width 794 height 330
